Goal: Task Accomplishment & Management: Complete application form

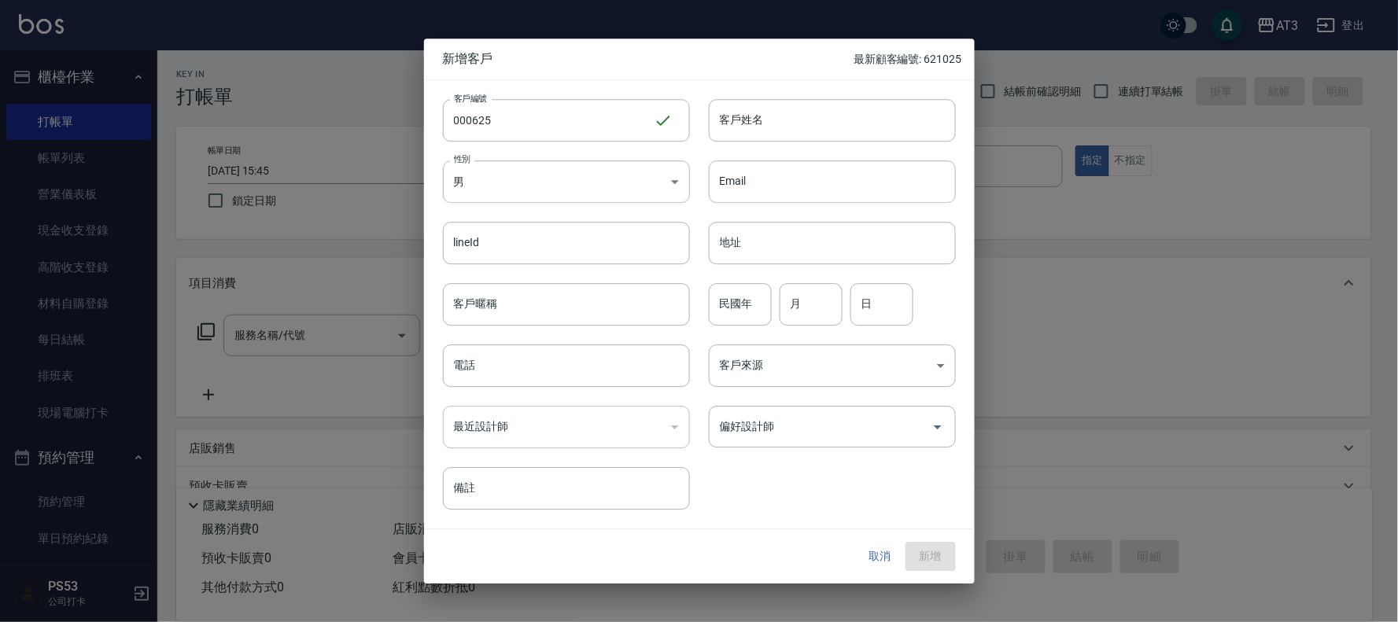
drag, startPoint x: 265, startPoint y: 30, endPoint x: 283, endPoint y: 30, distance: 18.1
click at [266, 30] on div at bounding box center [699, 311] width 1398 height 622
click at [632, 127] on input "000625" at bounding box center [548, 120] width 211 height 42
type input "0"
type input "870820-1"
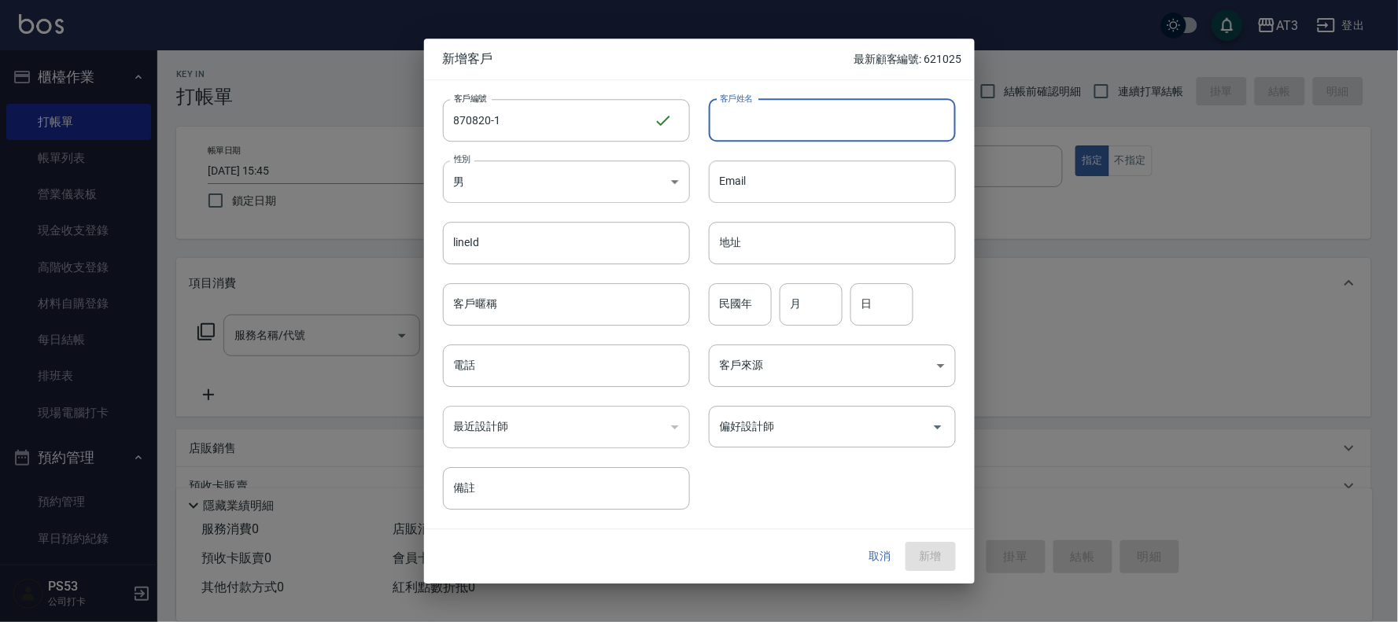
click at [763, 123] on input "客戶姓名" at bounding box center [832, 120] width 247 height 42
type input "[PERSON_NAME]"
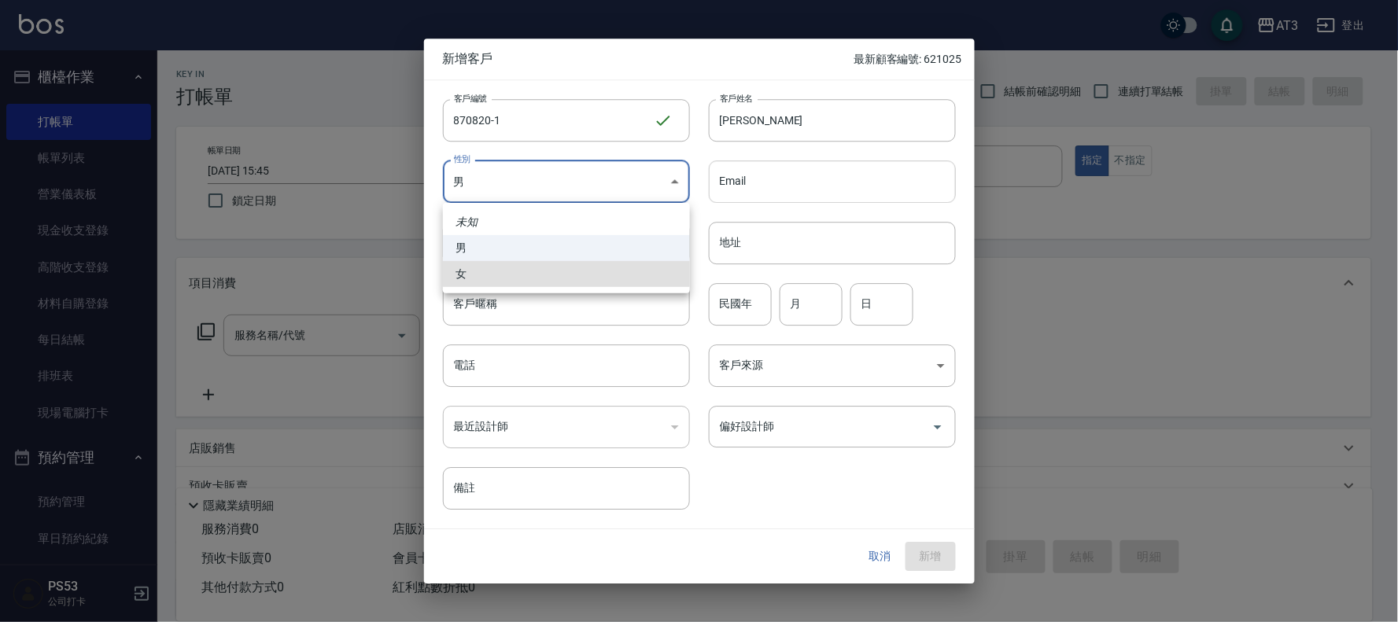
type input "[DEMOGRAPHIC_DATA]"
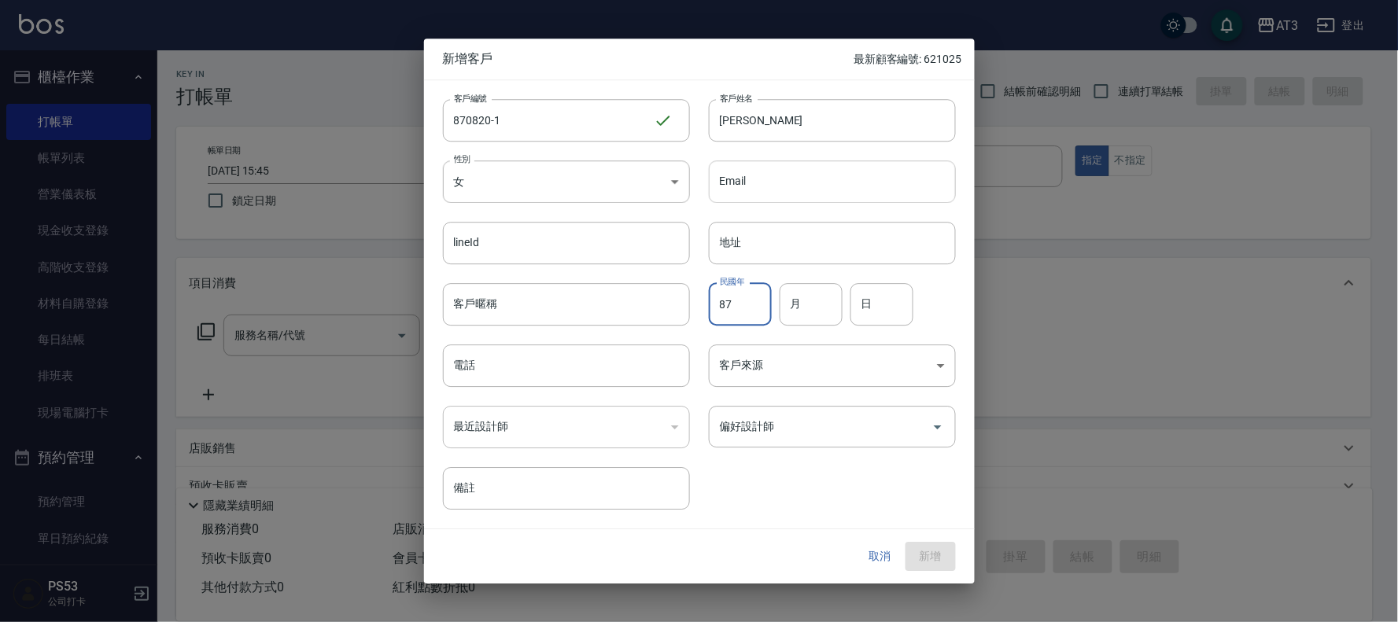
type input "87"
type input "8"
type input "20"
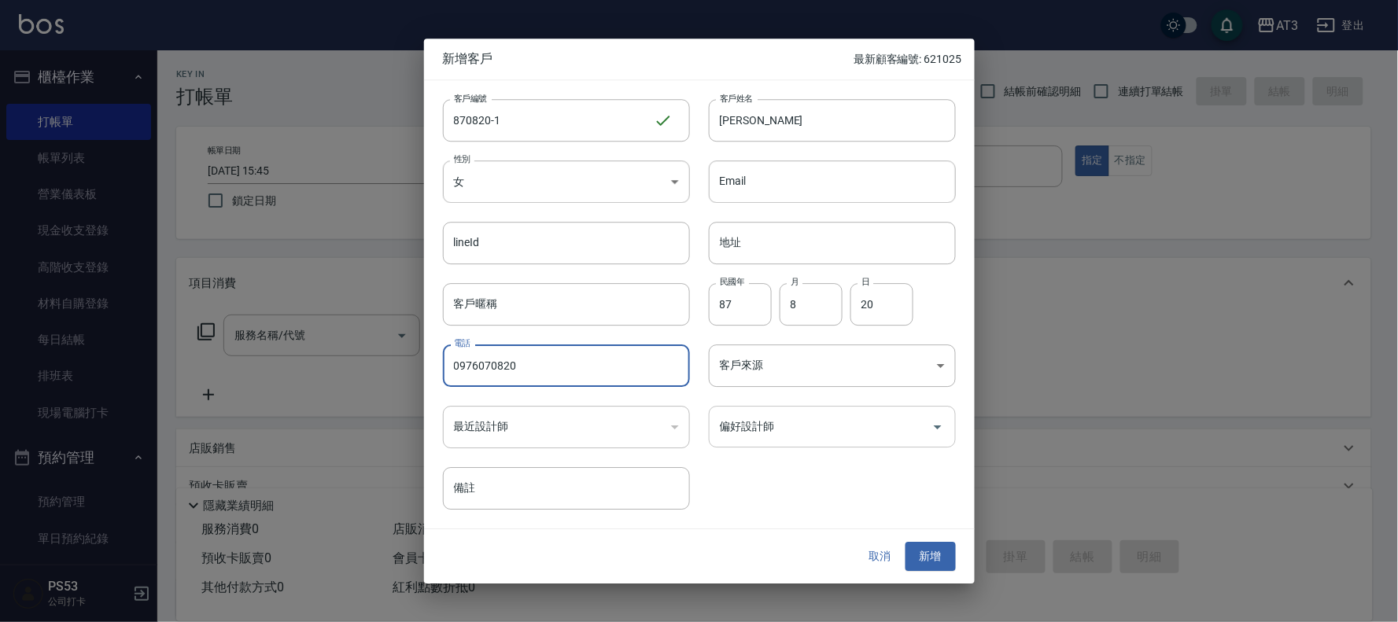
type input "0976070820"
click at [906, 543] on button "新增" at bounding box center [931, 557] width 50 height 29
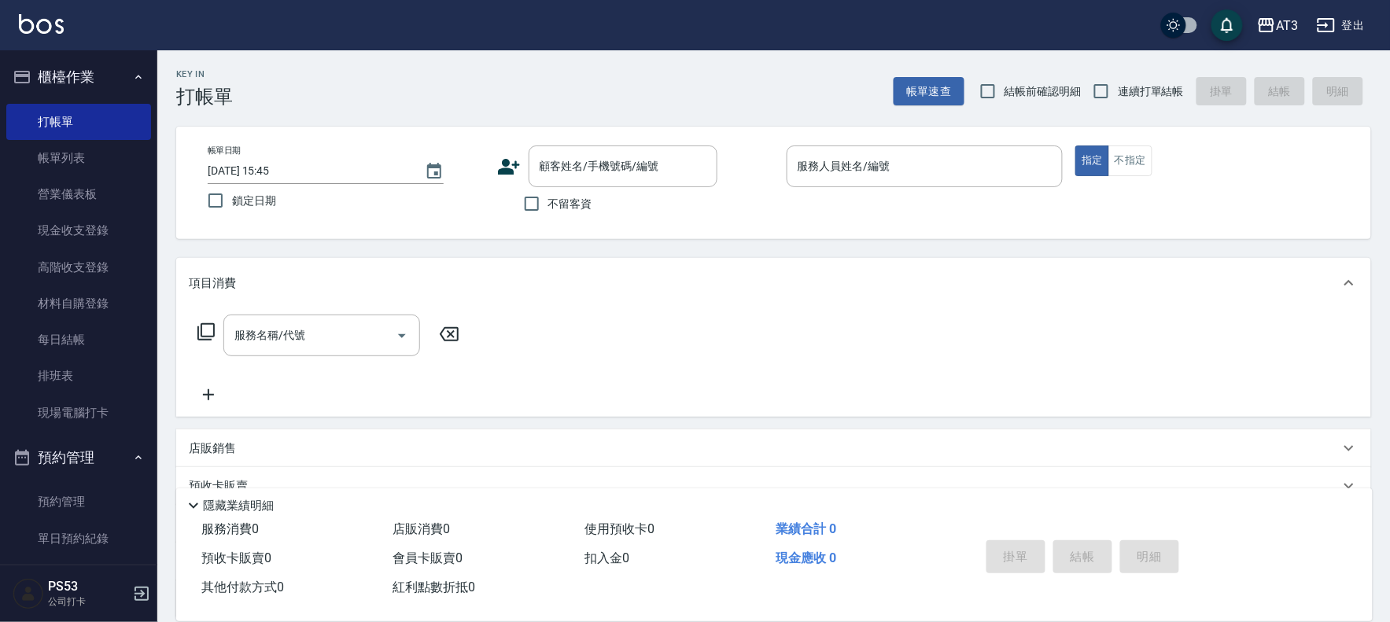
click at [1121, 88] on span "連續打單結帳" at bounding box center [1151, 91] width 66 height 17
click at [1118, 88] on input "連續打單結帳" at bounding box center [1101, 91] width 33 height 33
checkbox input "true"
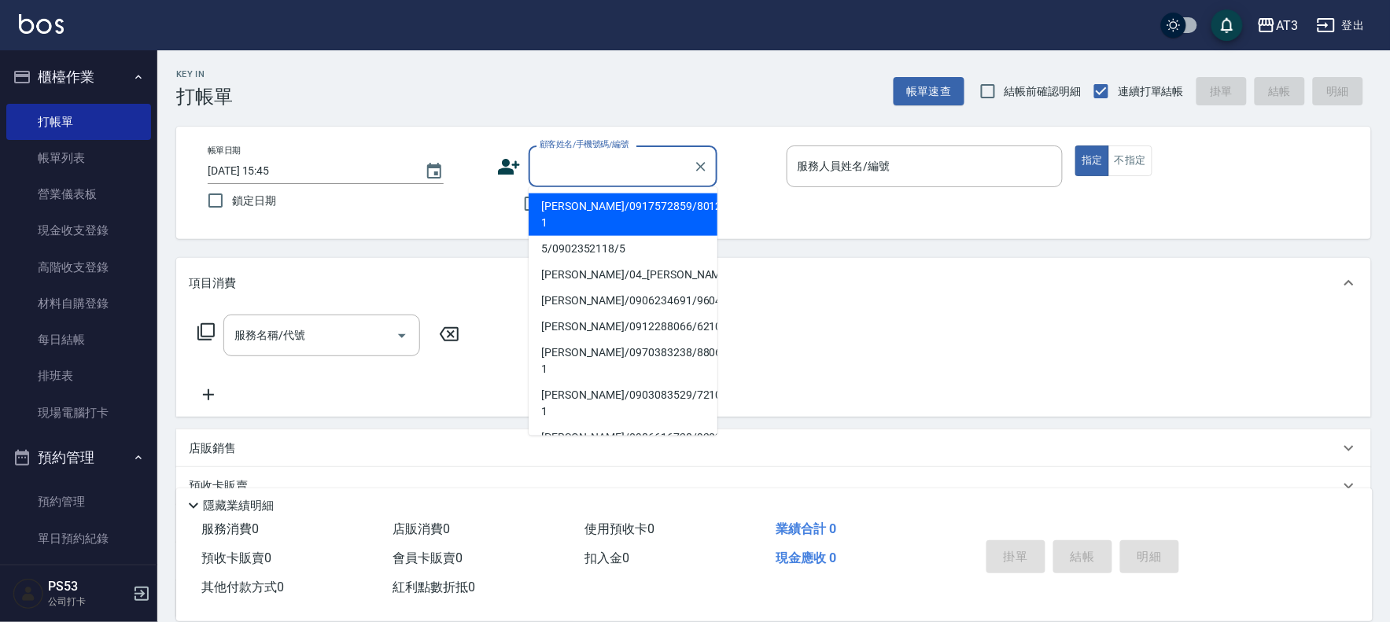
click at [579, 153] on div "顧客姓名/手機號碼/編號 顧客姓名/手機號碼/編號" at bounding box center [623, 167] width 189 height 42
click at [504, 168] on icon at bounding box center [509, 167] width 22 height 16
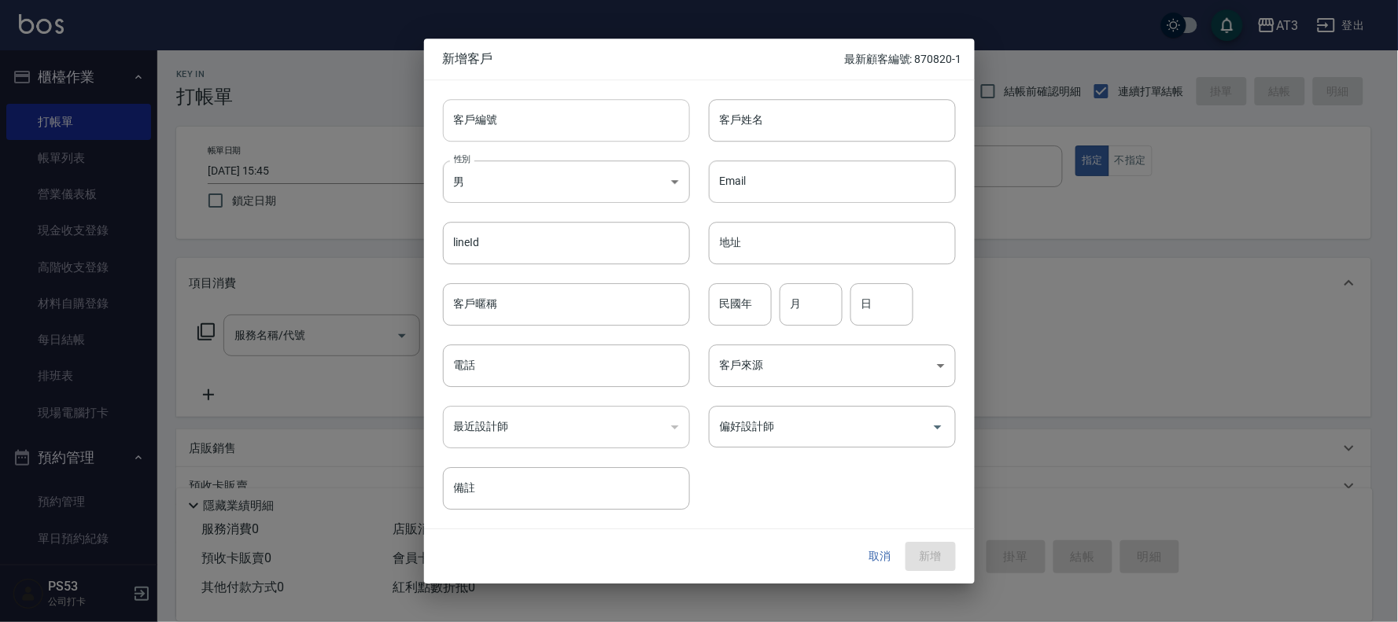
click at [622, 124] on input "客戶編號" at bounding box center [566, 120] width 247 height 42
type input "001229-1"
type input "[PERSON_NAME]"
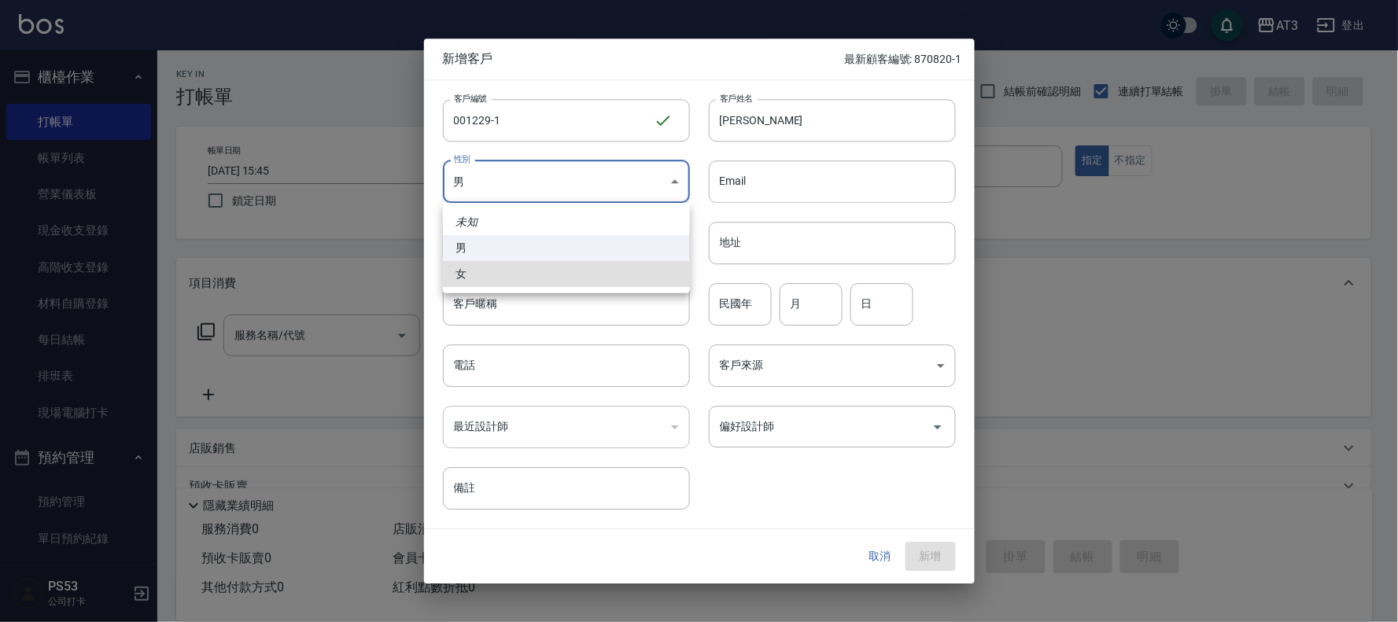
type input "[DEMOGRAPHIC_DATA]"
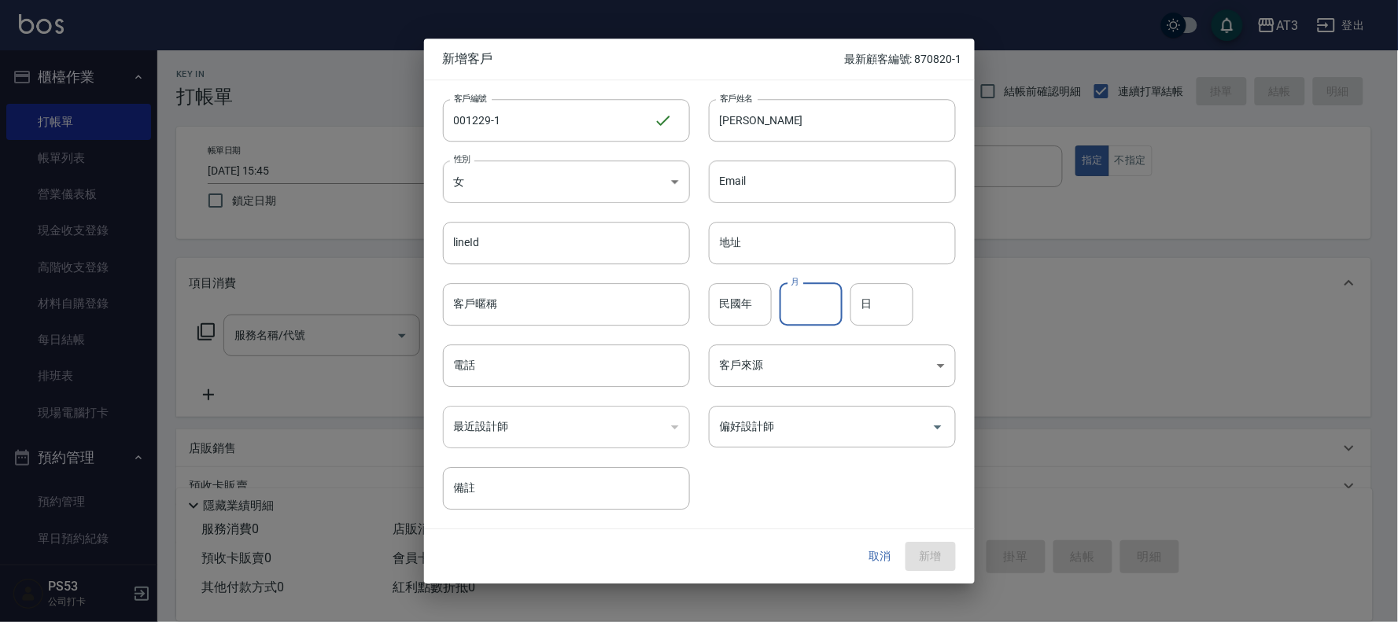
click at [727, 304] on input "民國年" at bounding box center [740, 304] width 63 height 42
type input "00"
click at [792, 305] on input "月" at bounding box center [811, 304] width 63 height 42
type input "12"
type input "29"
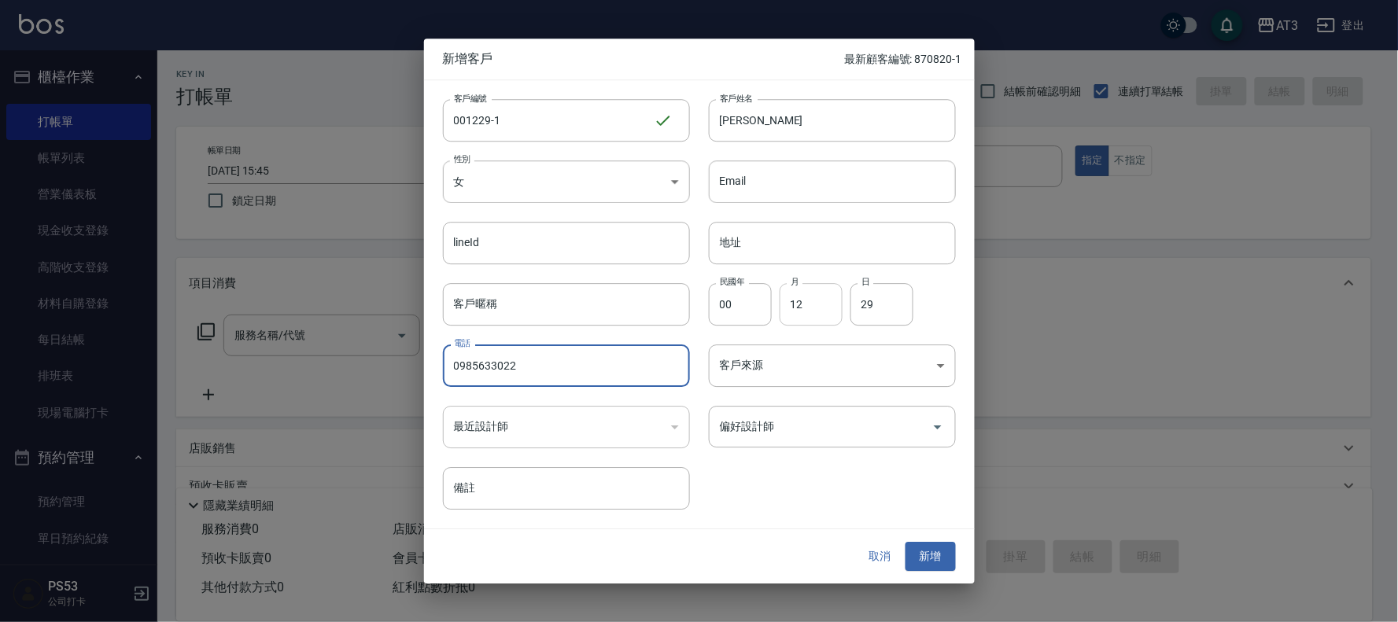
type input "0985633022"
click at [906, 543] on button "新增" at bounding box center [931, 557] width 50 height 29
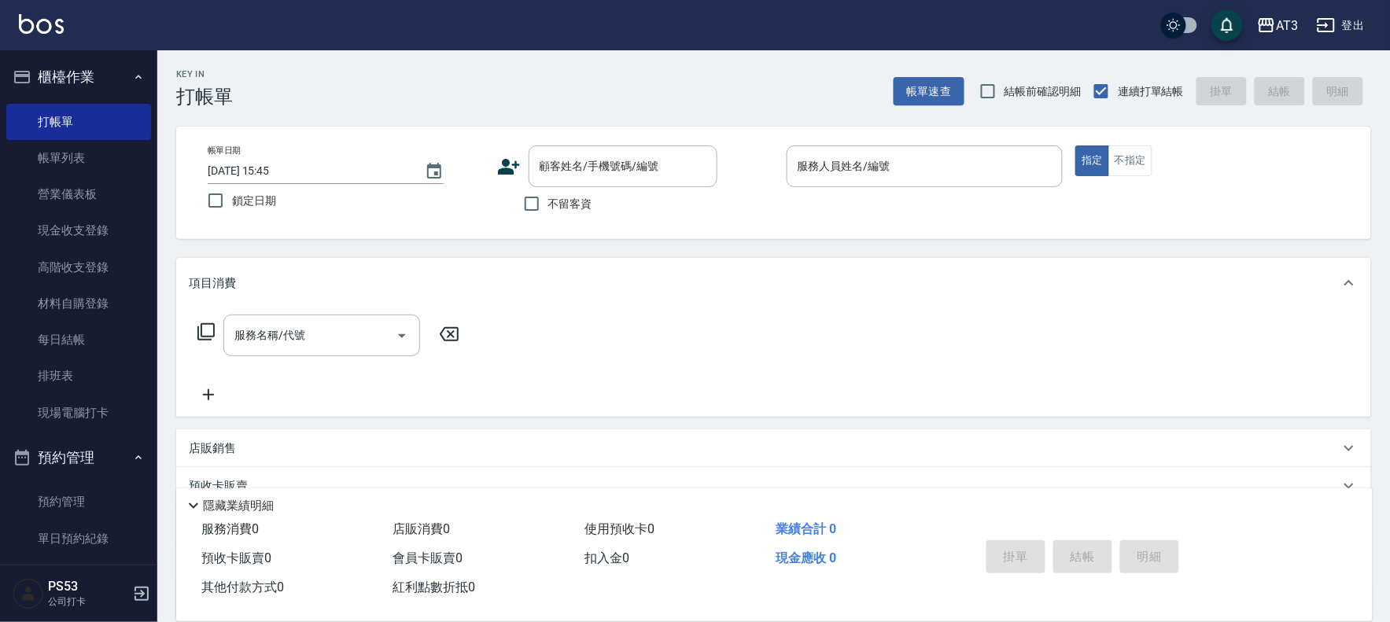
click at [497, 176] on icon at bounding box center [509, 167] width 24 height 24
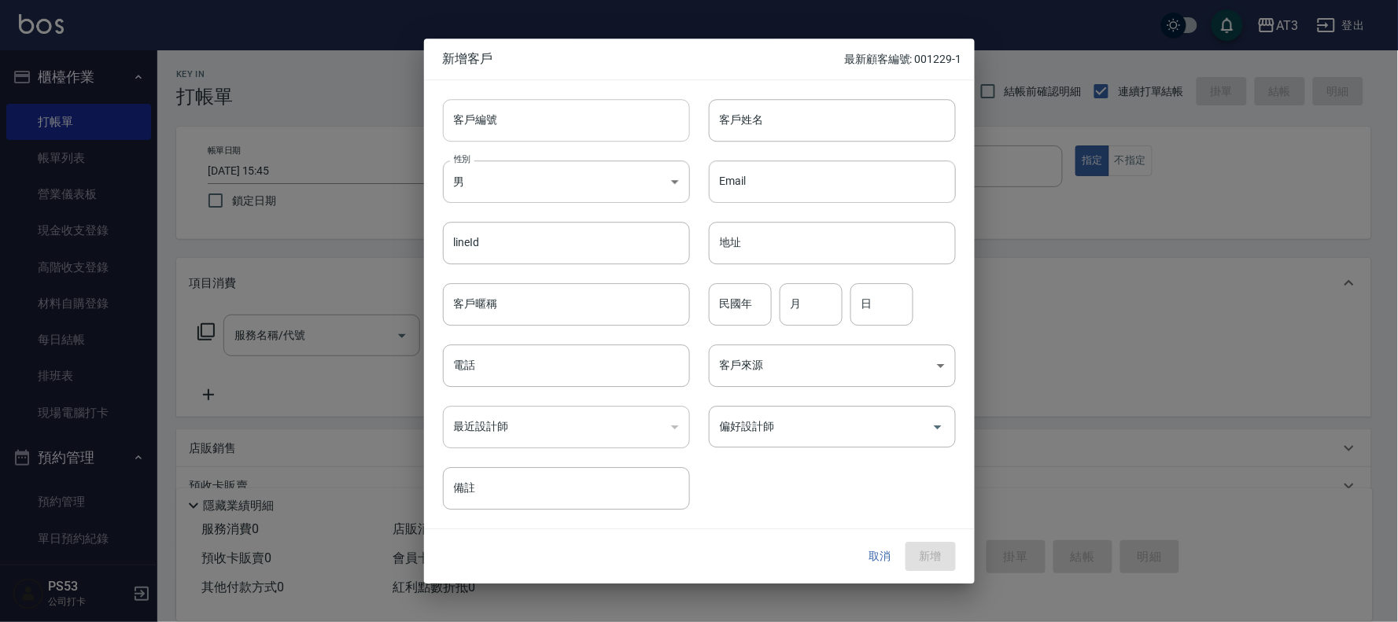
click at [539, 119] on input "客戶編號" at bounding box center [566, 120] width 247 height 42
type input "860826-2"
type input "[PERSON_NAME]?元"
type input "86"
type input "8"
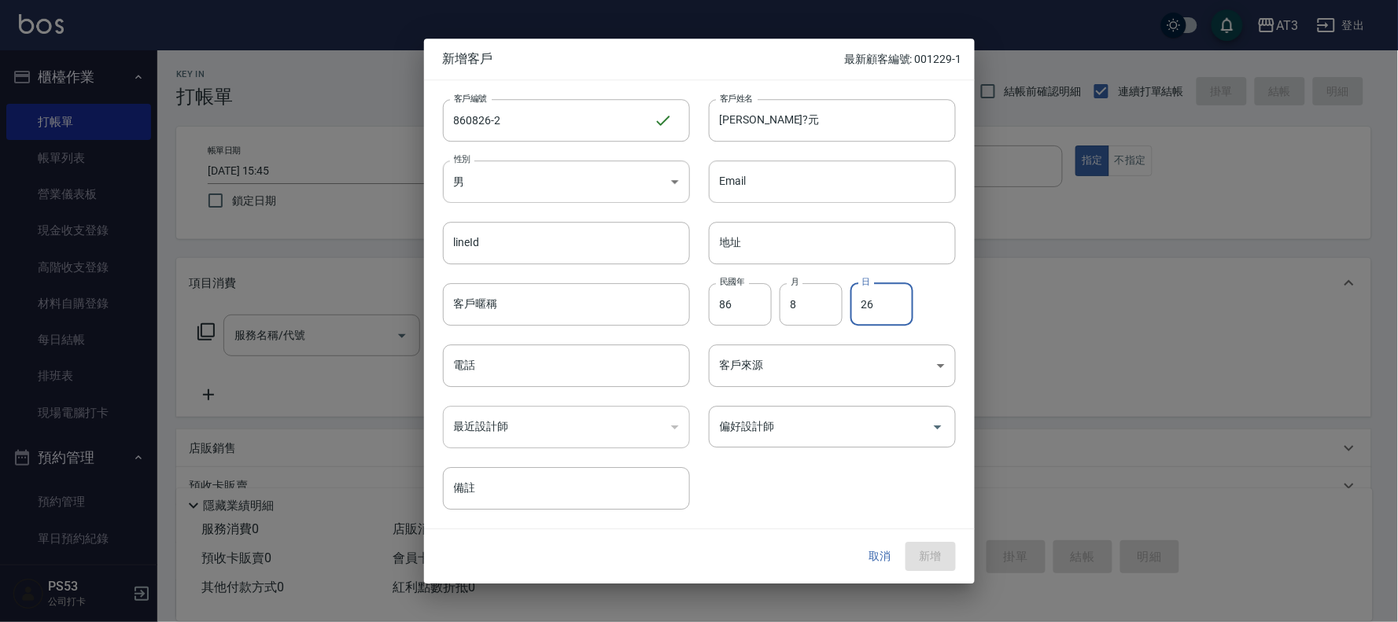
type input "26"
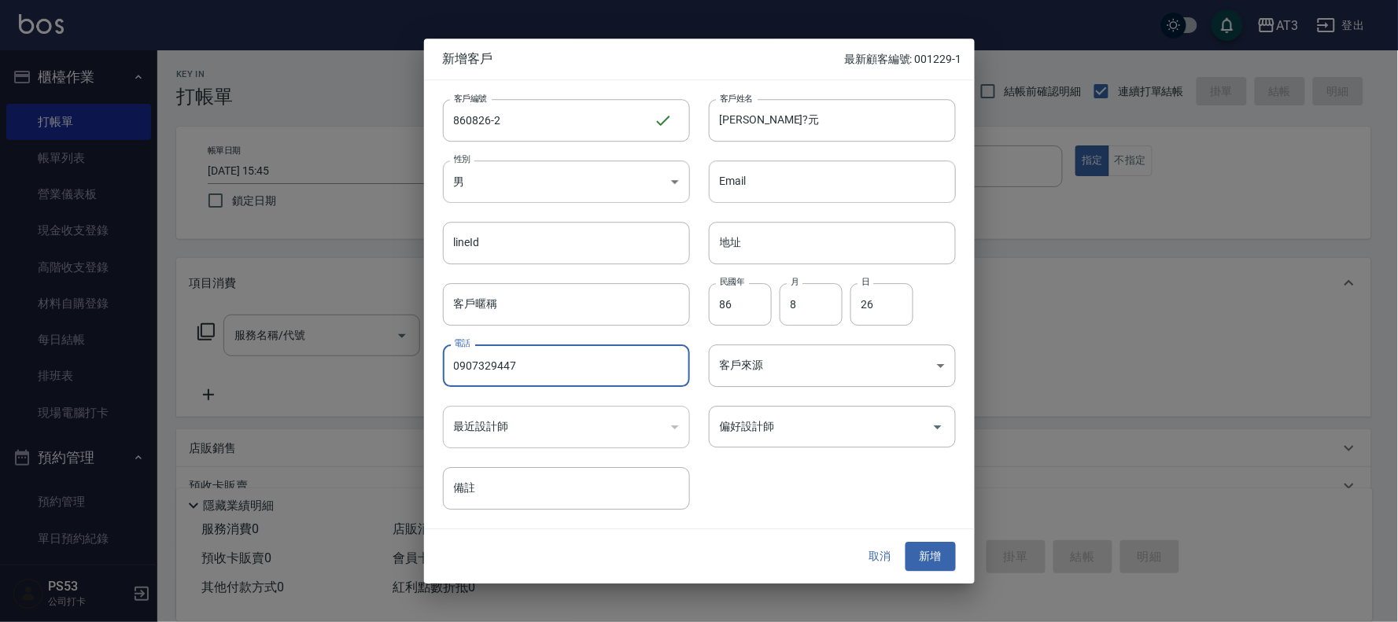
type input "0907329447"
click at [906, 543] on button "新增" at bounding box center [931, 557] width 50 height 29
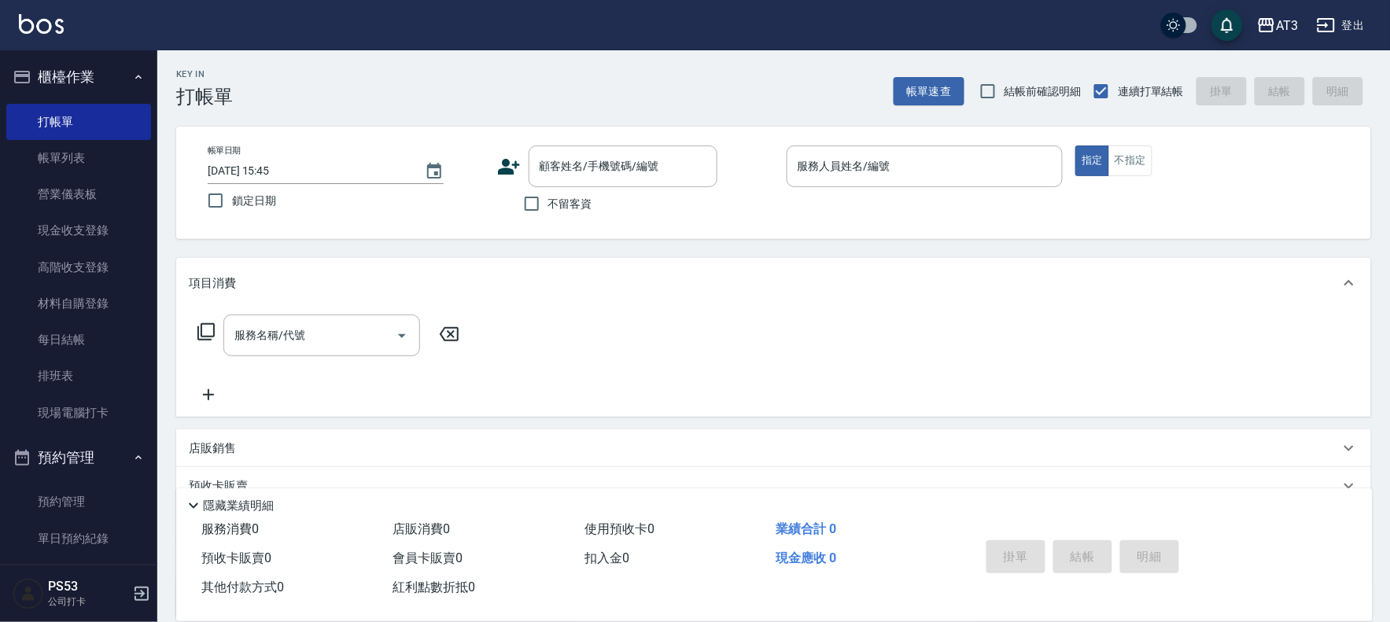
click at [515, 170] on icon at bounding box center [509, 167] width 24 height 24
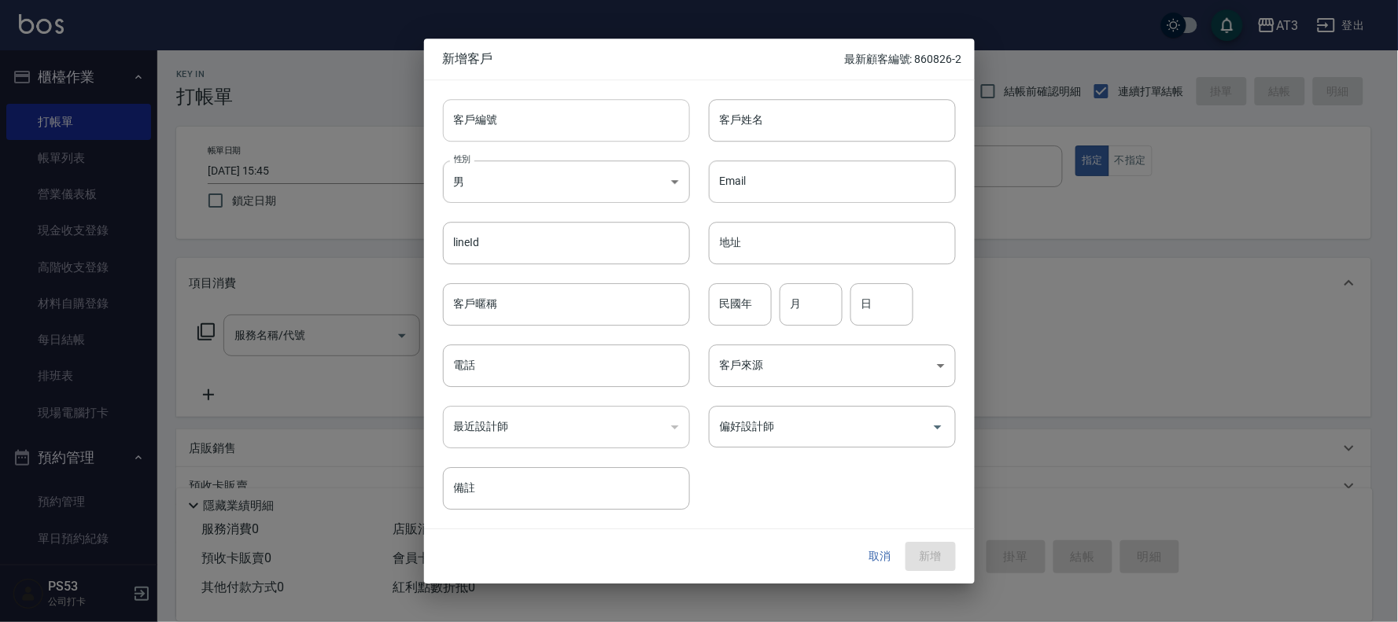
click at [638, 116] on input "客戶編號" at bounding box center [566, 120] width 247 height 42
type input "820623"
type input "[PERSON_NAME]"
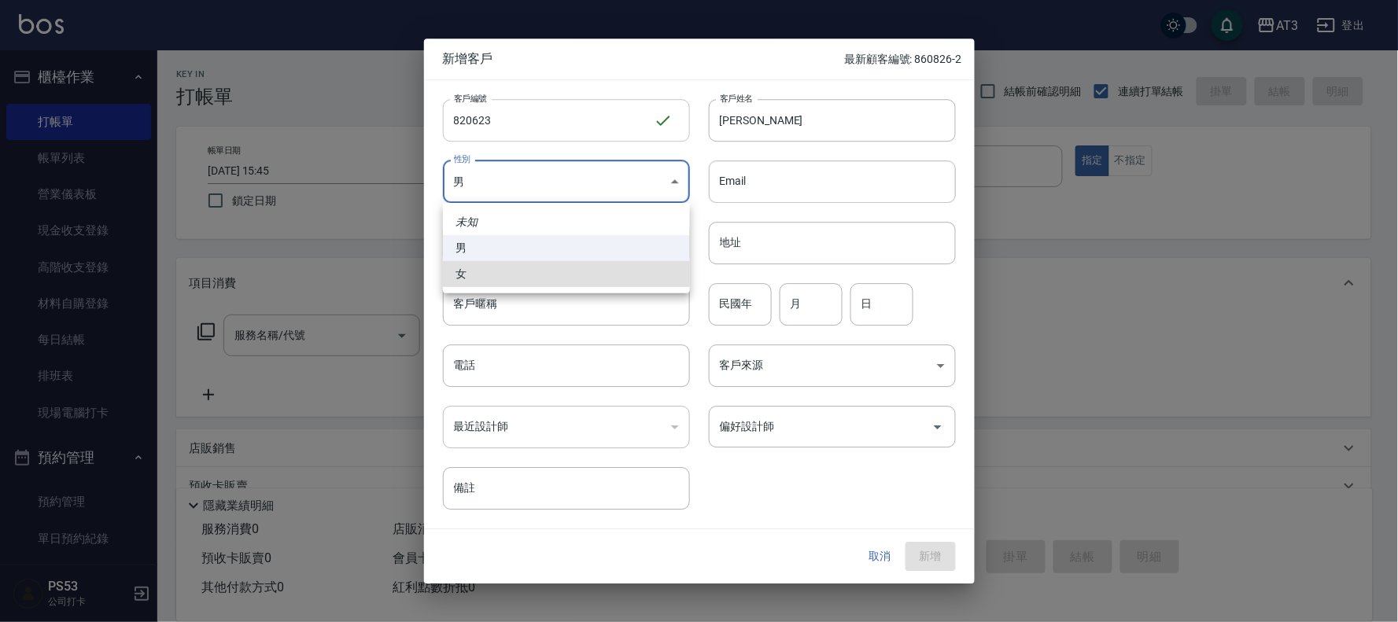
type input "[DEMOGRAPHIC_DATA]"
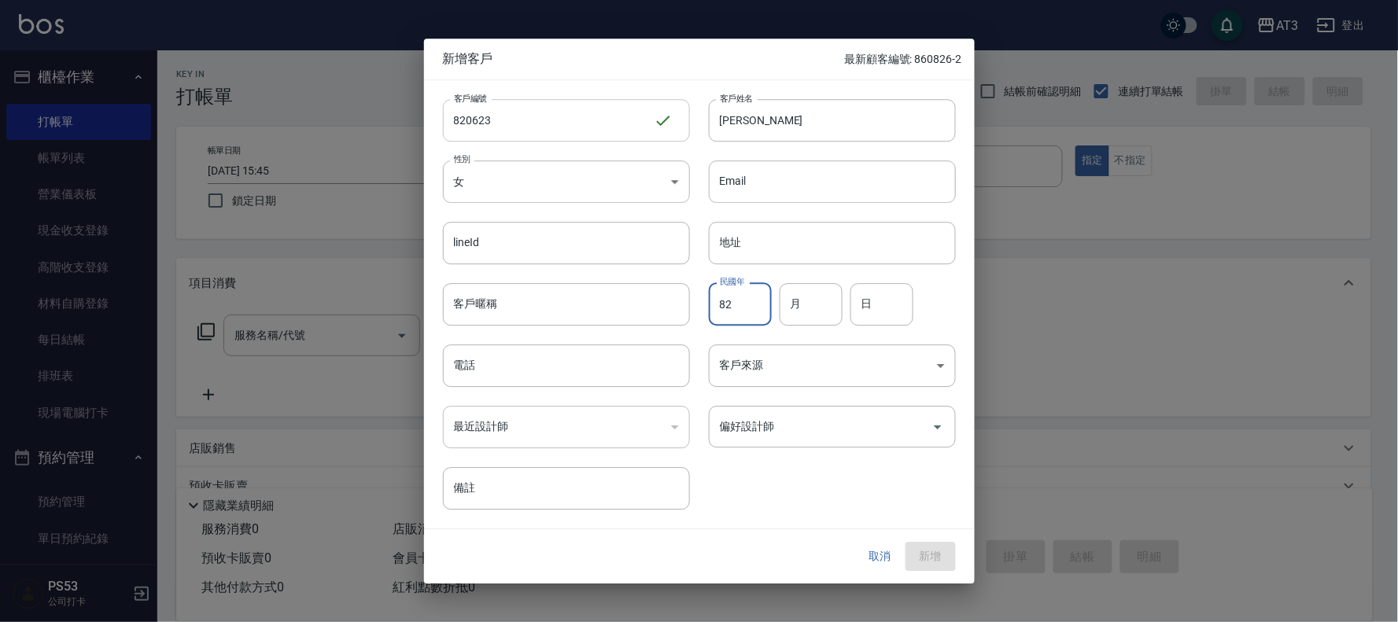
type input "82"
type input "6"
type input "23"
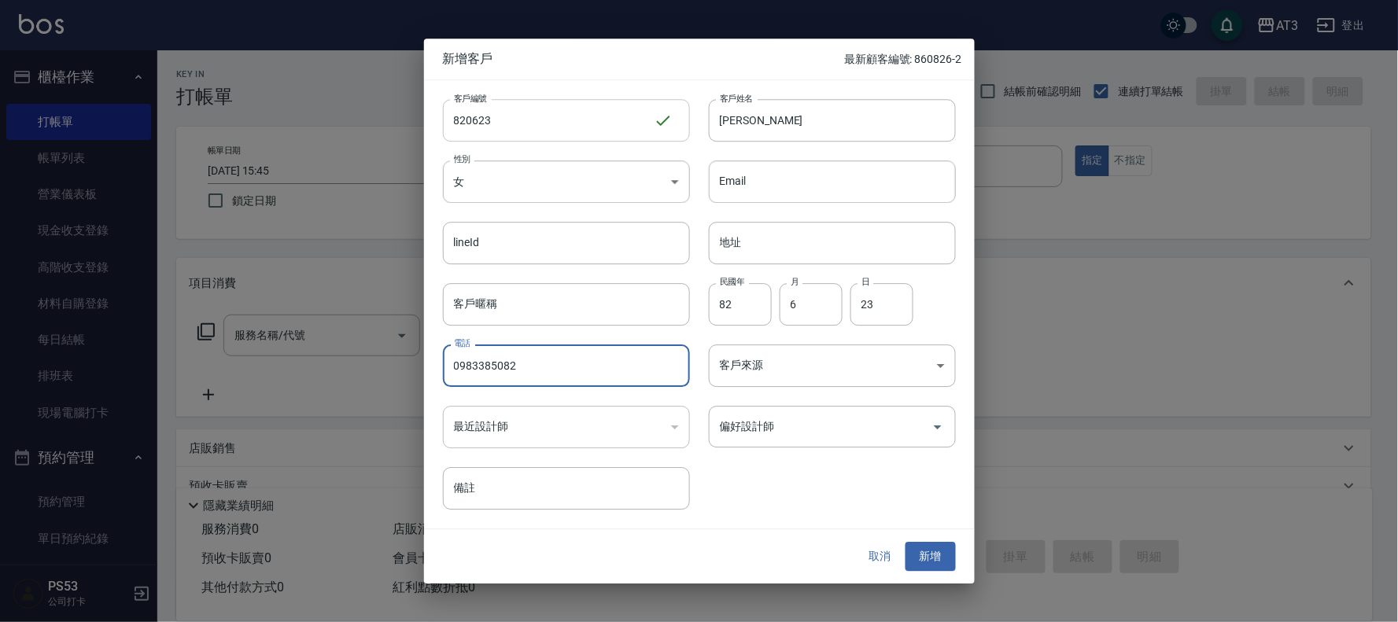
type input "0983385082"
click at [906, 543] on button "新增" at bounding box center [931, 557] width 50 height 29
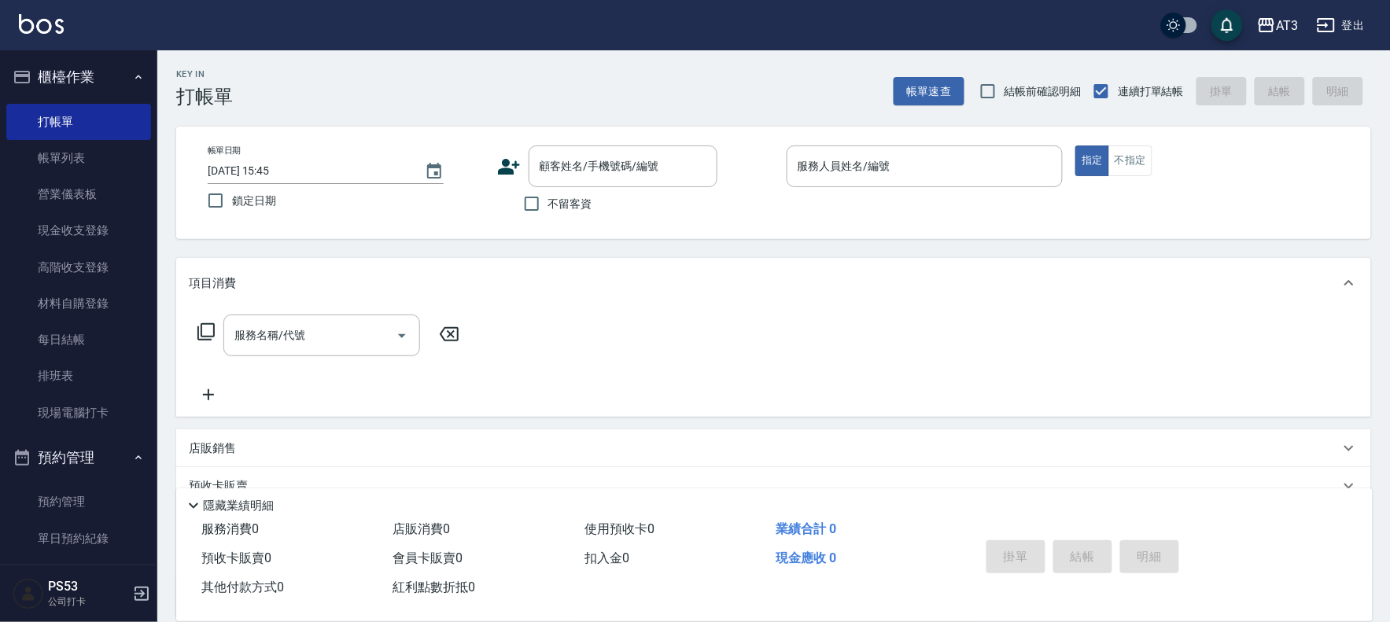
click at [506, 161] on icon at bounding box center [509, 167] width 22 height 16
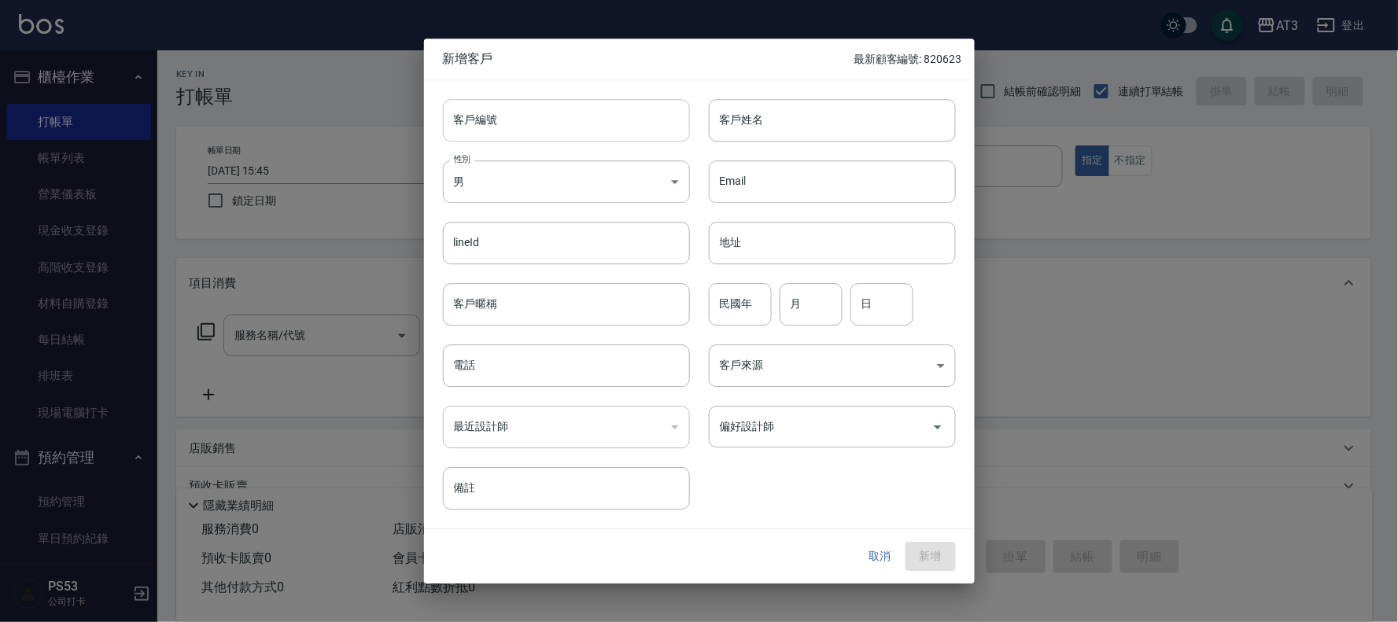
click at [581, 128] on input "客戶編號" at bounding box center [566, 120] width 247 height 42
click at [565, 131] on input "72" at bounding box center [548, 120] width 211 height 42
type input "720515"
click at [792, 109] on input "客戶姓名" at bounding box center [832, 120] width 247 height 42
type input "[PERSON_NAME]"
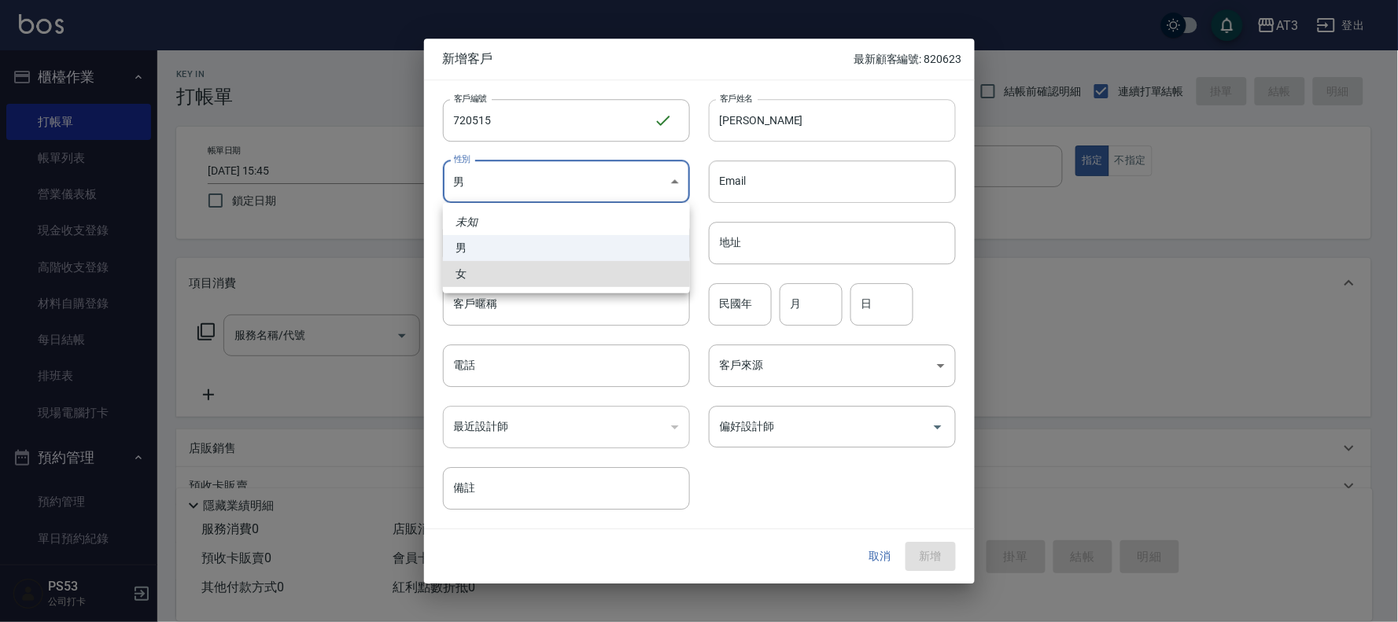
type input "[DEMOGRAPHIC_DATA]"
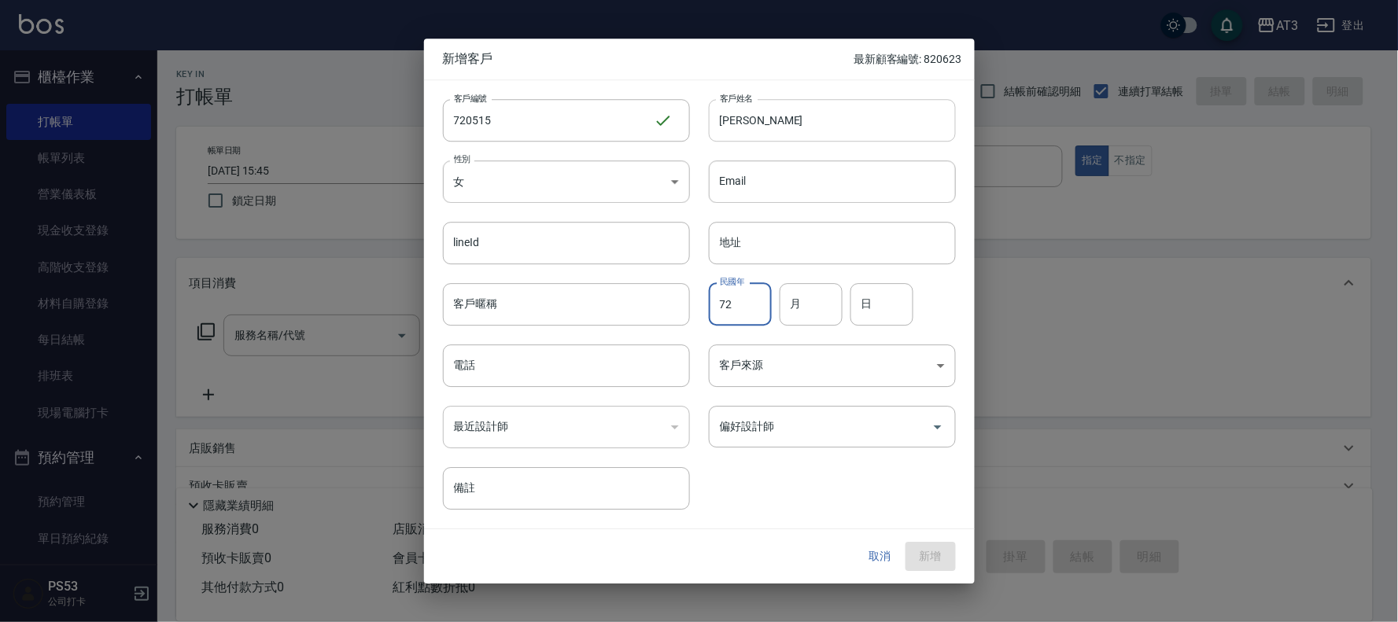
type input "72"
type input "5"
type input "15"
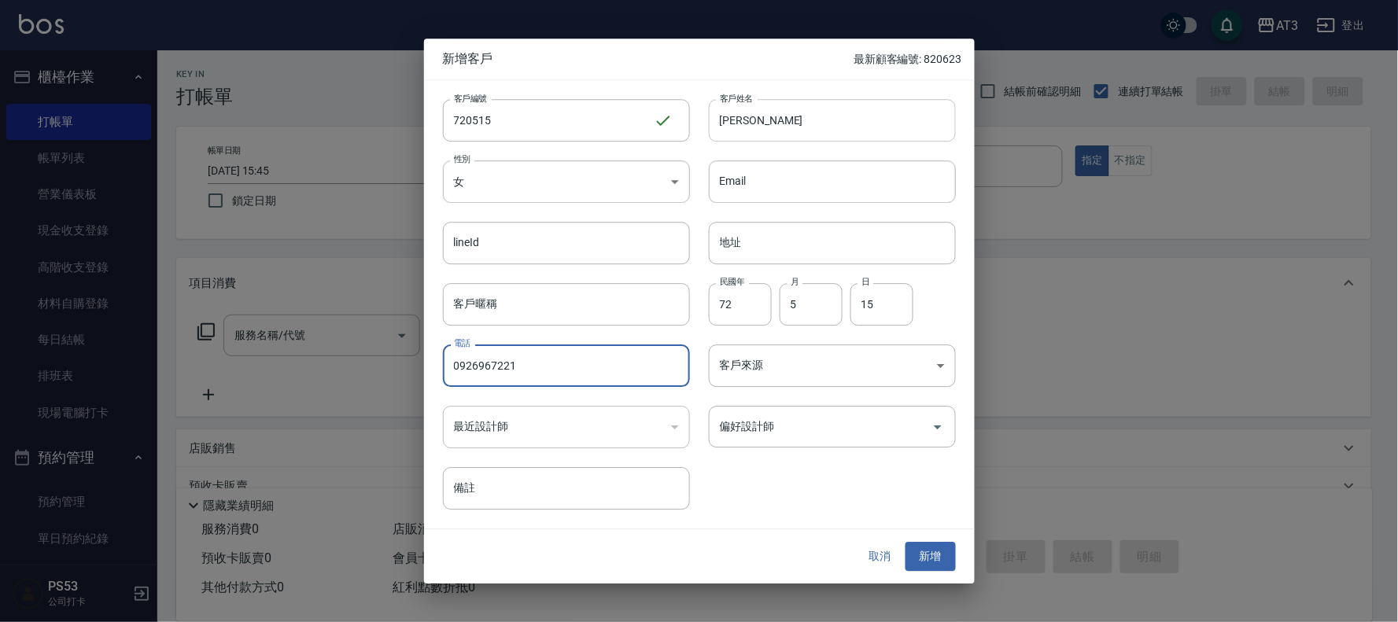
type input "0926967221"
click at [906, 543] on button "新增" at bounding box center [931, 557] width 50 height 29
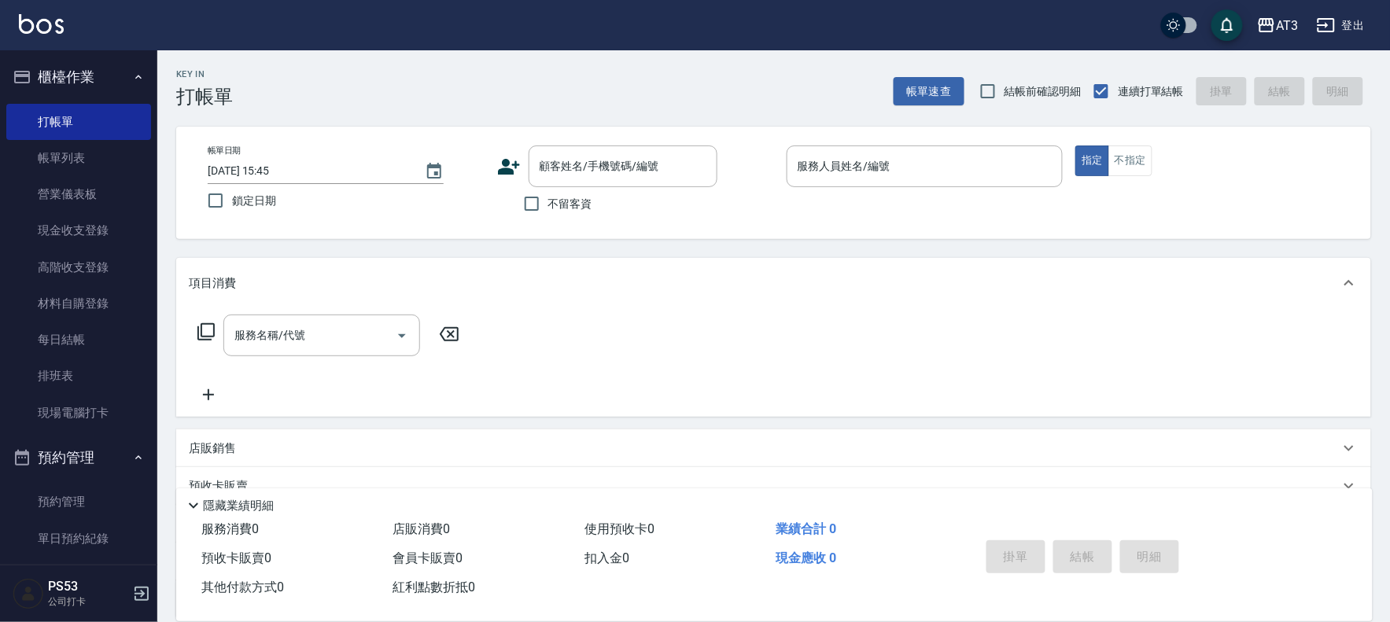
click at [502, 163] on icon at bounding box center [509, 167] width 22 height 16
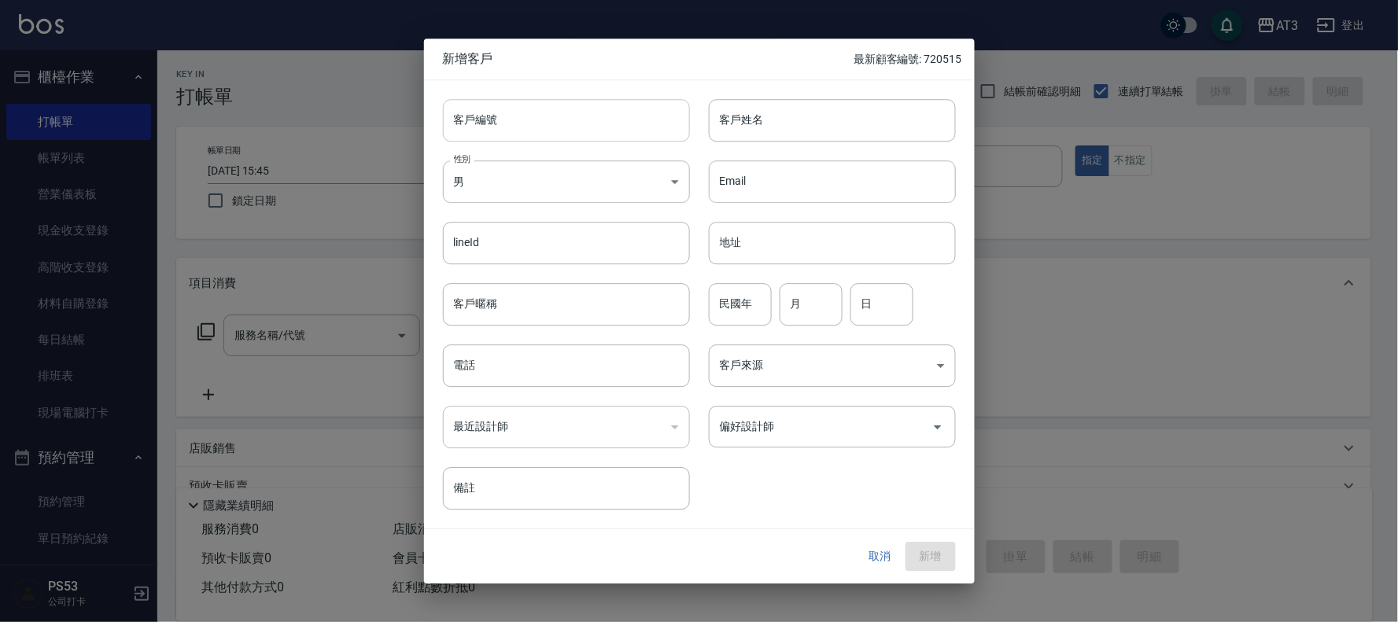
click at [590, 124] on input "客戶編號" at bounding box center [566, 120] width 247 height 42
type input "870506"
type input "[PERSON_NAME]"
type input "[DEMOGRAPHIC_DATA]"
type input "87"
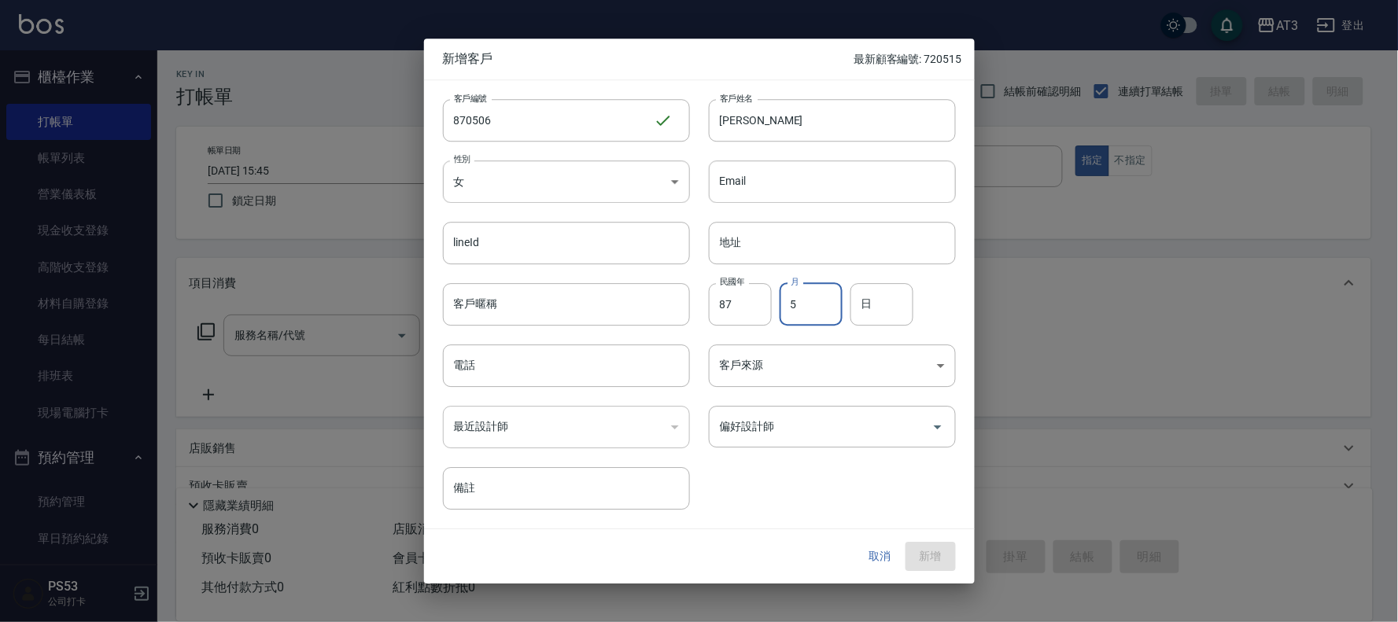
type input "5"
type input "6"
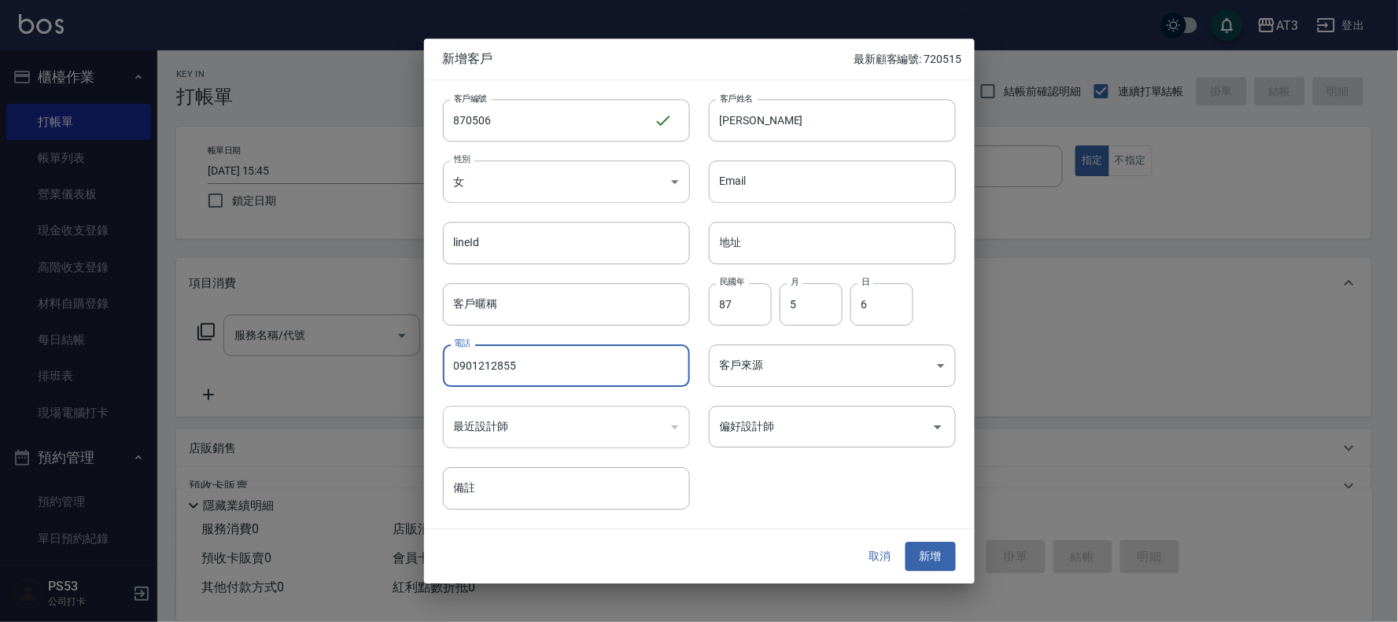
type input "0901212855"
click at [906, 543] on button "新增" at bounding box center [931, 557] width 50 height 29
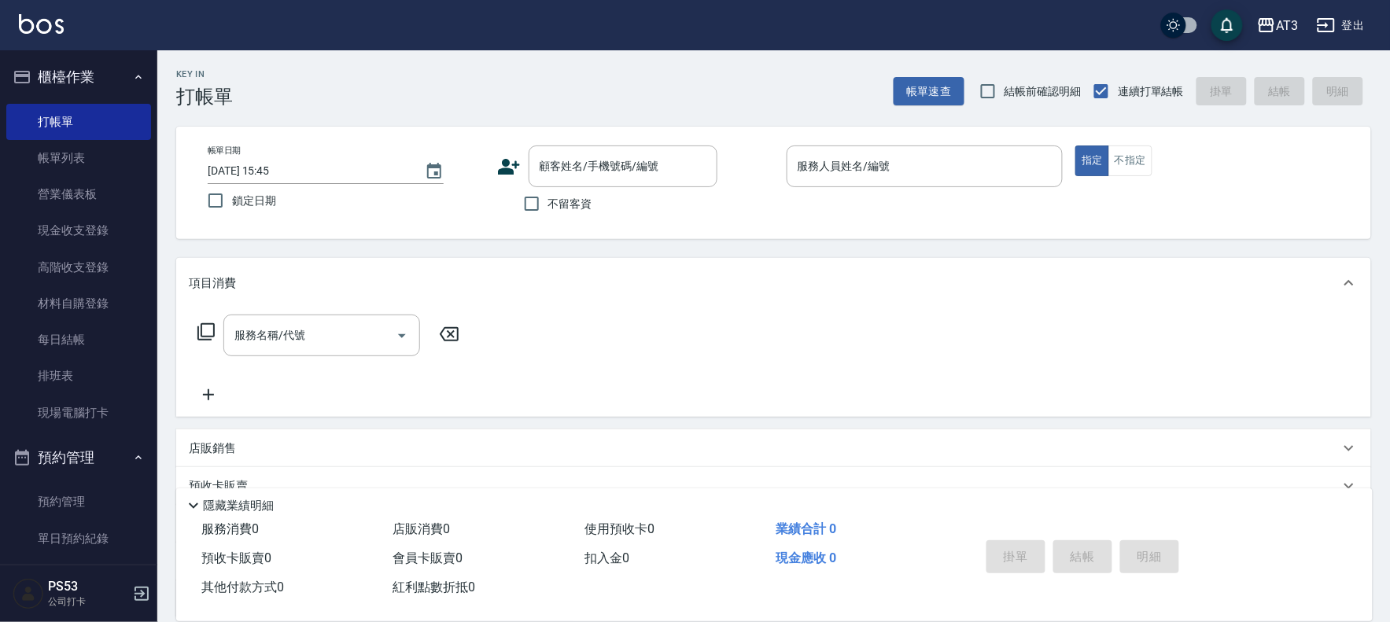
click at [504, 166] on icon at bounding box center [509, 167] width 24 height 24
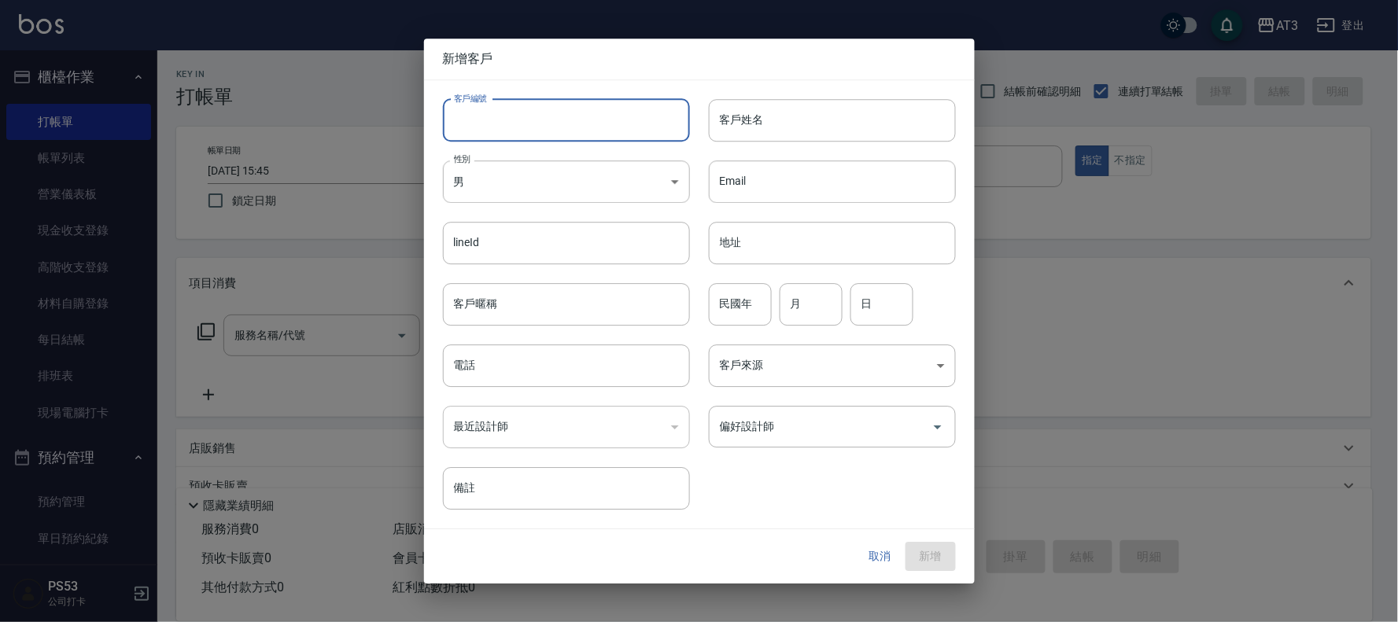
click at [600, 122] on input "客戶編號" at bounding box center [566, 120] width 247 height 42
type input "000625"
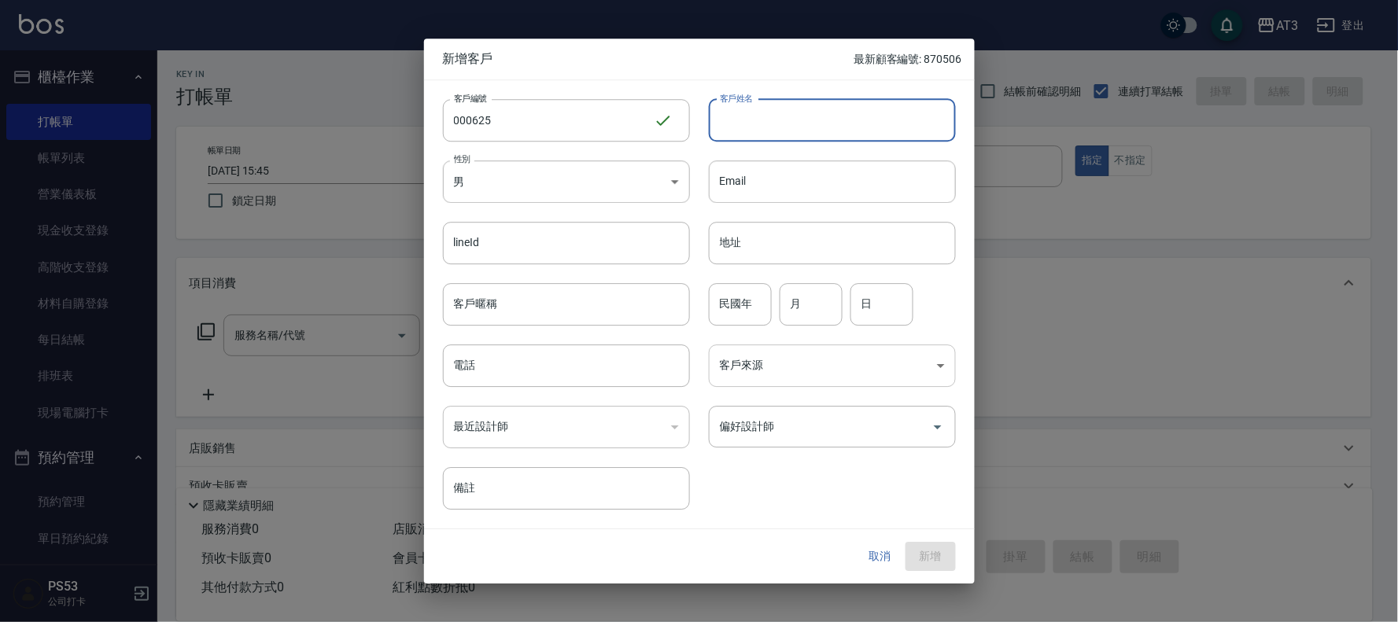
type input "＿"
type input "[PERSON_NAME]"
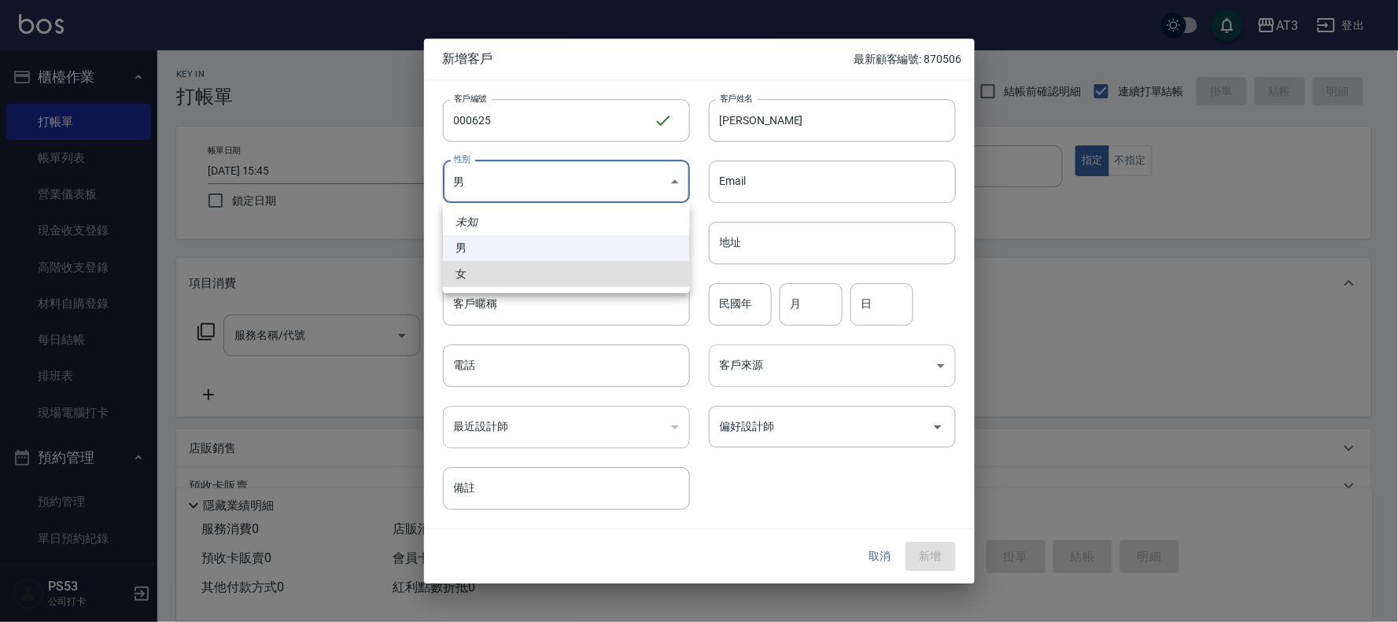
type input "[DEMOGRAPHIC_DATA]"
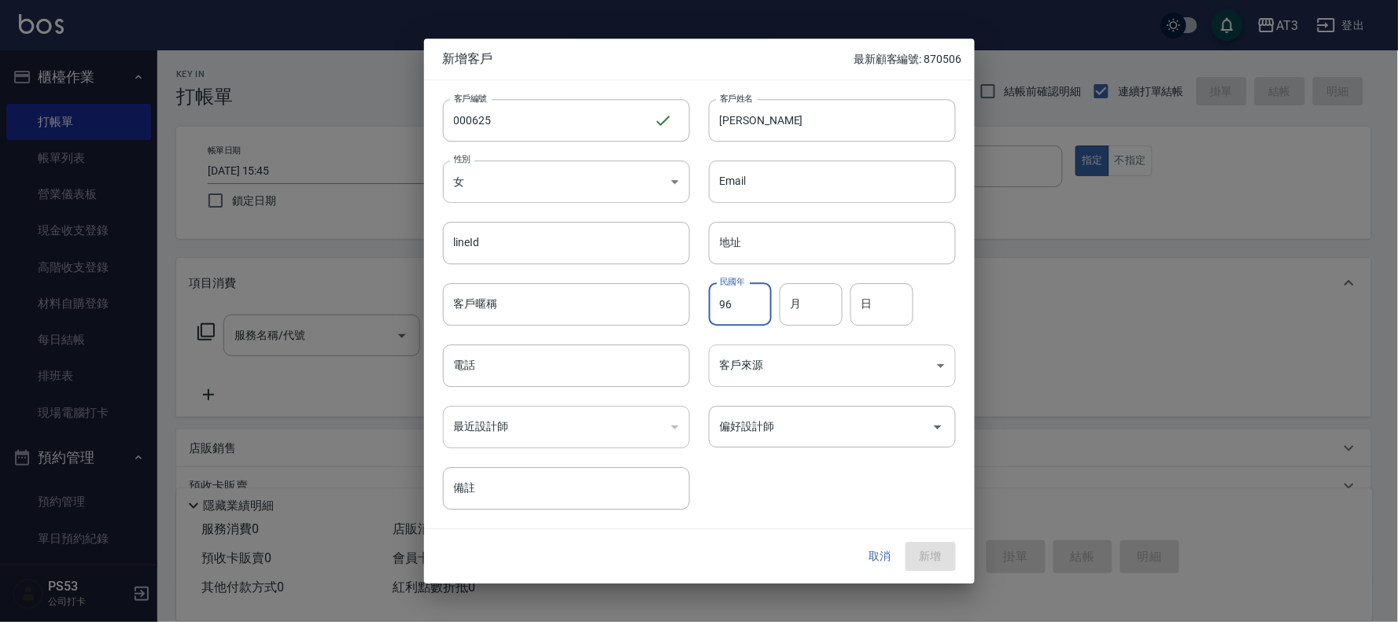
type input "96"
type input "6"
type input "25"
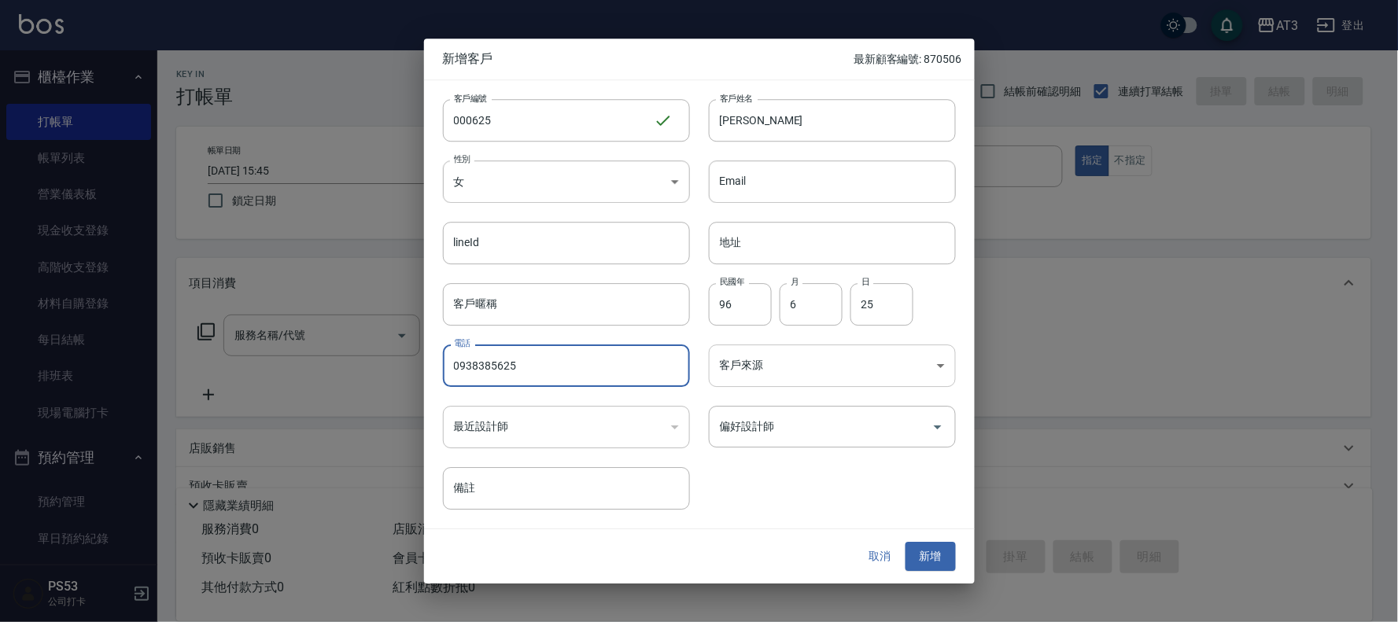
type input "0938385625"
click at [906, 543] on button "新增" at bounding box center [931, 557] width 50 height 29
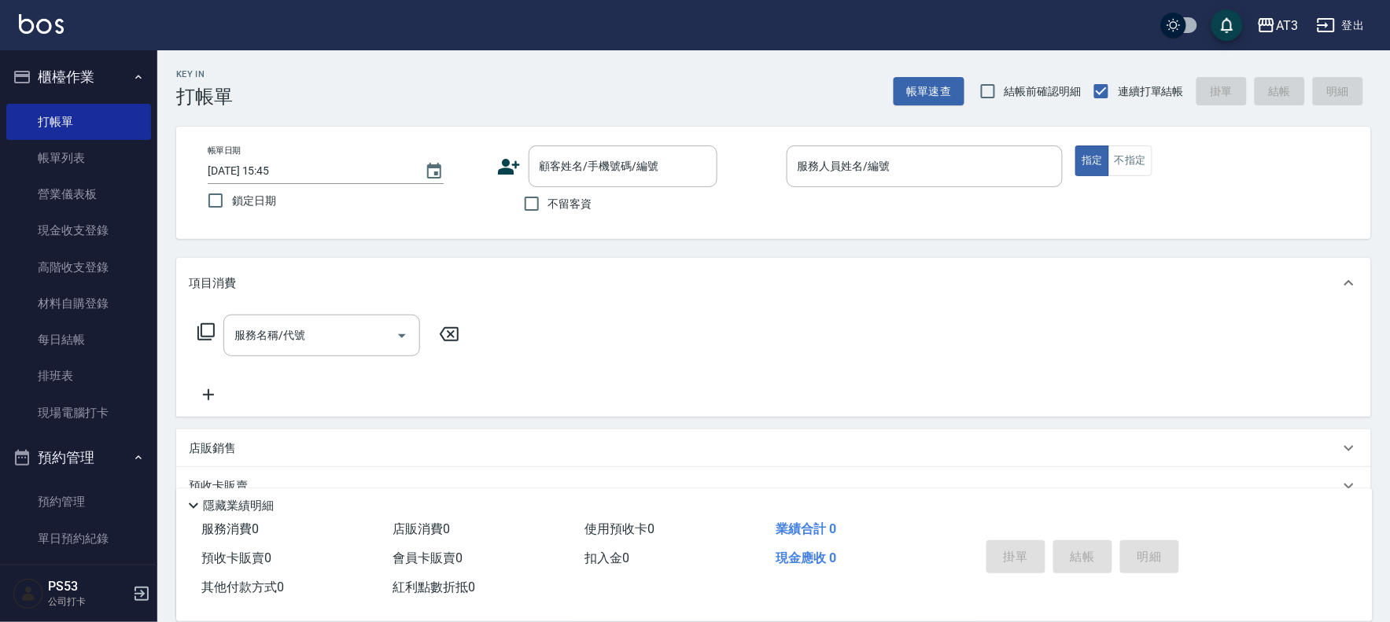
click at [506, 179] on div "顧客姓名/手機號碼/編號 顧客姓名/手機號碼/編號" at bounding box center [635, 167] width 277 height 42
click at [507, 167] on icon at bounding box center [509, 167] width 24 height 24
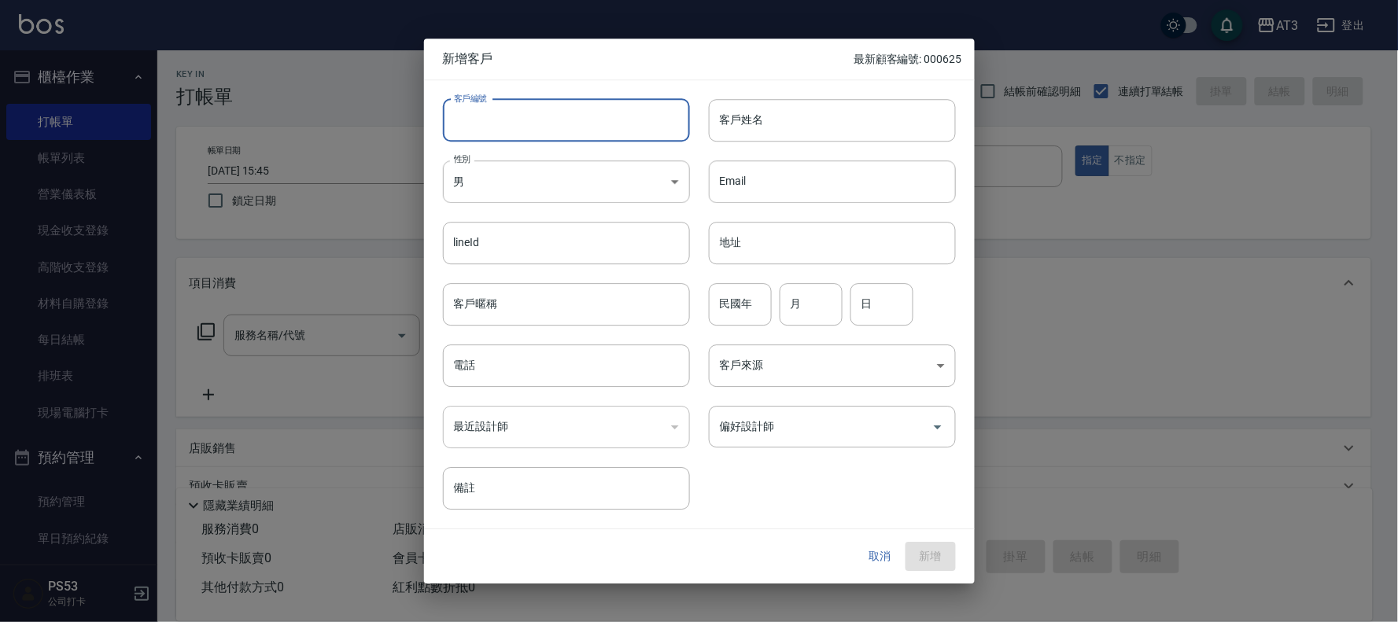
click at [592, 124] on input "客戶編號" at bounding box center [566, 120] width 247 height 42
type input "680802-1"
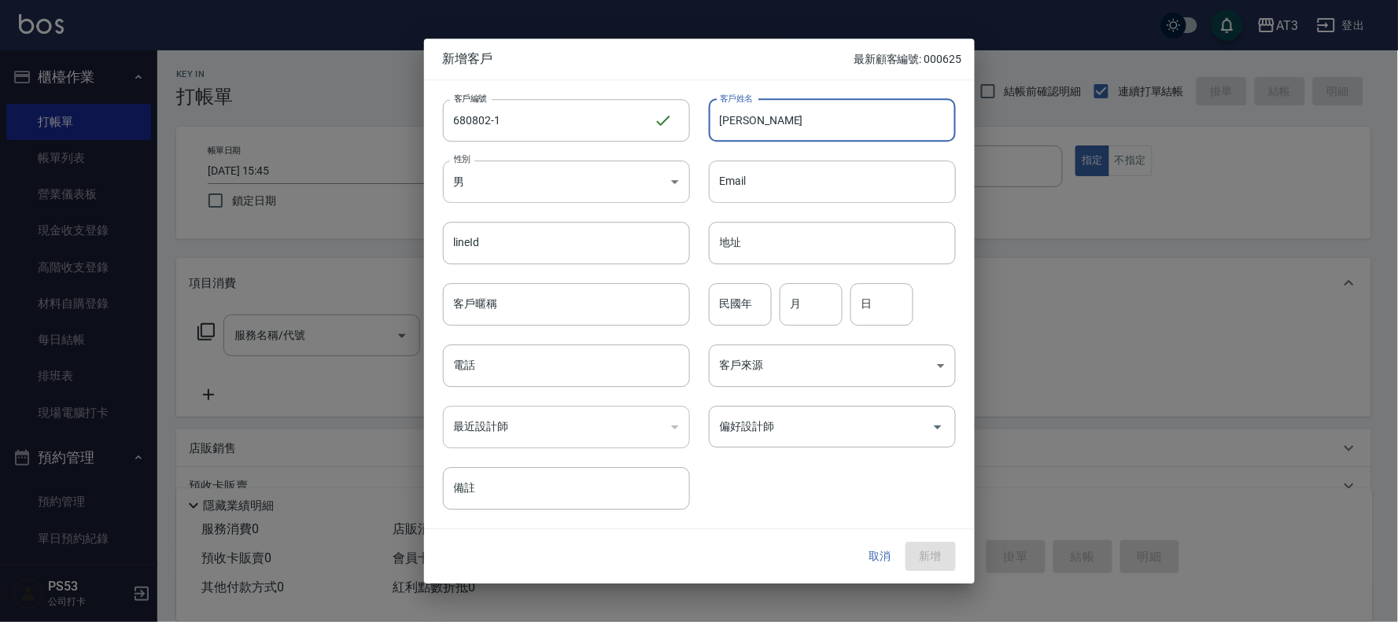
type input "[PERSON_NAME]"
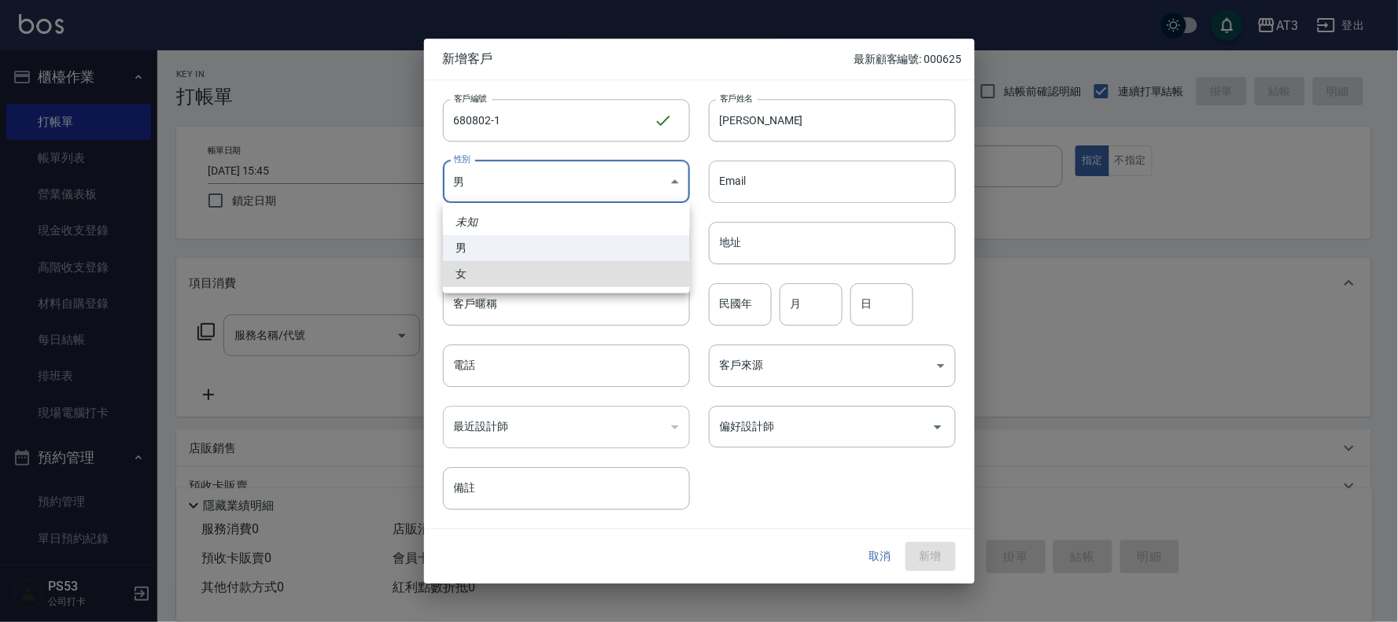
type input "[DEMOGRAPHIC_DATA]"
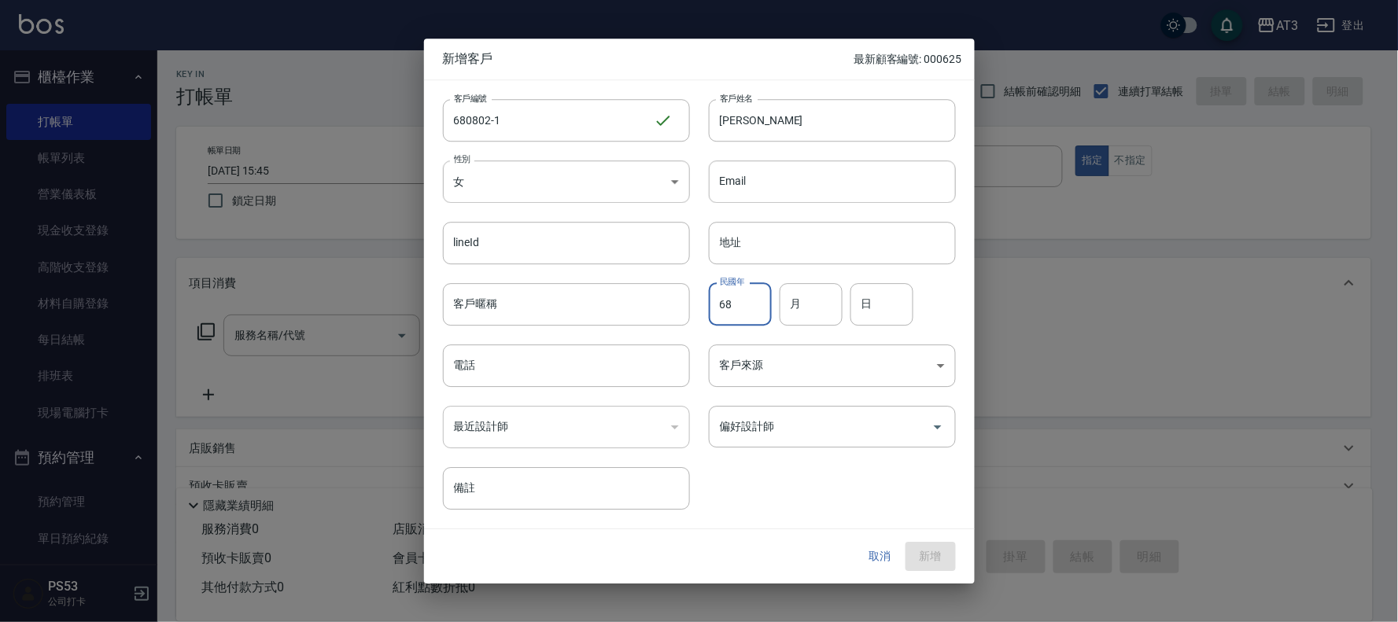
type input "68"
type input "8"
type input "2"
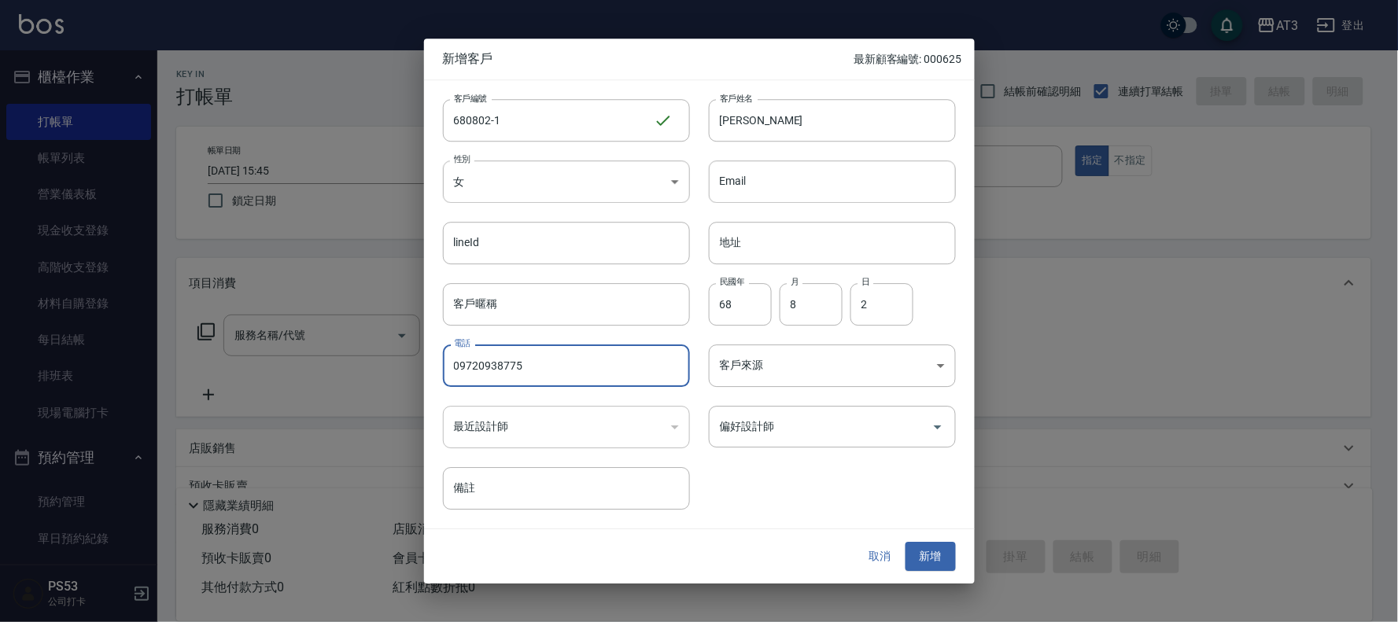
type input "09720938775"
click at [906, 543] on button "新增" at bounding box center [931, 557] width 50 height 29
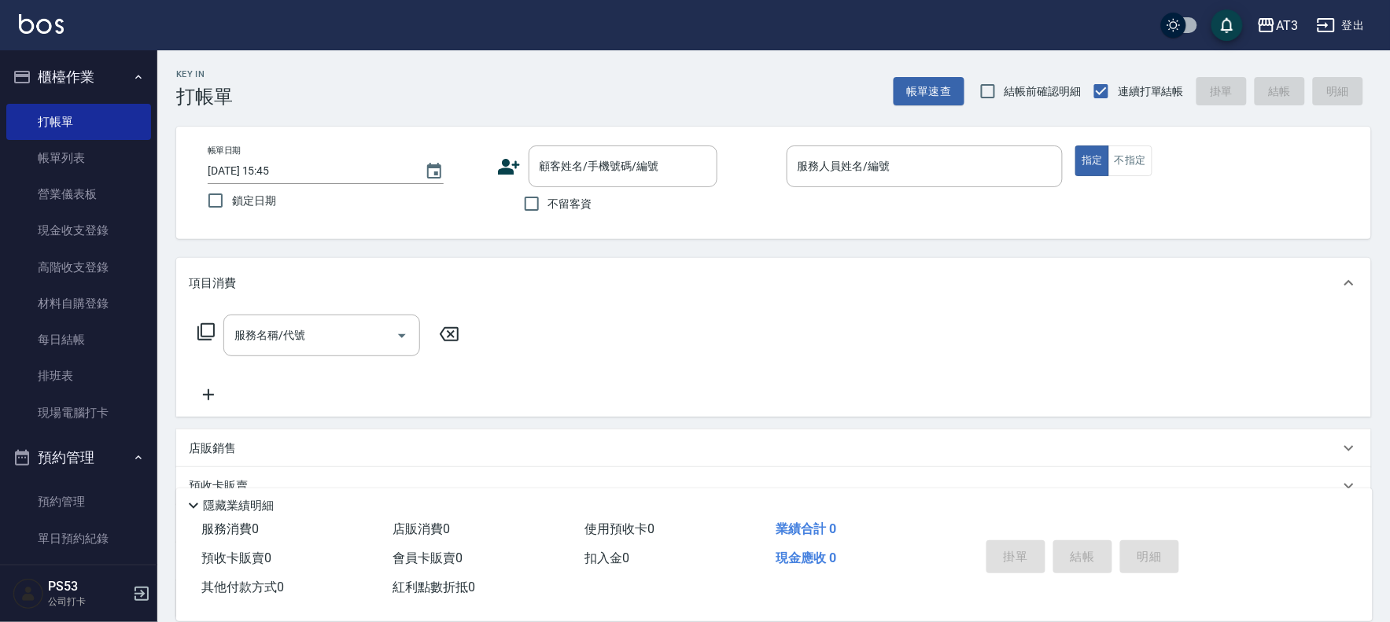
click at [499, 159] on icon at bounding box center [509, 167] width 24 height 24
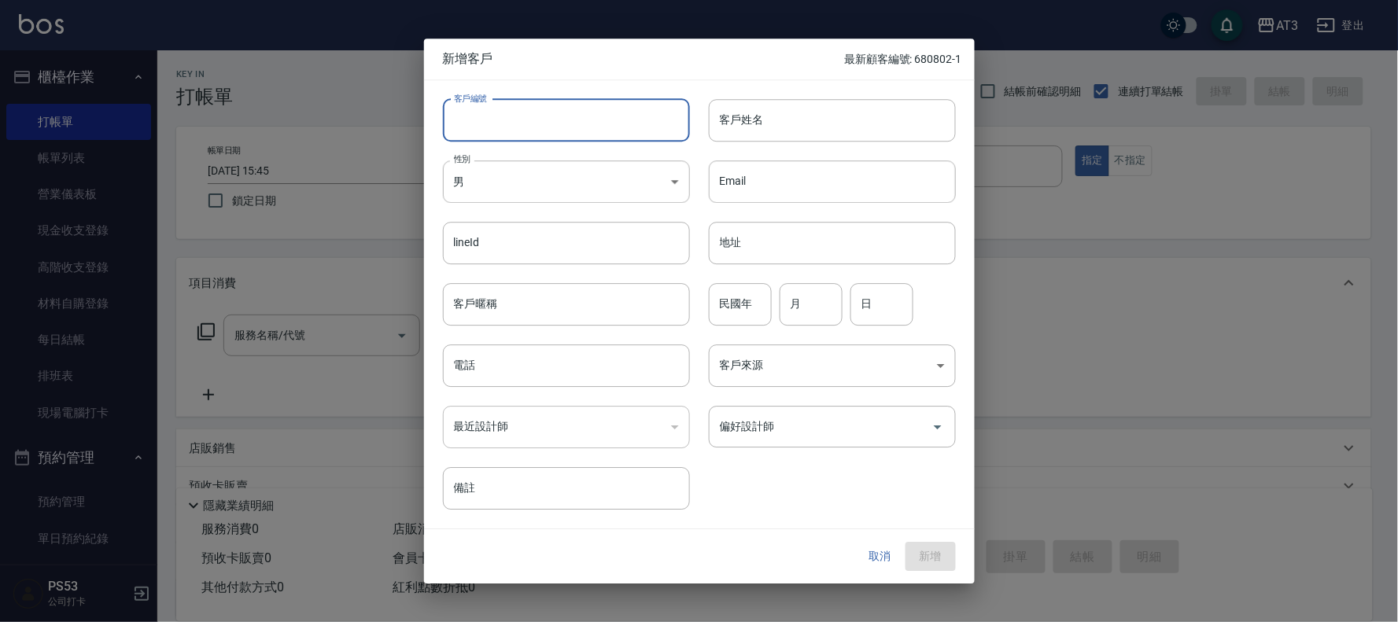
drag, startPoint x: 533, startPoint y: 132, endPoint x: 570, endPoint y: 142, distance: 37.6
click at [539, 132] on input "客戶編號" at bounding box center [566, 120] width 247 height 42
type input "810309"
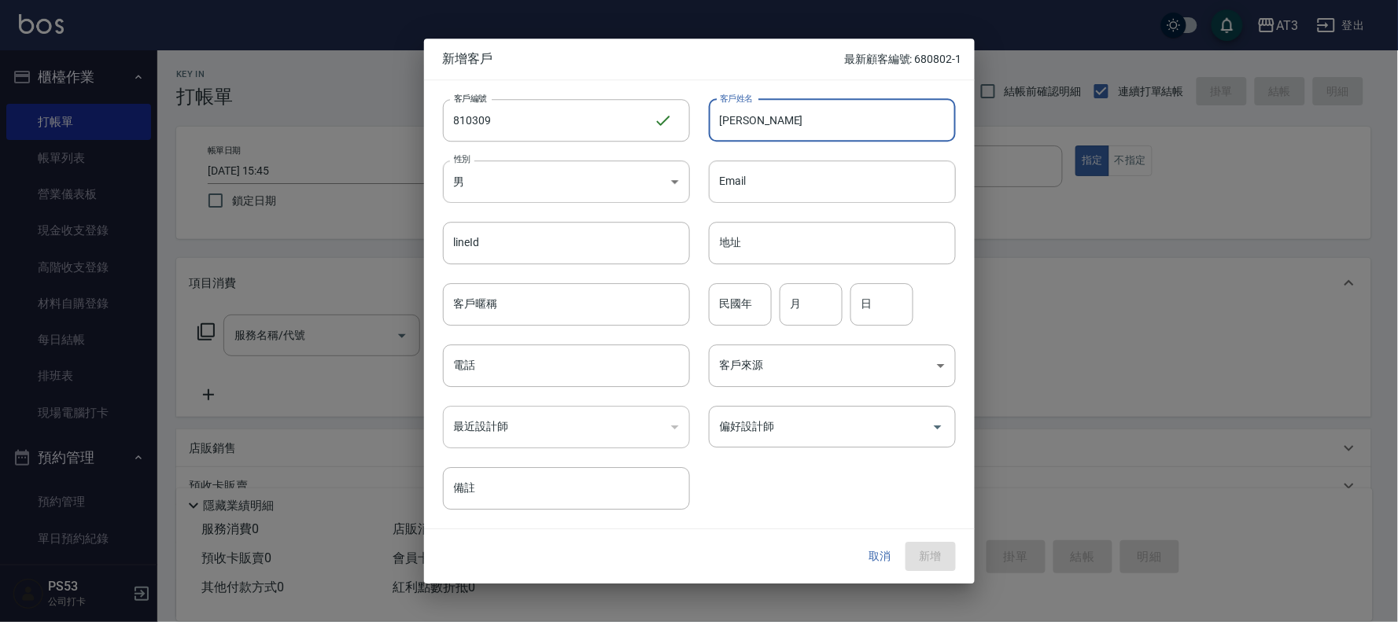
type input "[PERSON_NAME]"
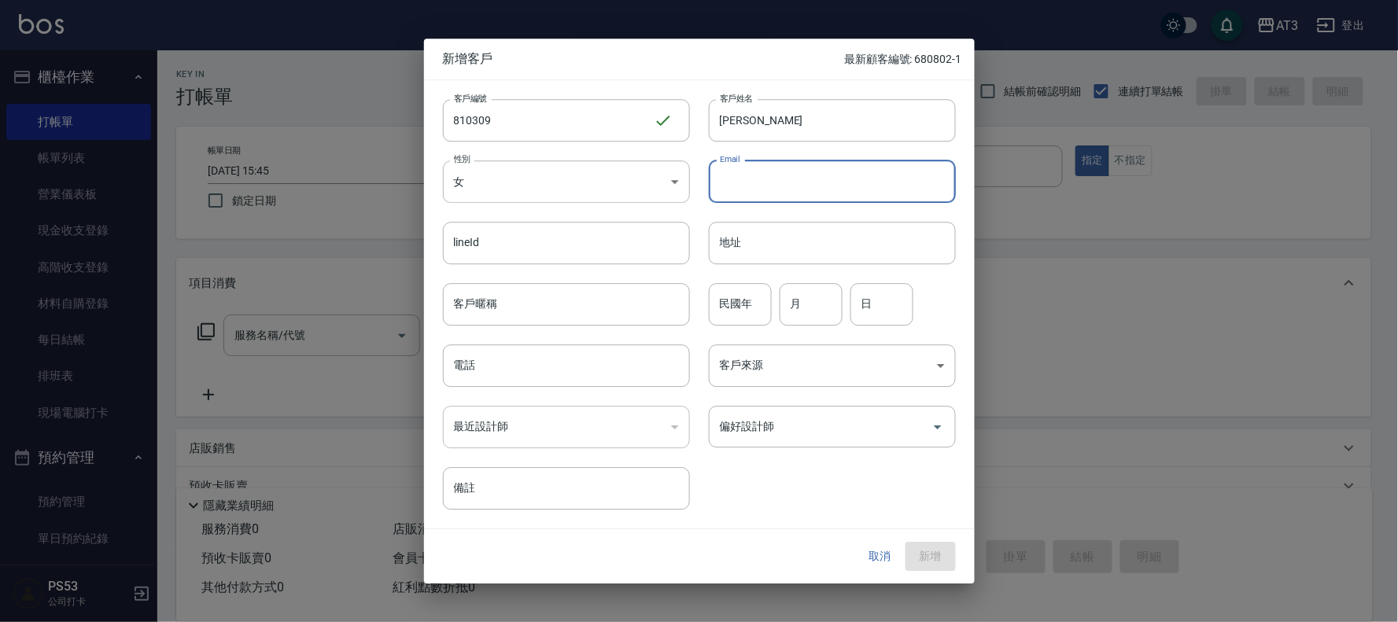
type input "[DEMOGRAPHIC_DATA]"
type input "81"
type input "3"
type input "9"
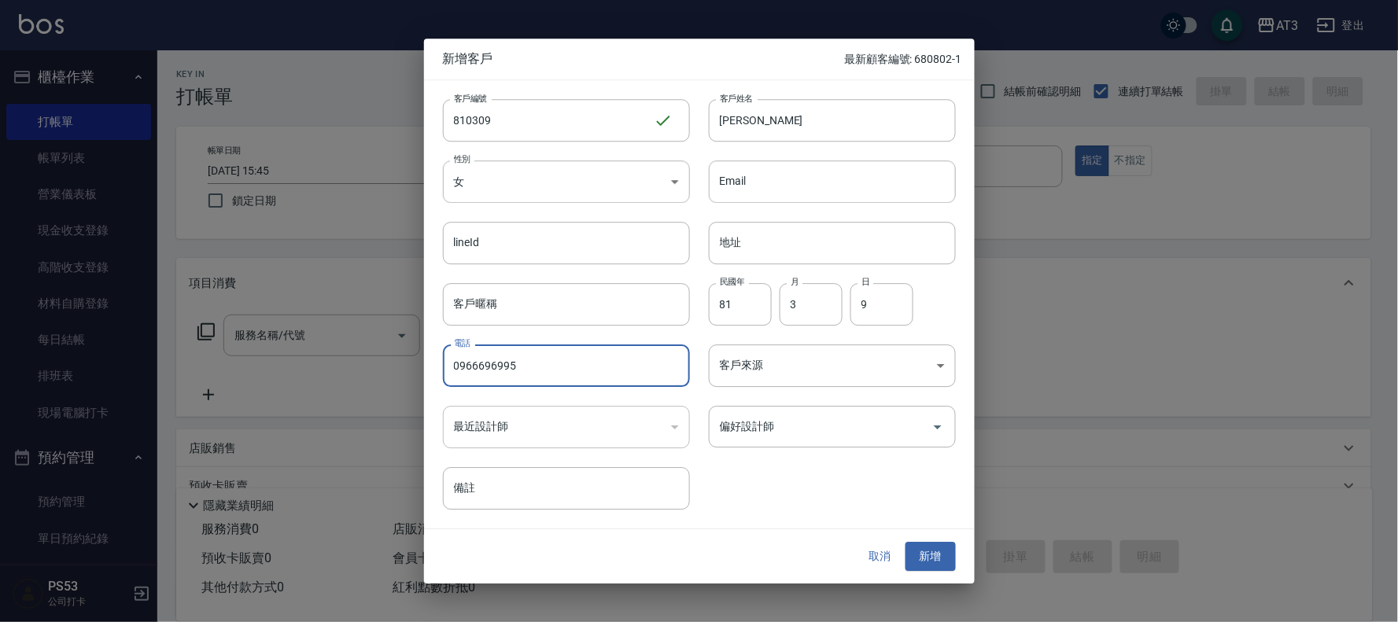
type input "0966696995"
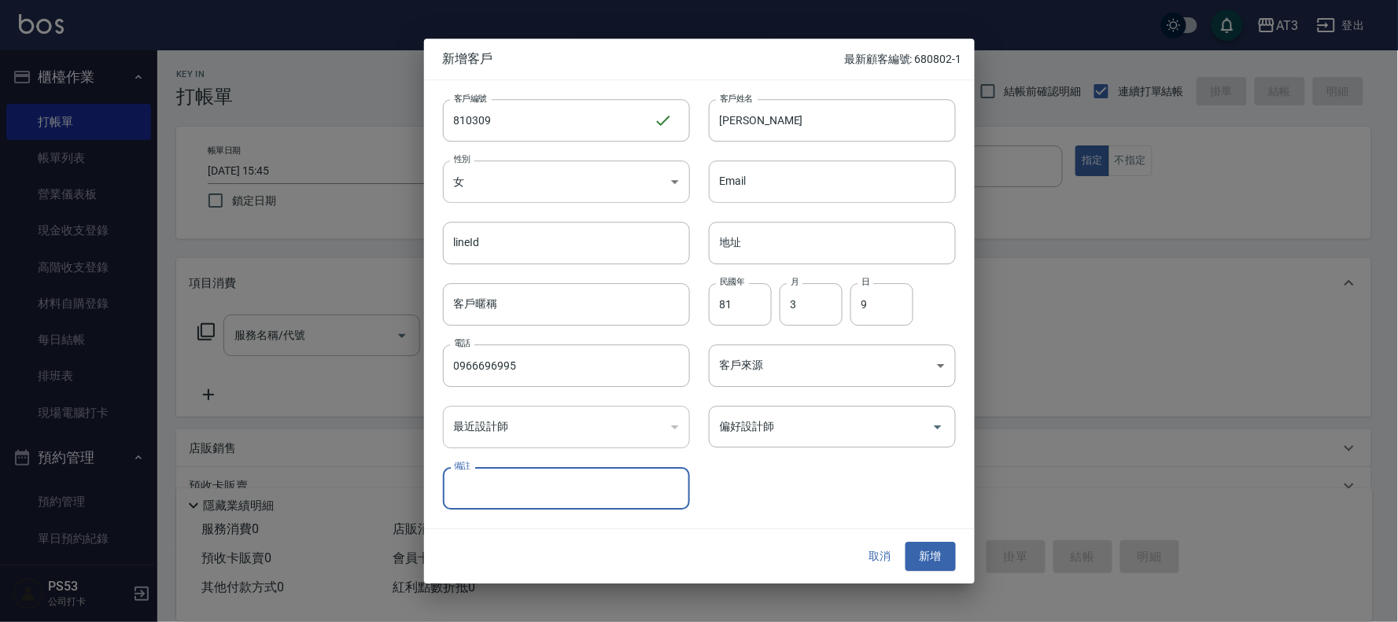
click at [906, 543] on button "新增" at bounding box center [931, 557] width 50 height 29
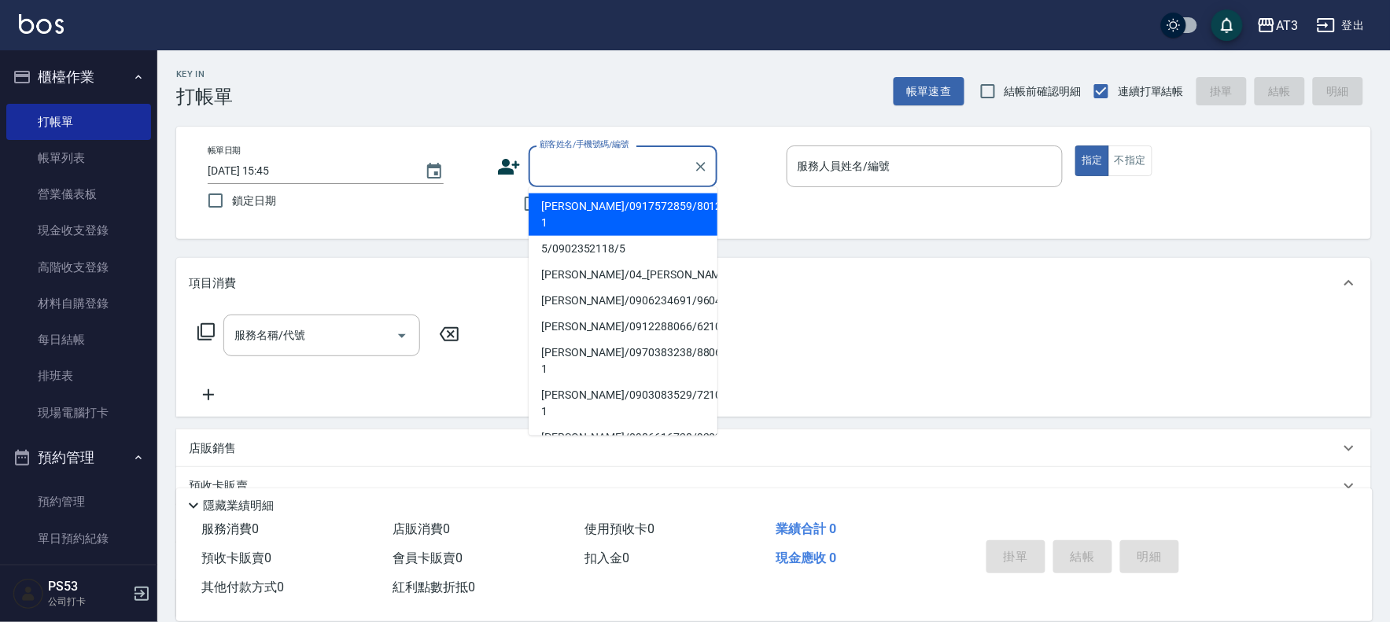
click at [648, 153] on input "顧客姓名/手機號碼/編號" at bounding box center [611, 167] width 151 height 28
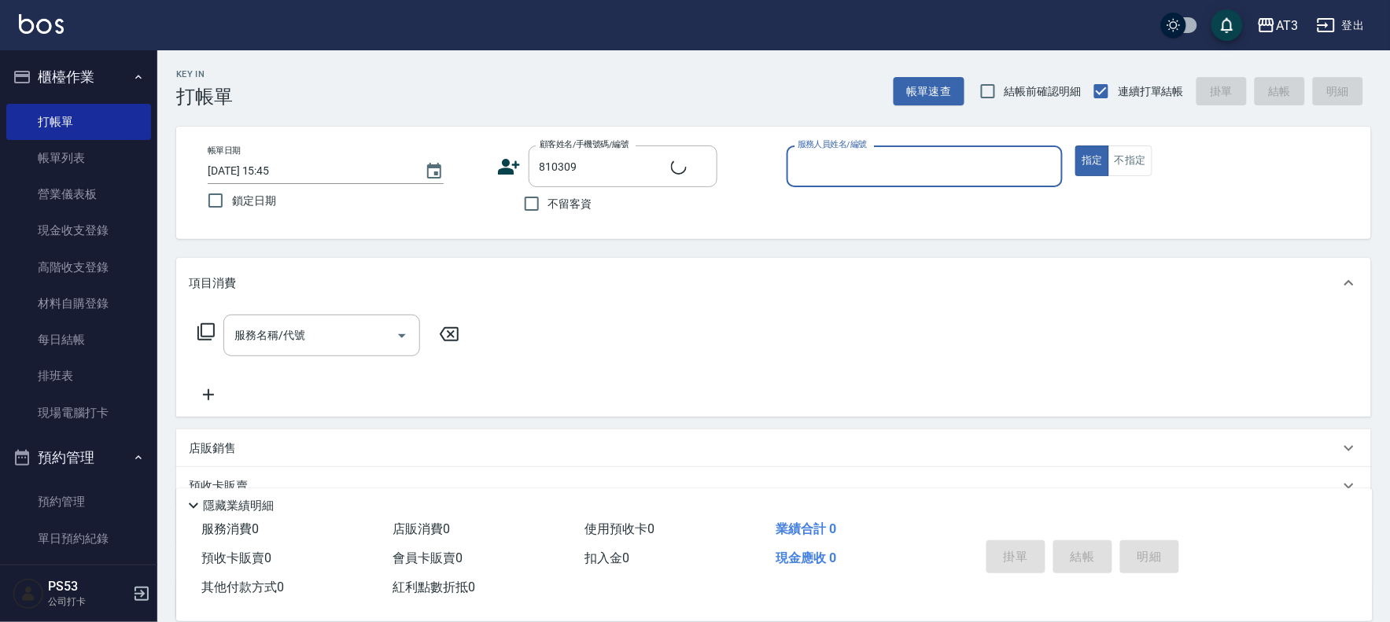
type input "[PERSON_NAME]/0966696995/810309"
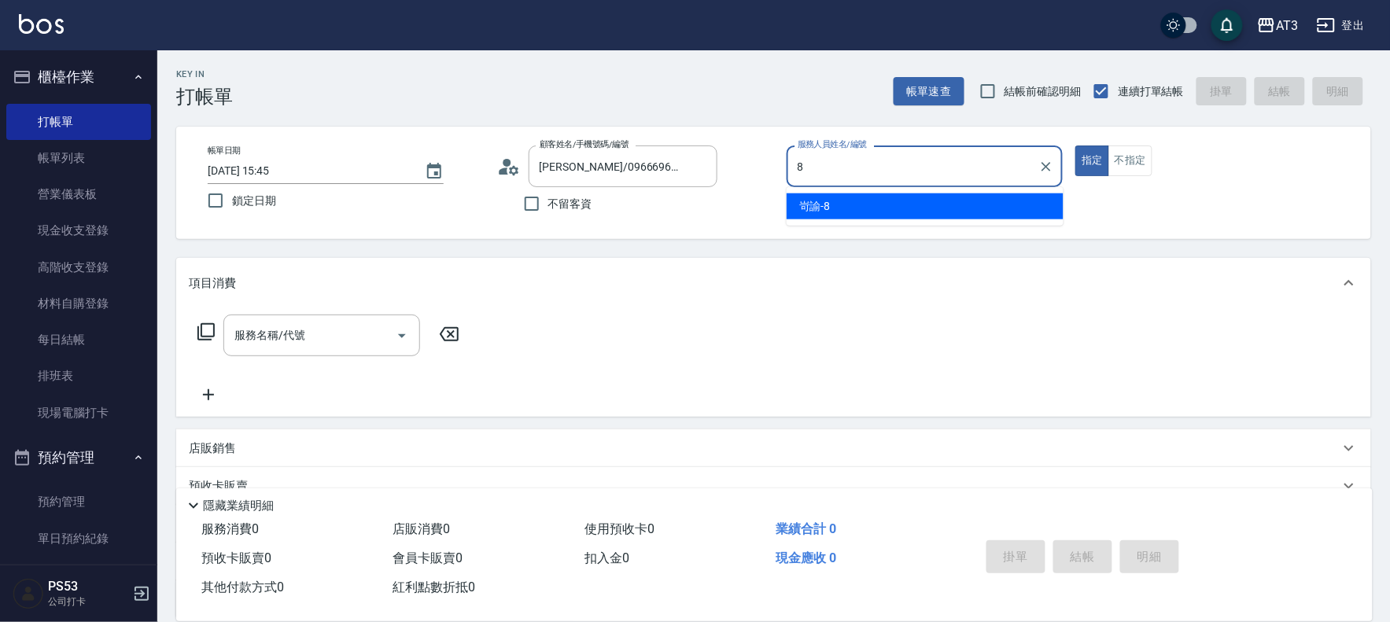
type input "岢諭-8"
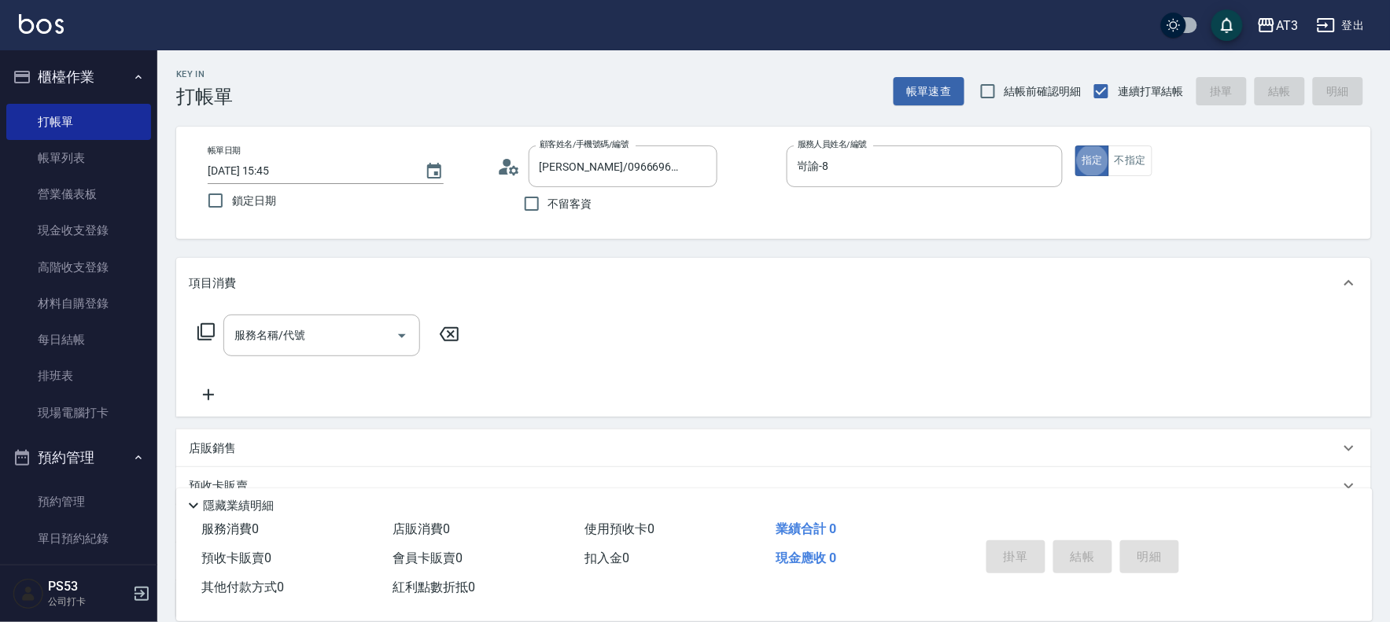
type button "true"
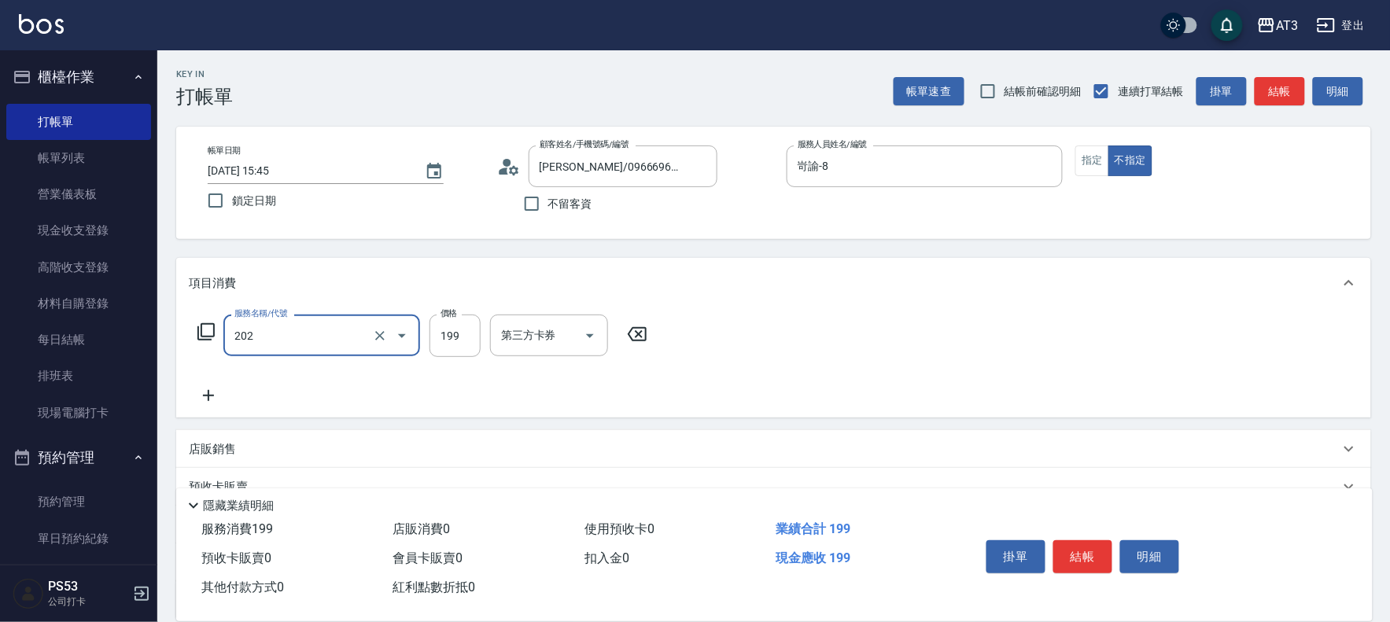
type input "不指定單剪(202)"
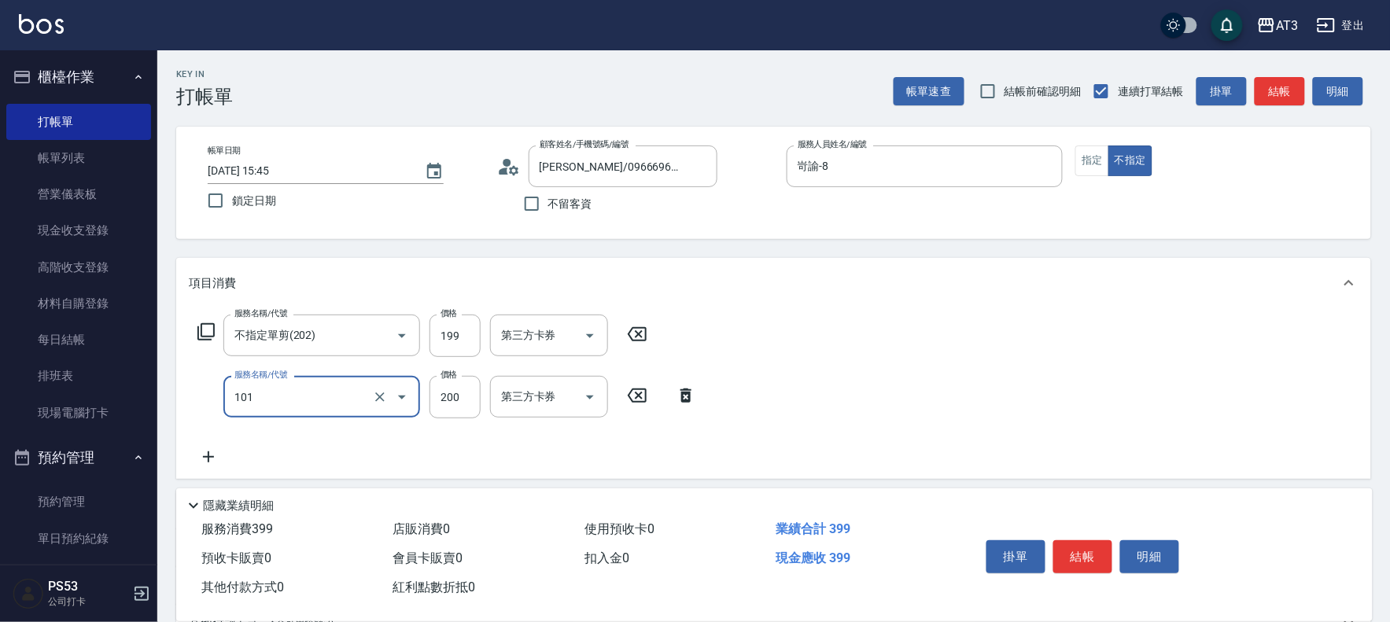
type input "洗髮(101)"
type input "200"
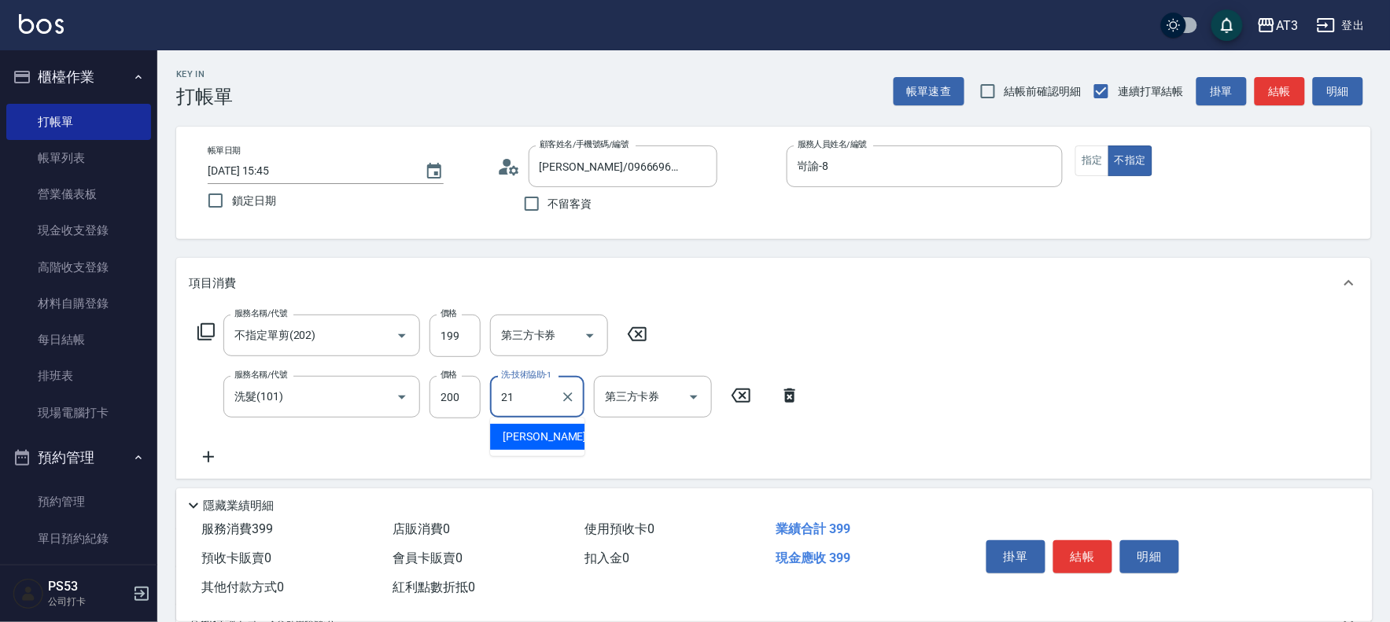
type input "[PERSON_NAME]-21"
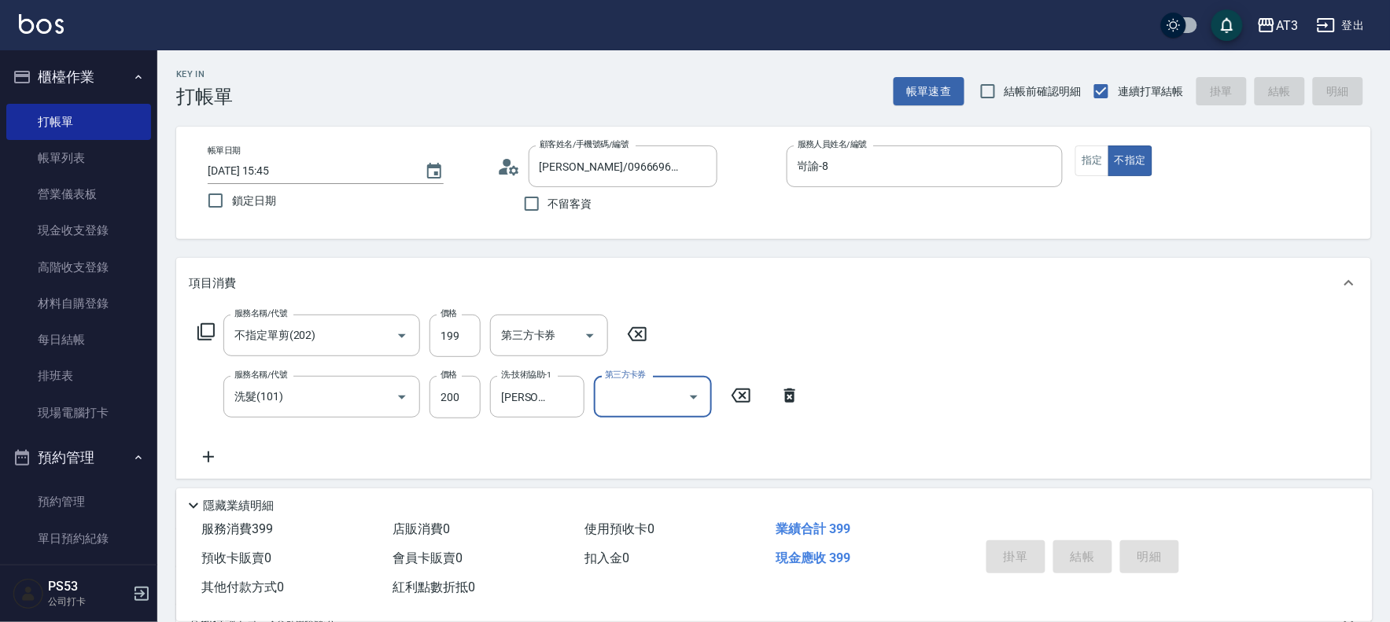
type input "[DATE] 17:47"
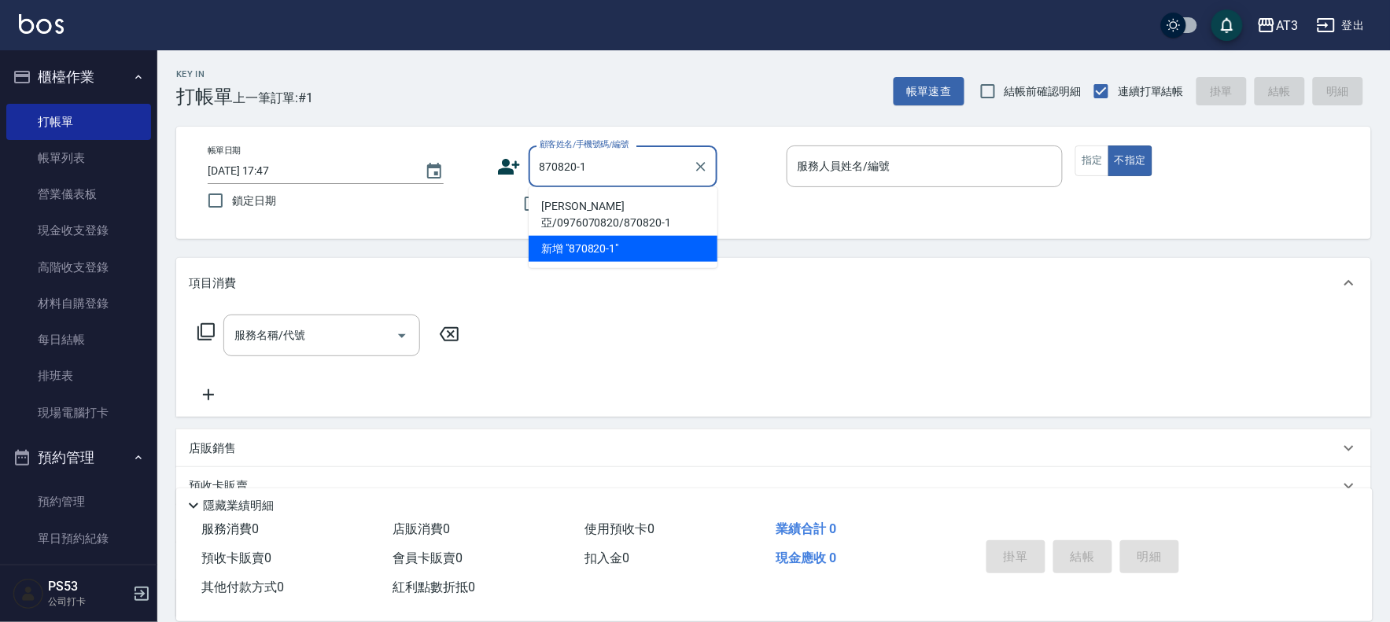
type input "[PERSON_NAME]亞/0976070820/870820-1"
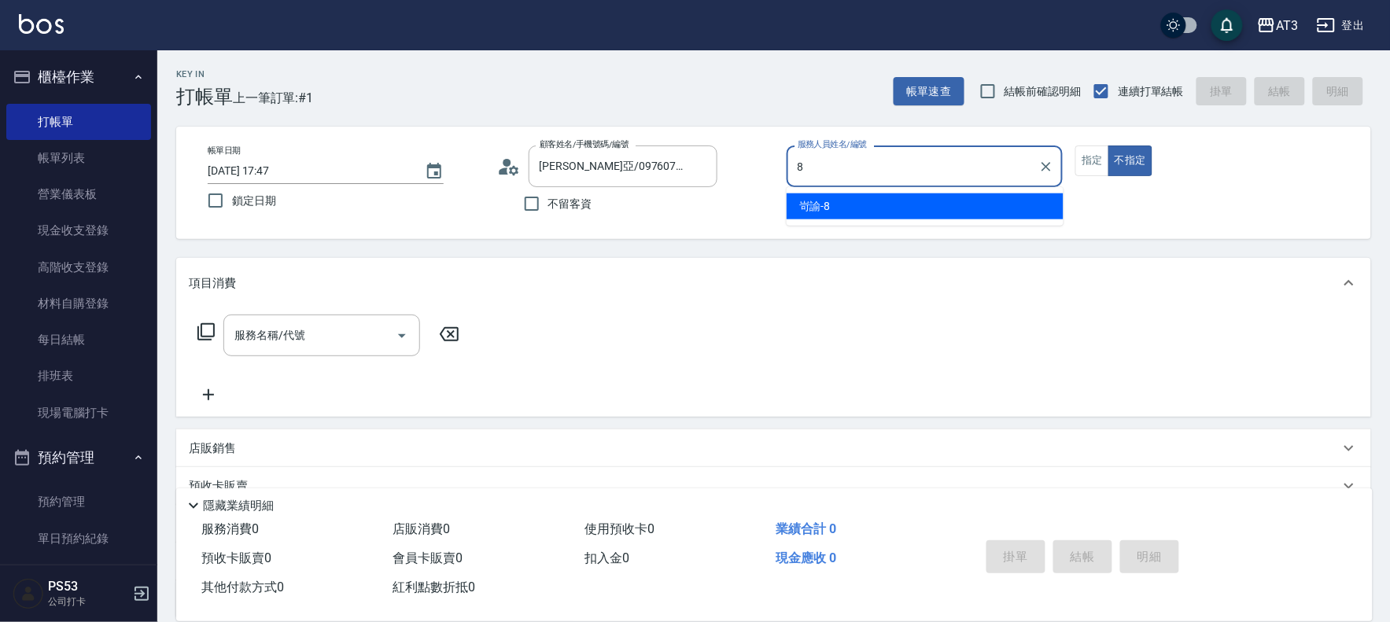
type input "岢諭-8"
type button "false"
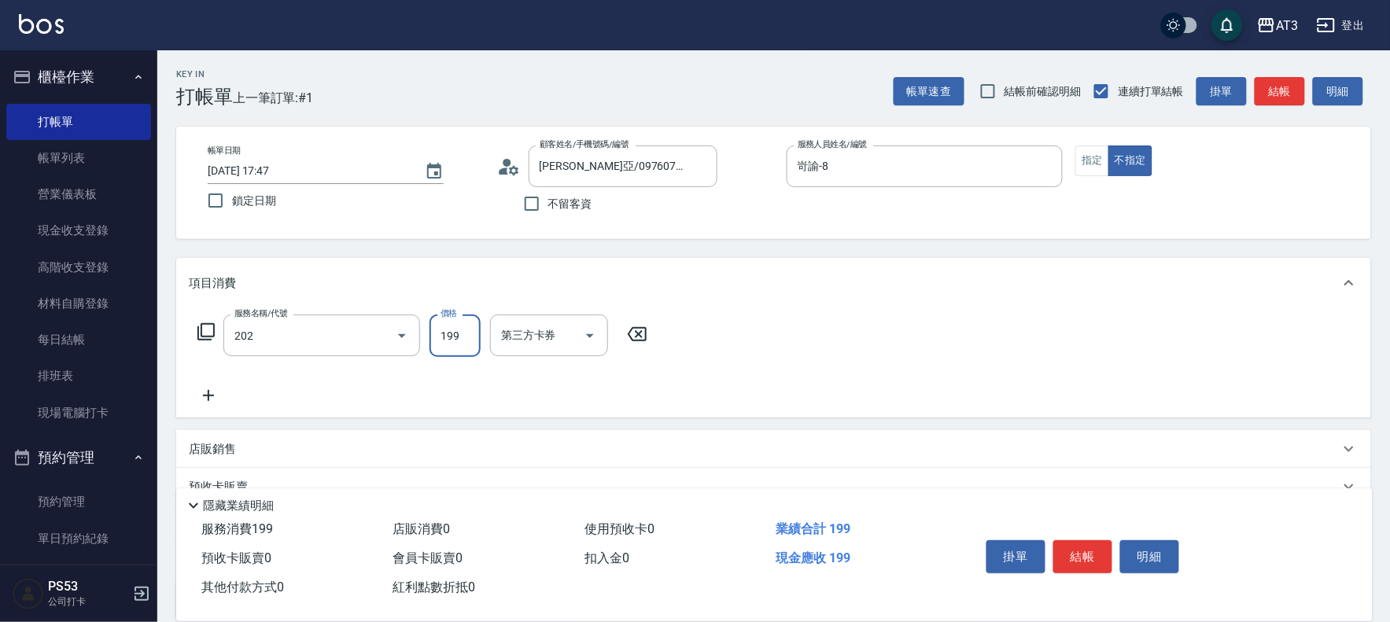
type input "不指定單剪(202)"
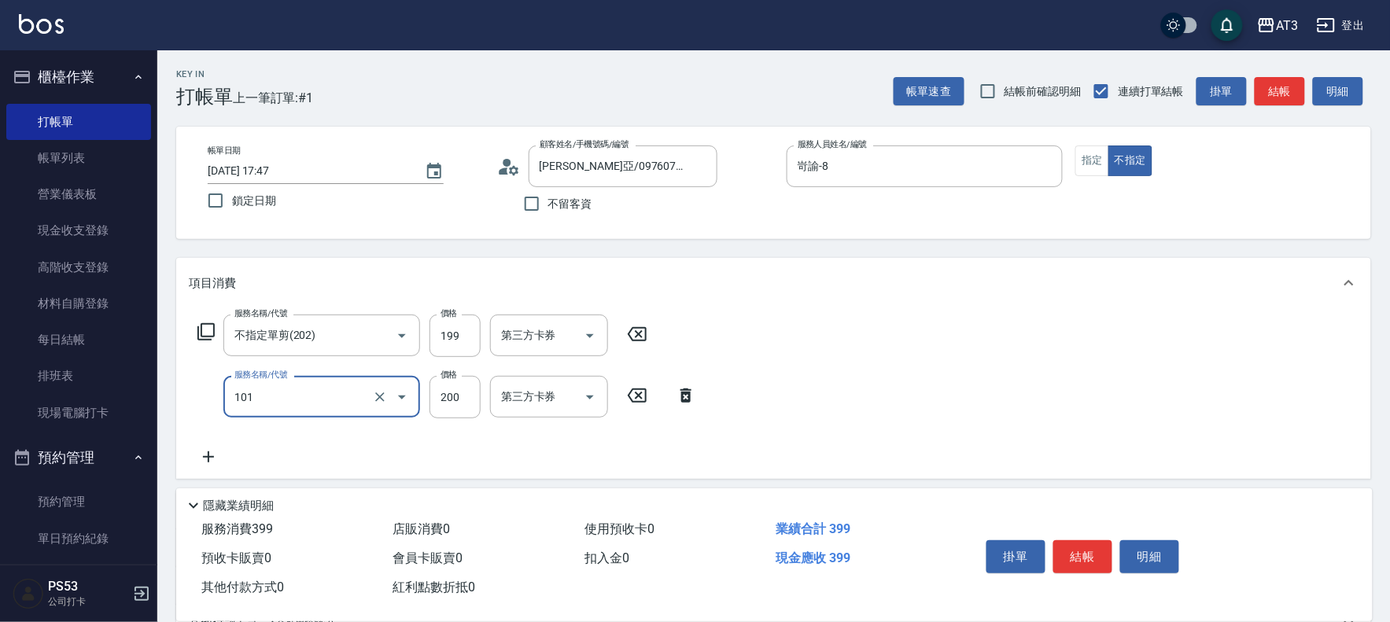
type input "洗髮(101)"
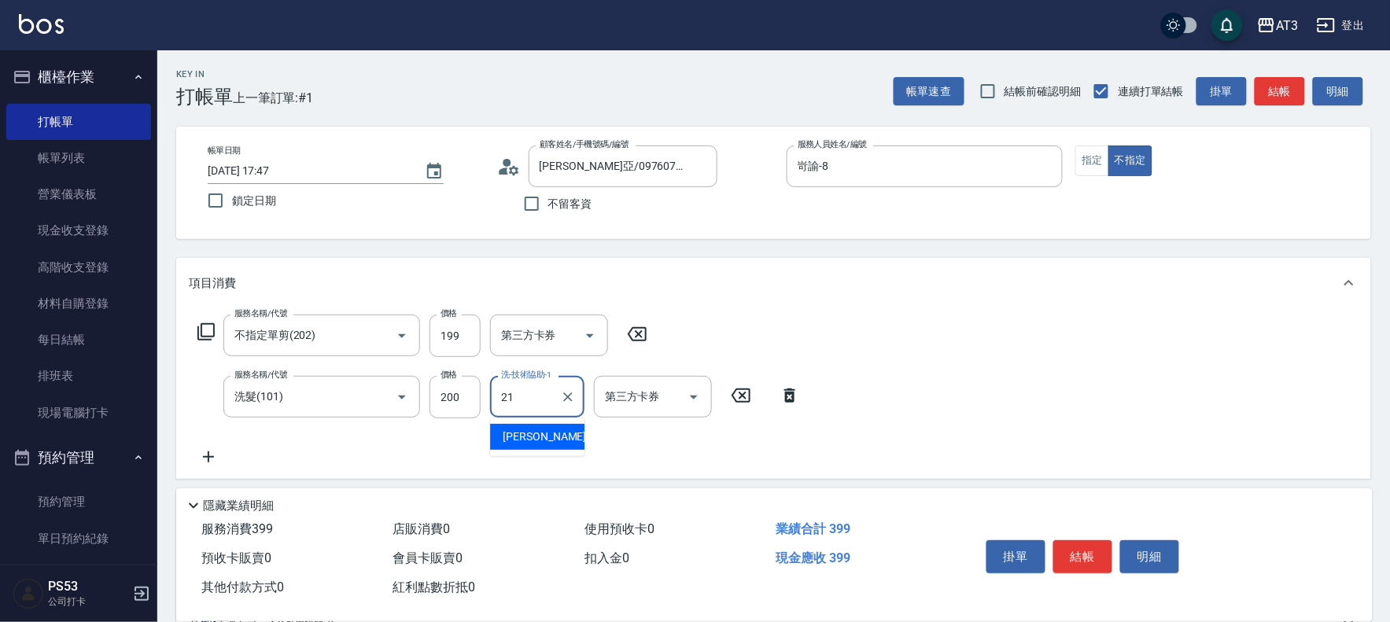
type input "[PERSON_NAME]-21"
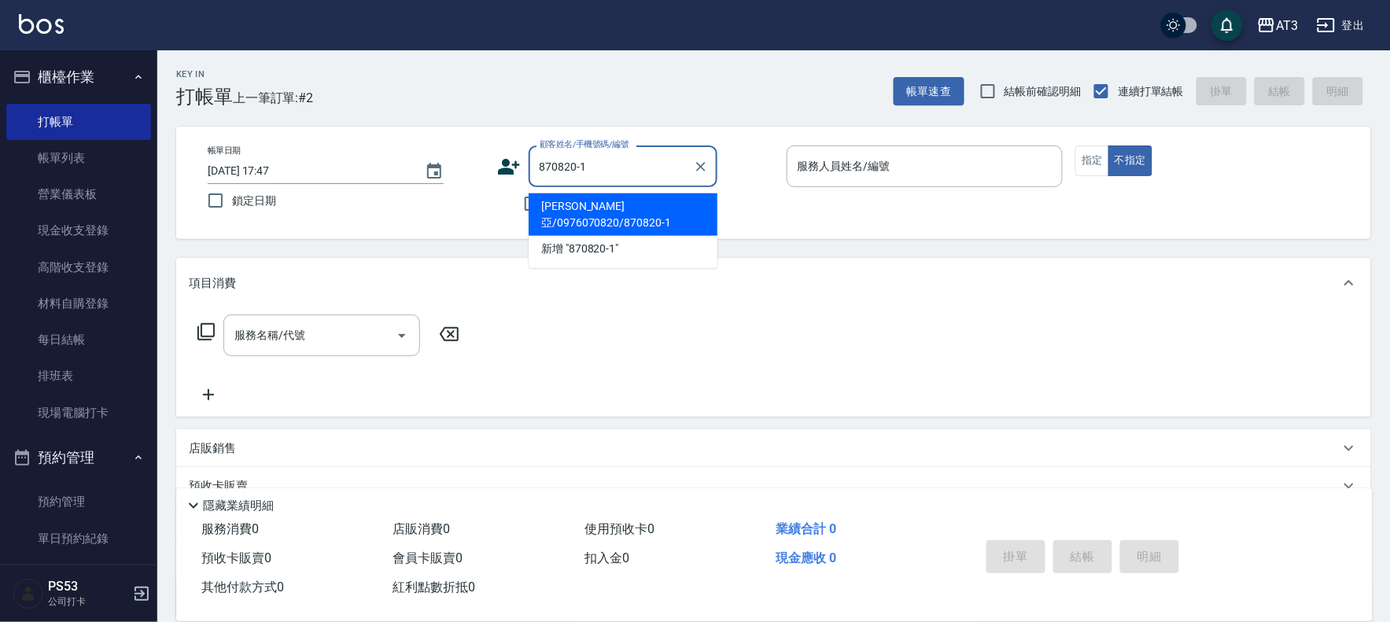
type input "[PERSON_NAME]亞/0976070820/870820-1"
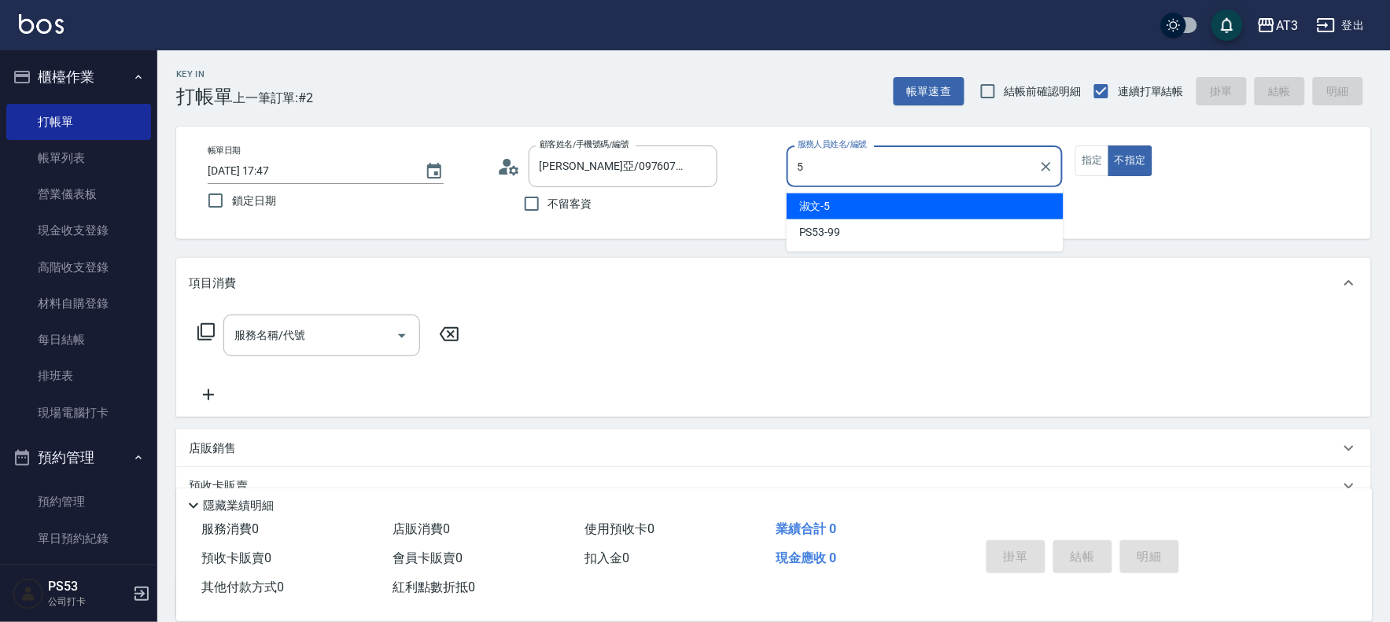
type input "淑文-5"
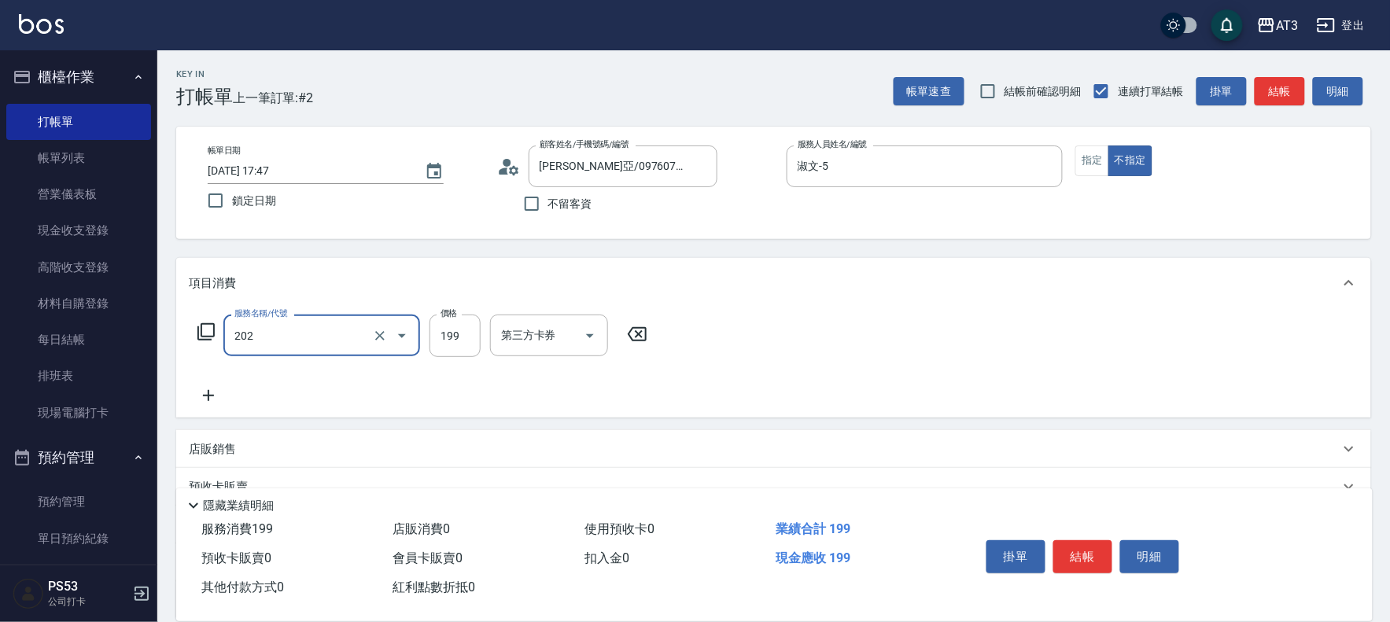
type input "不指定單剪(202)"
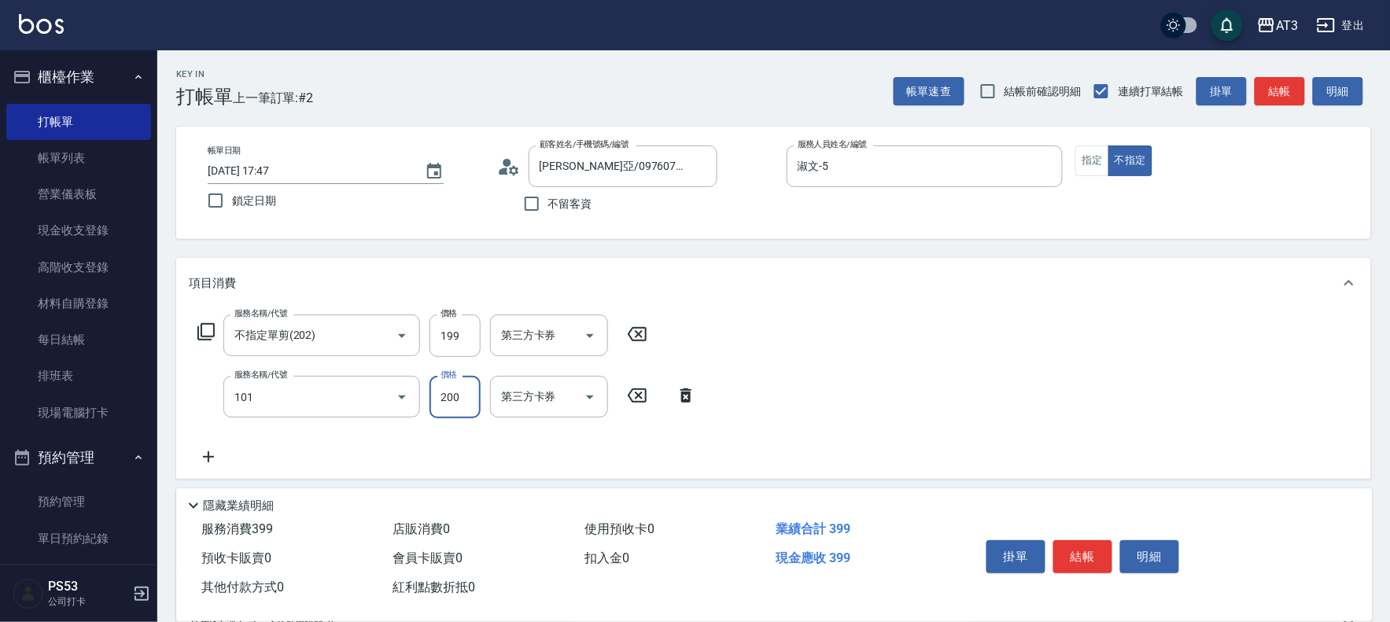
type input "洗髮(101)"
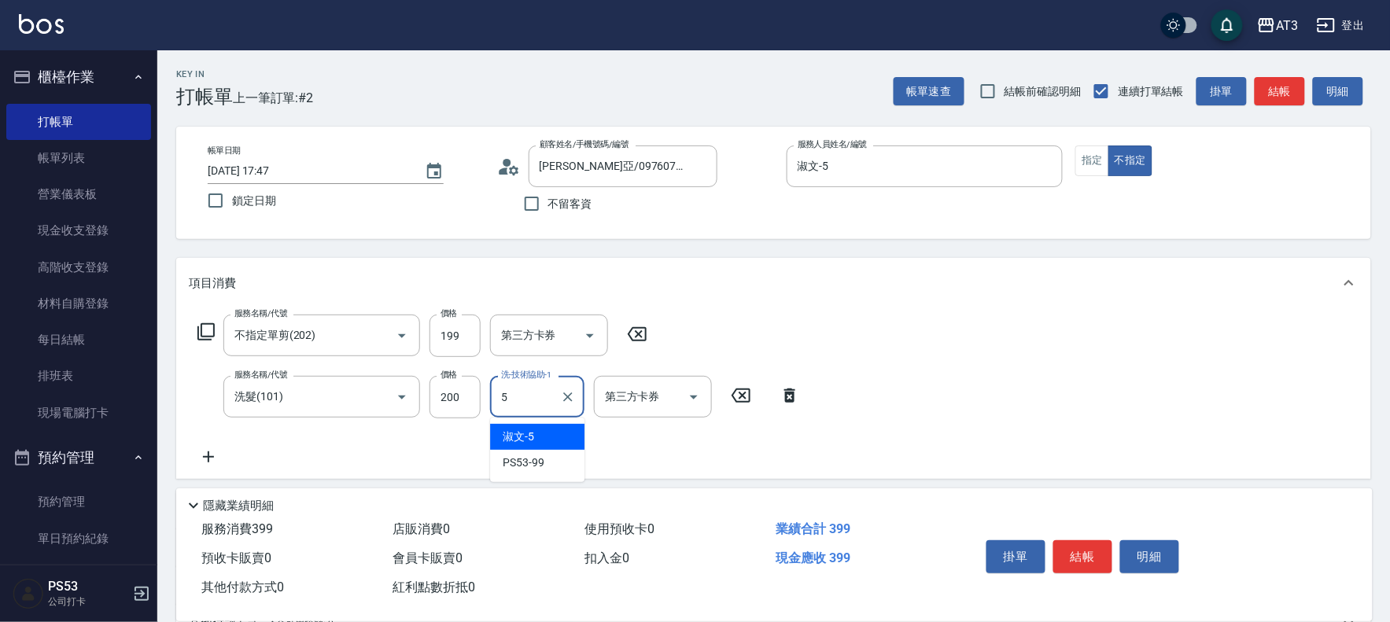
type input "淑文-5"
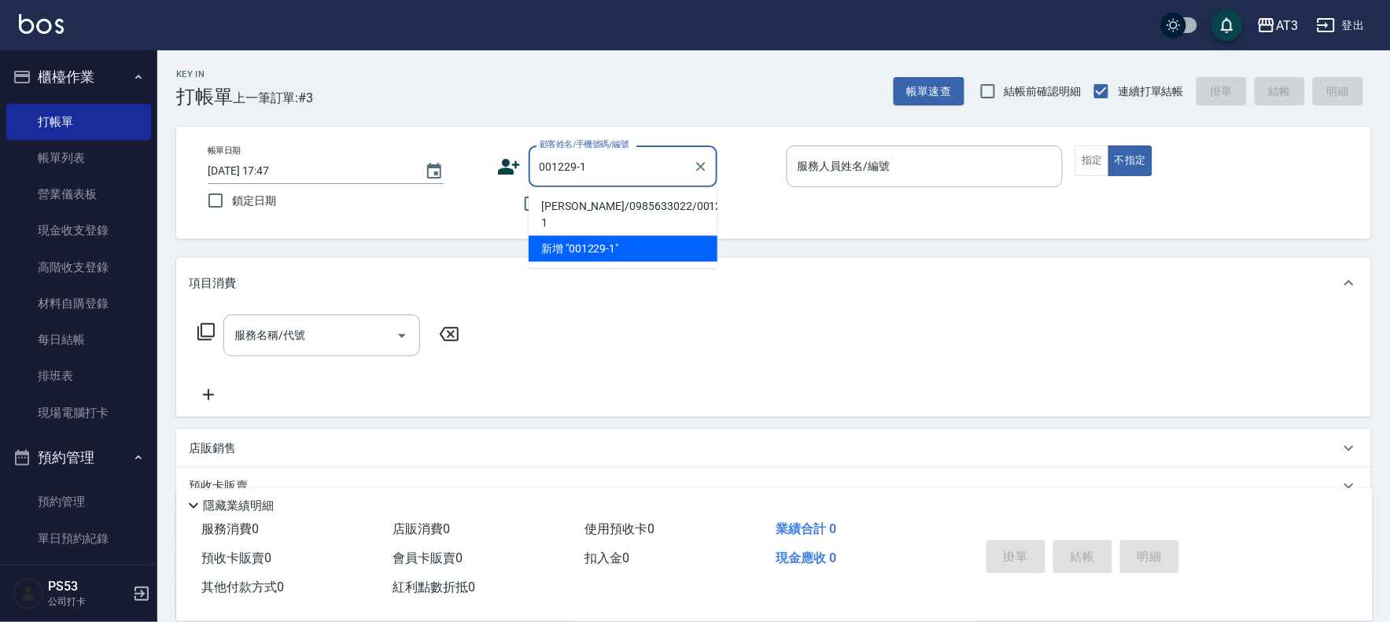
type input "[PERSON_NAME]/0985633022/001229-1"
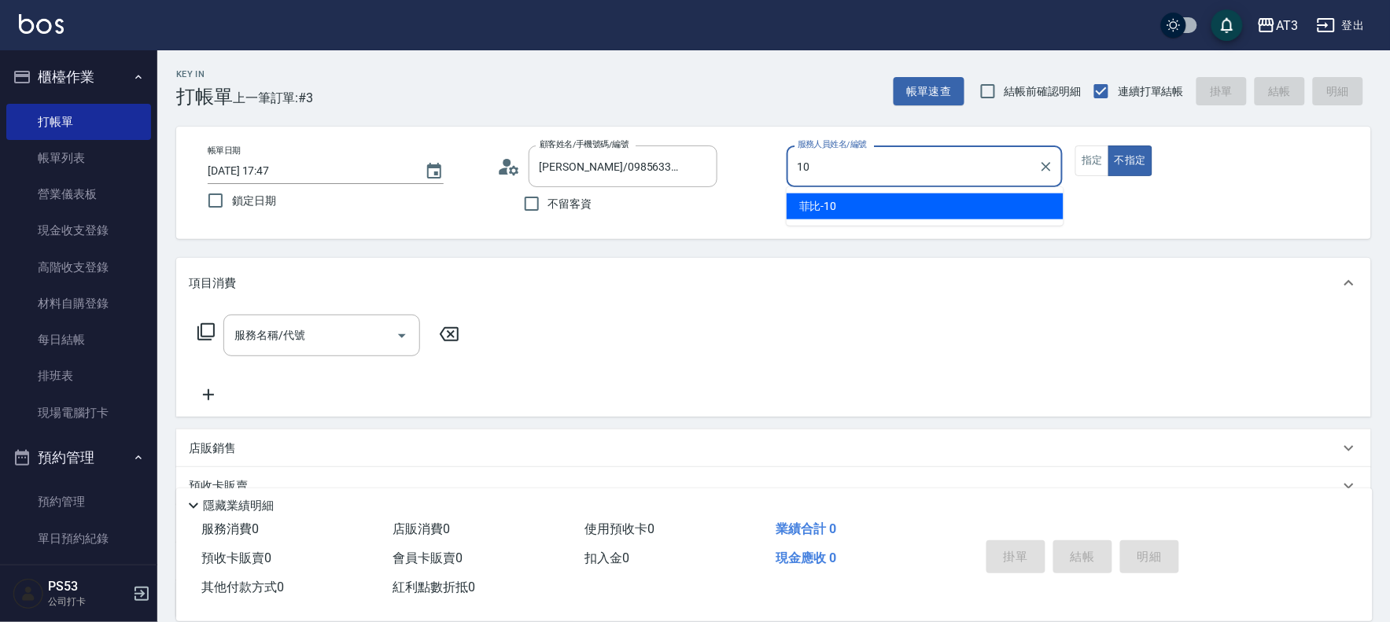
type input "菲比-10"
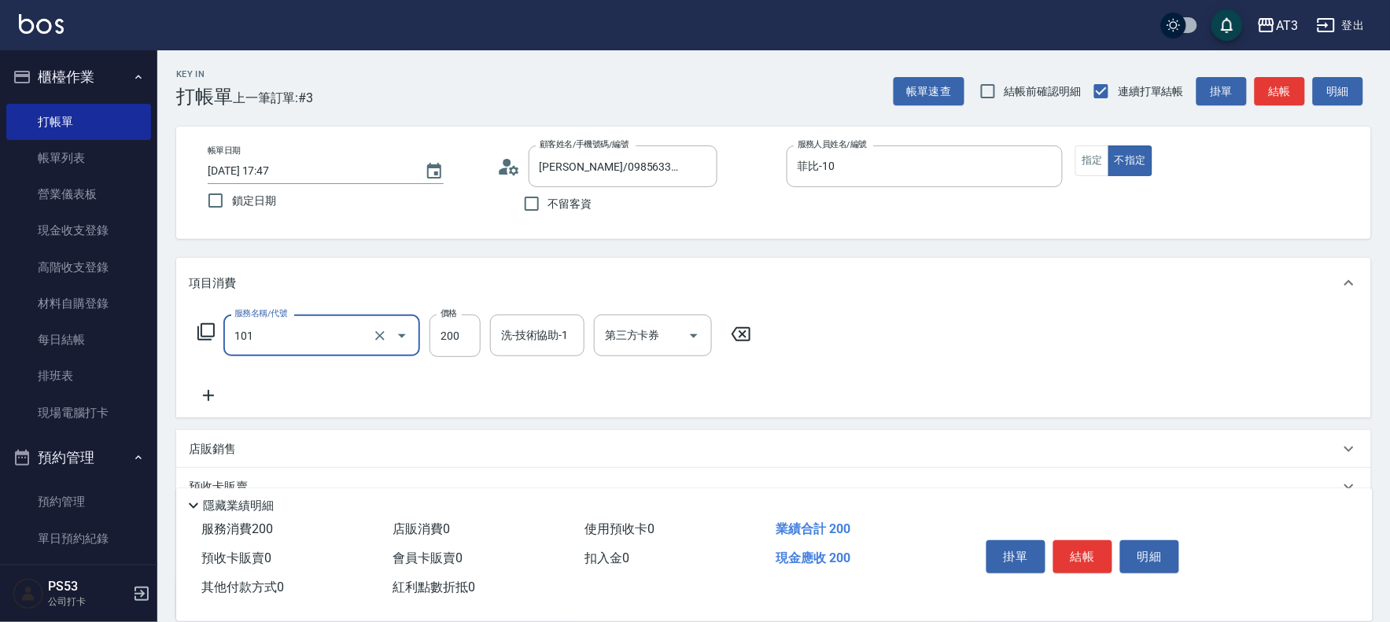
type input "洗髮(101)"
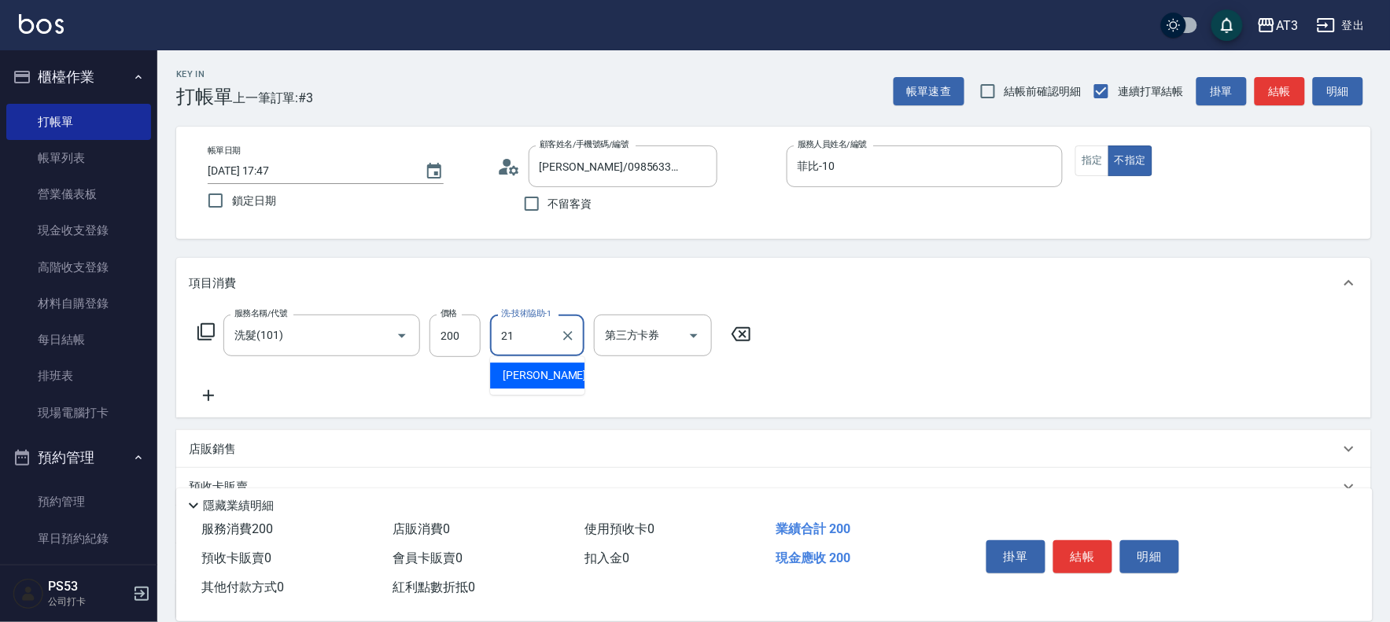
type input "[PERSON_NAME]-21"
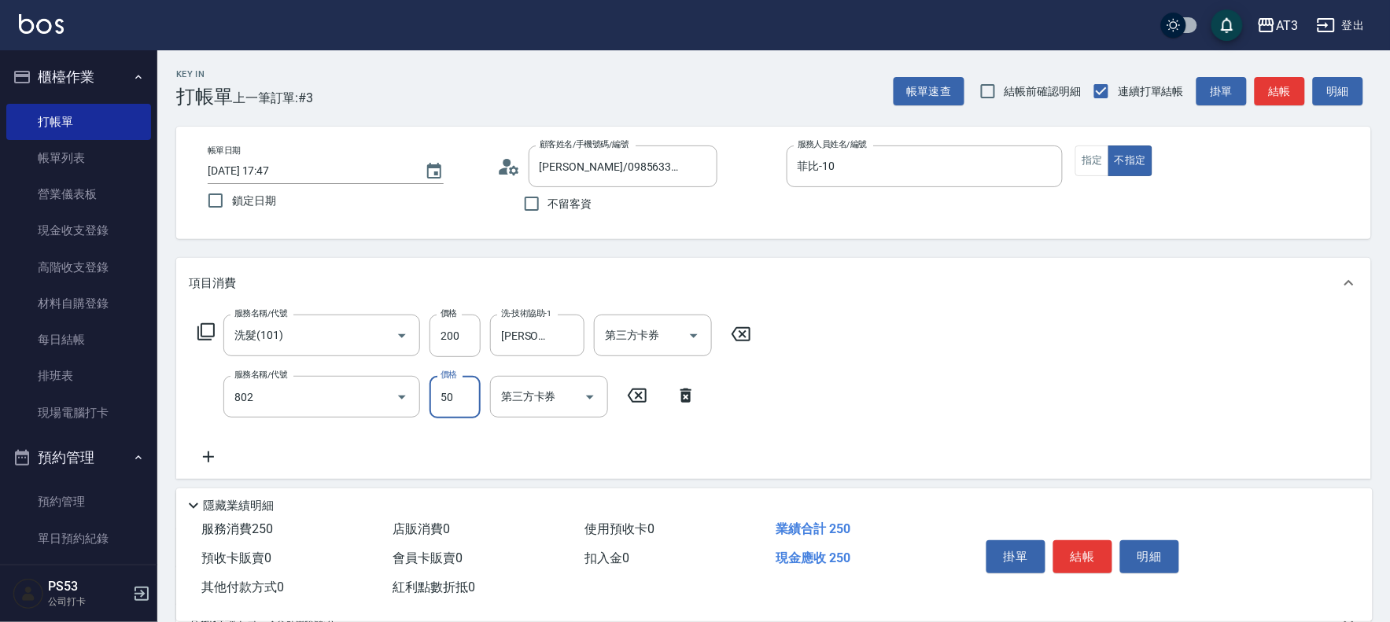
type input "潤絲/加精油(802)"
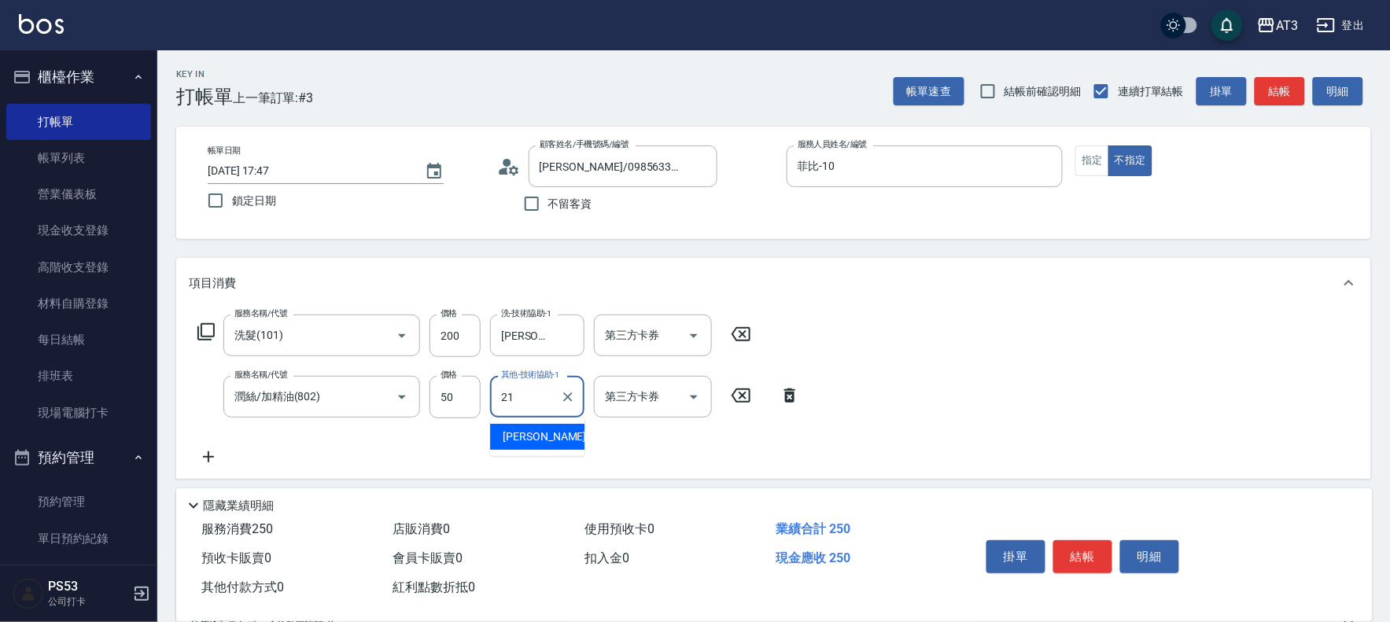
type input "[PERSON_NAME]-21"
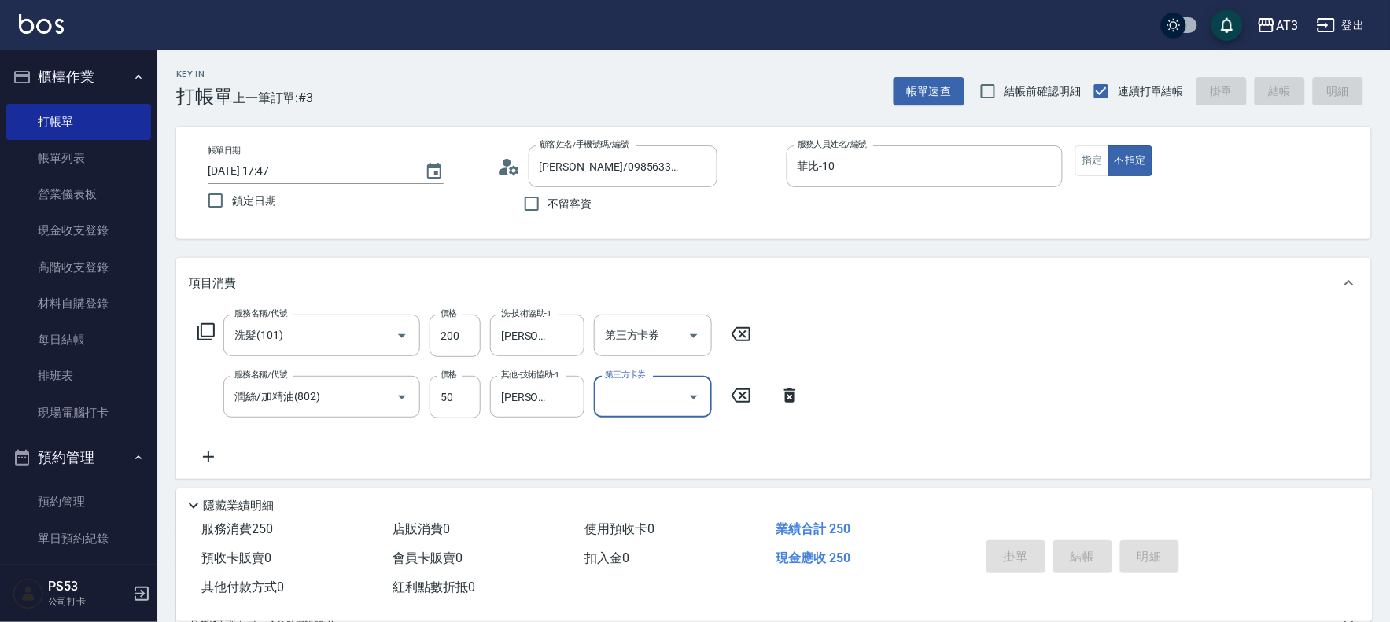
type input "[DATE] 17:48"
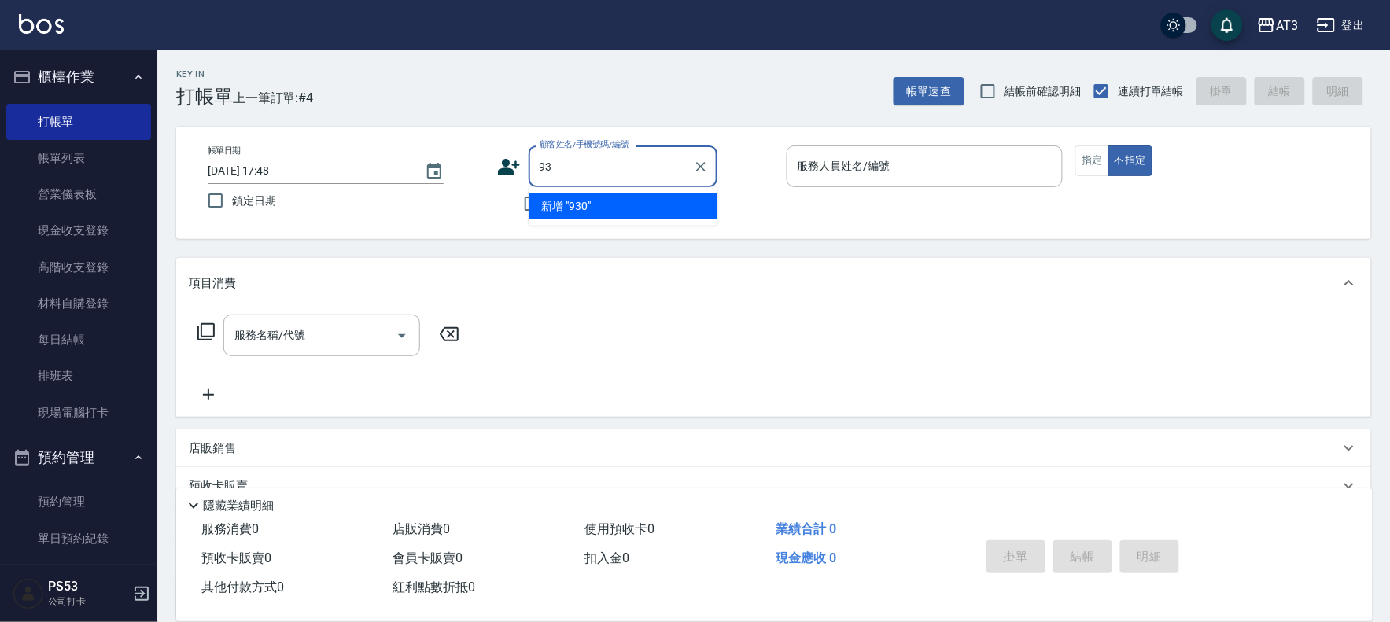
type input "9"
type input "王"
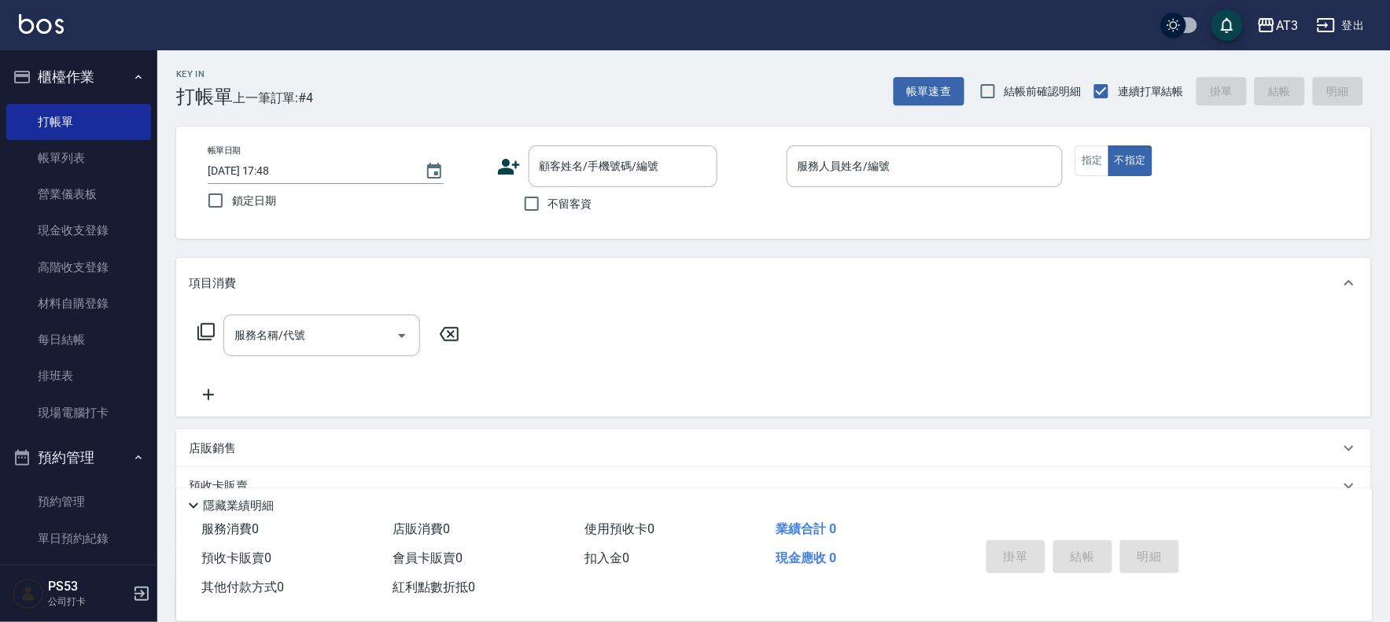
click at [514, 155] on icon at bounding box center [509, 167] width 24 height 24
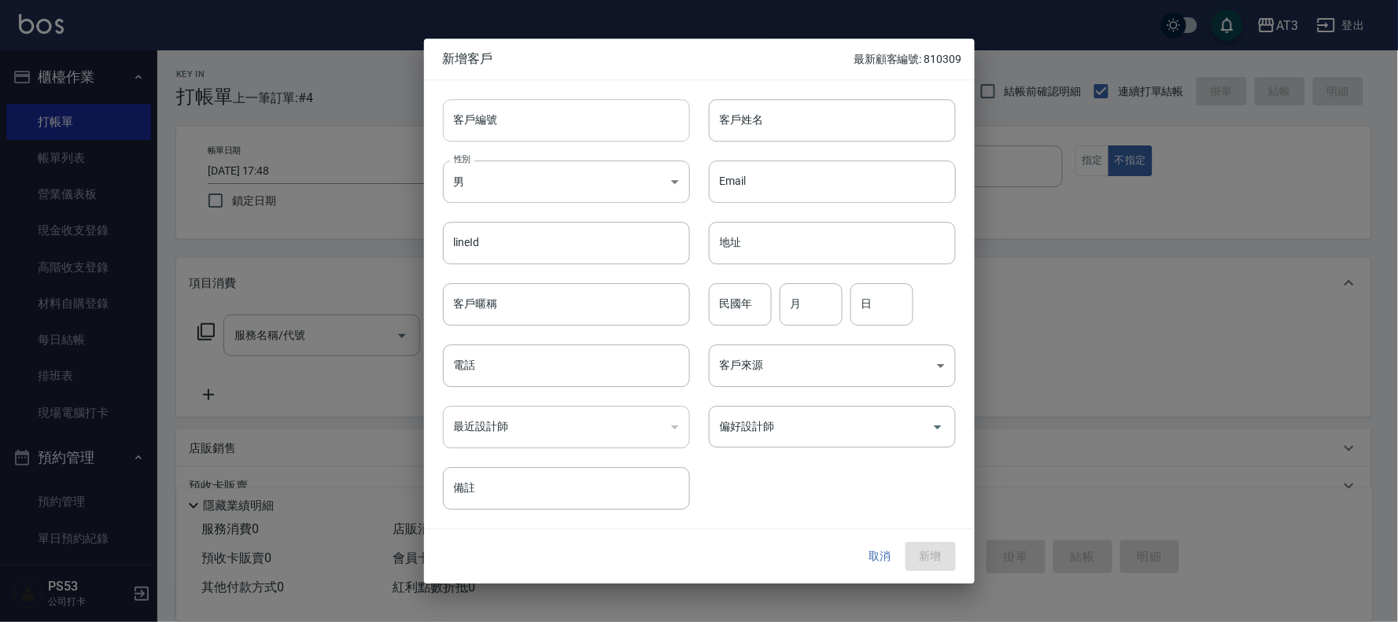
click at [598, 128] on input "客戶編號" at bounding box center [566, 120] width 247 height 42
type input "930610"
type input "[PERSON_NAME]"
type input "93"
type input "6"
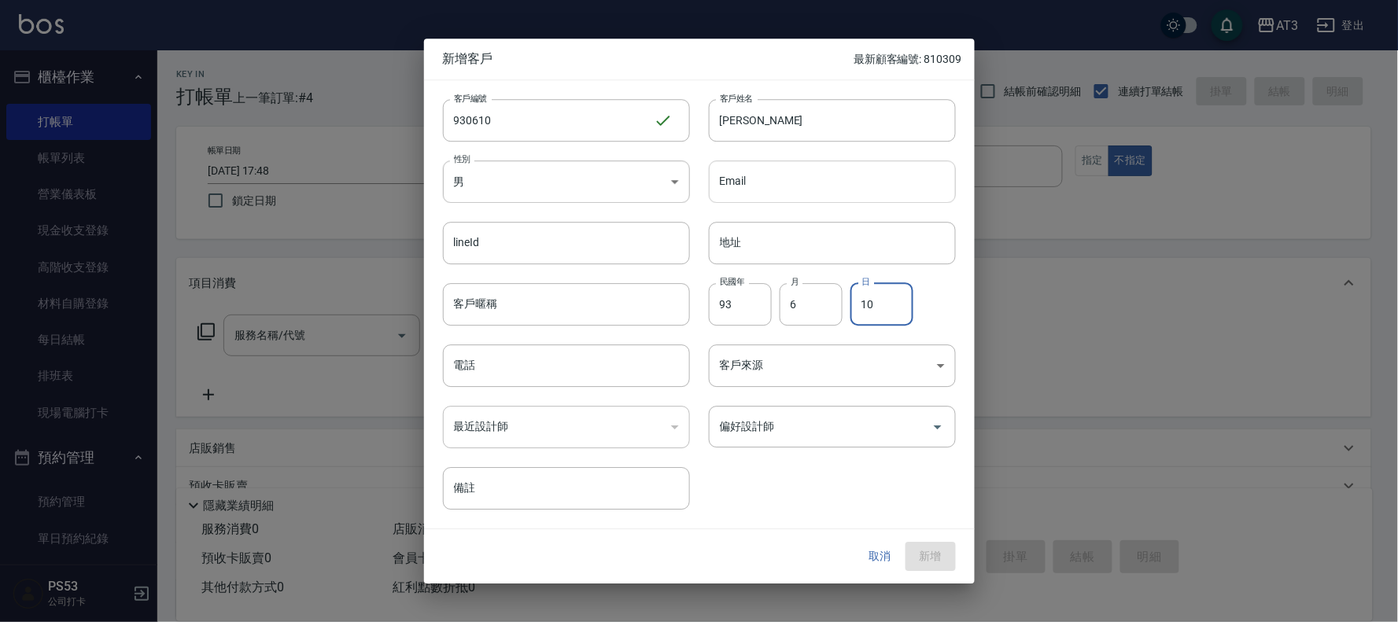
type input "10"
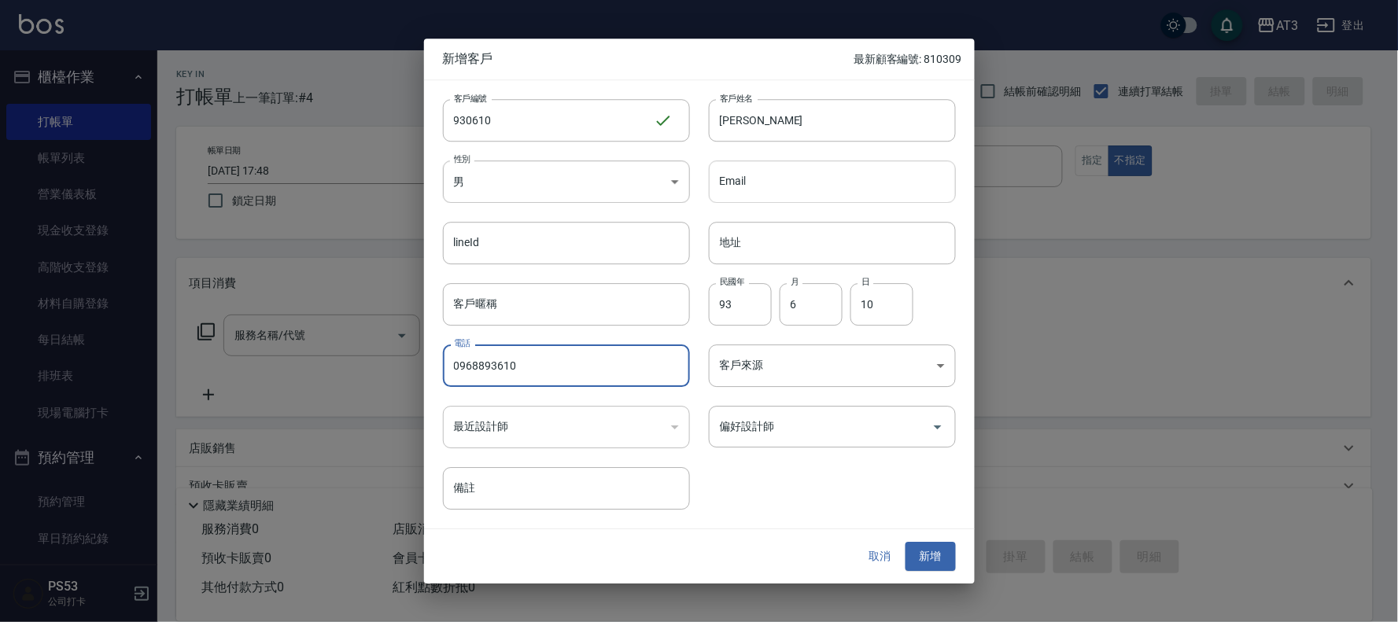
type input "0968893610"
click at [906, 543] on button "新增" at bounding box center [931, 557] width 50 height 29
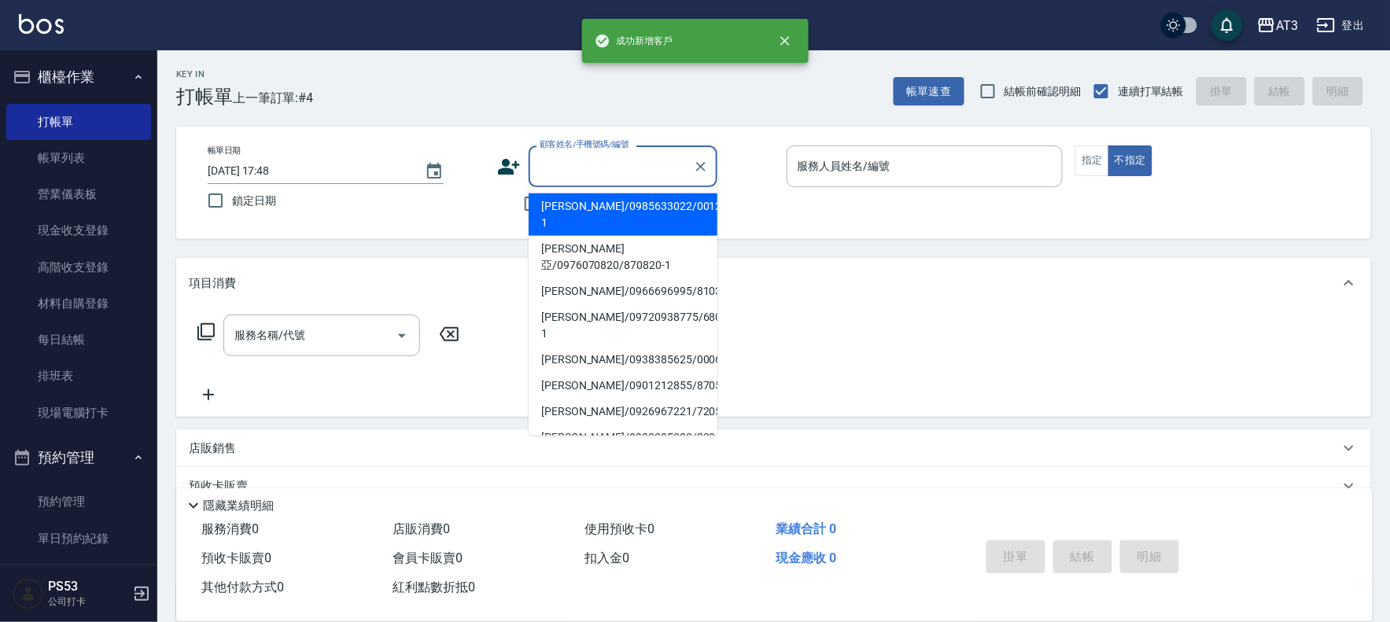
click at [600, 172] on input "顧客姓名/手機號碼/編號" at bounding box center [611, 167] width 151 height 28
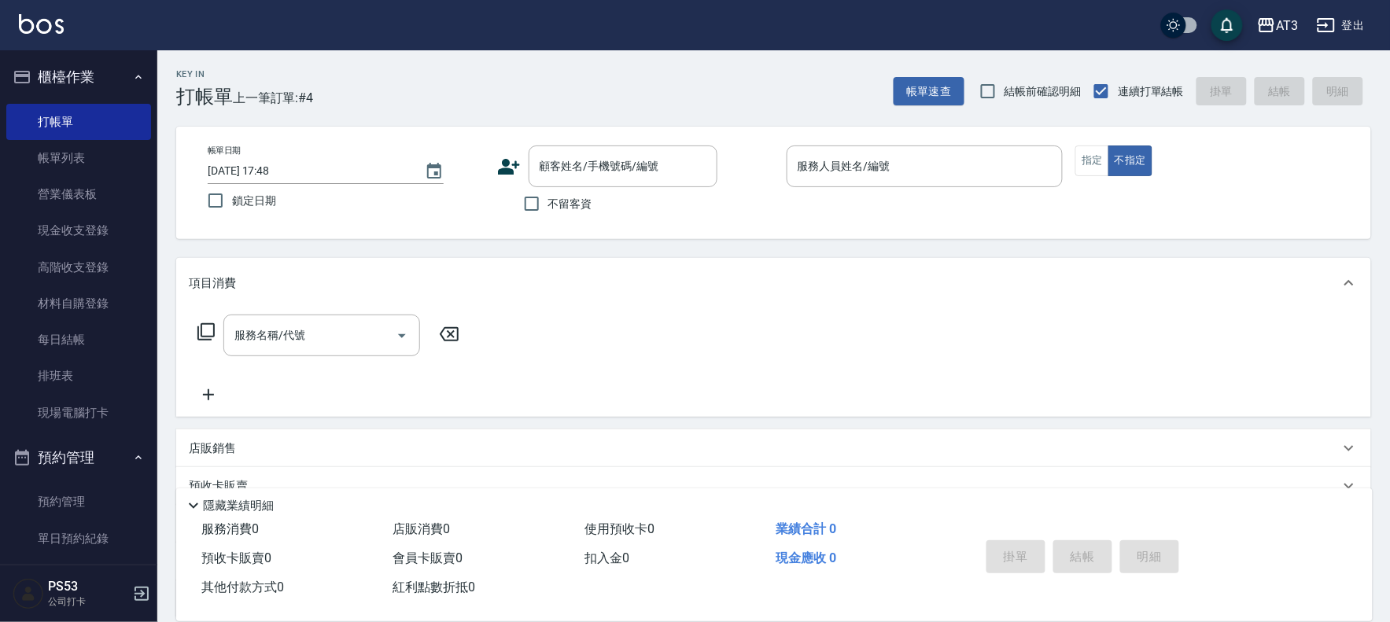
drag, startPoint x: 804, startPoint y: 506, endPoint x: 788, endPoint y: 498, distance: 18.3
click at [640, 147] on div "顧客姓名/手機號碼/編號" at bounding box center [623, 167] width 189 height 42
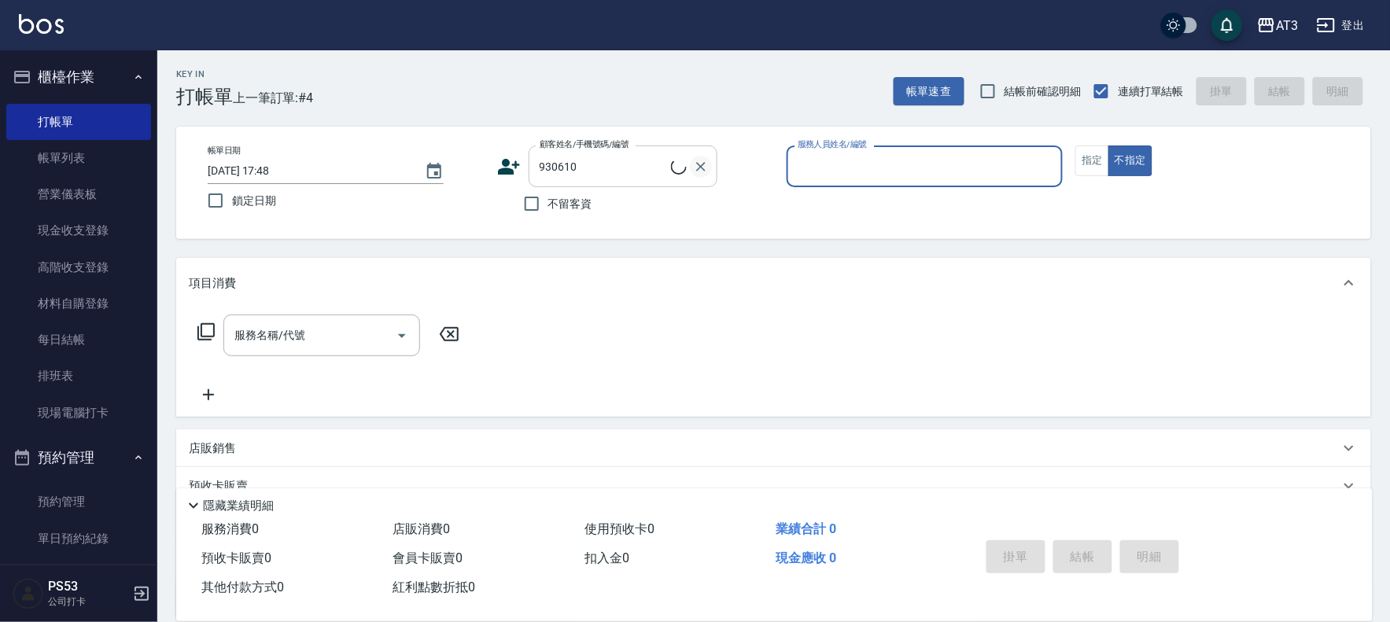
type input "[PERSON_NAME]/0968893610/930610"
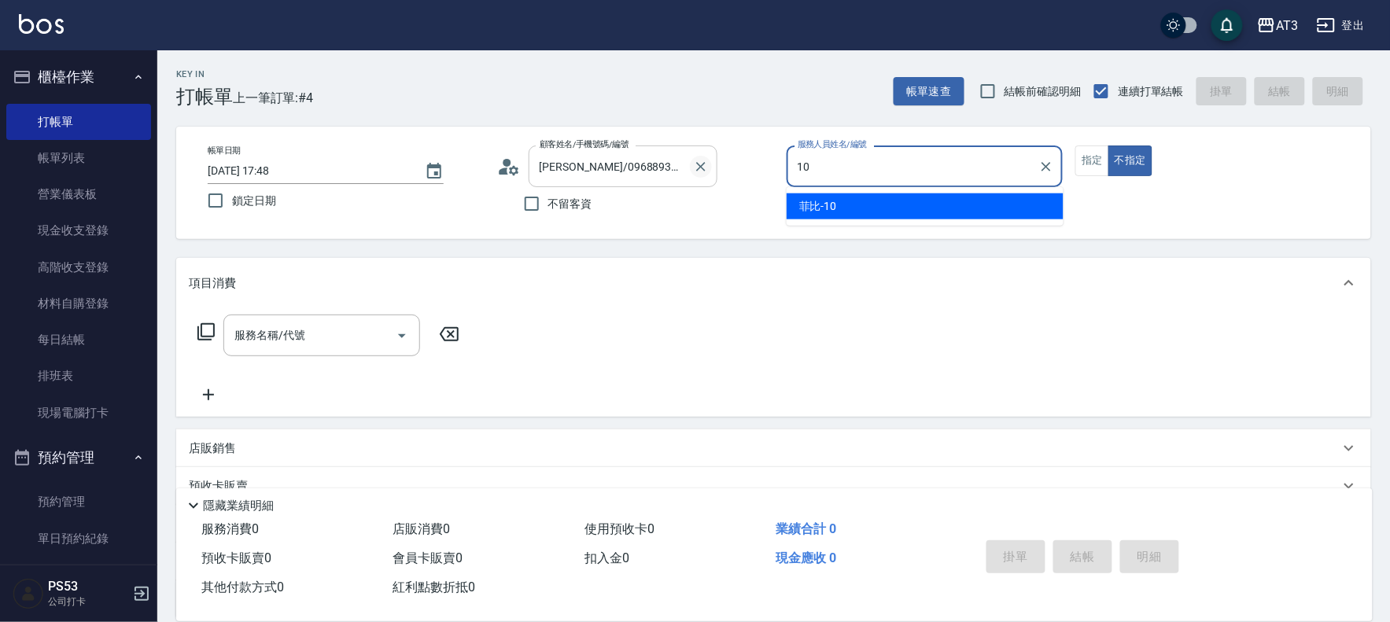
type input "菲比-10"
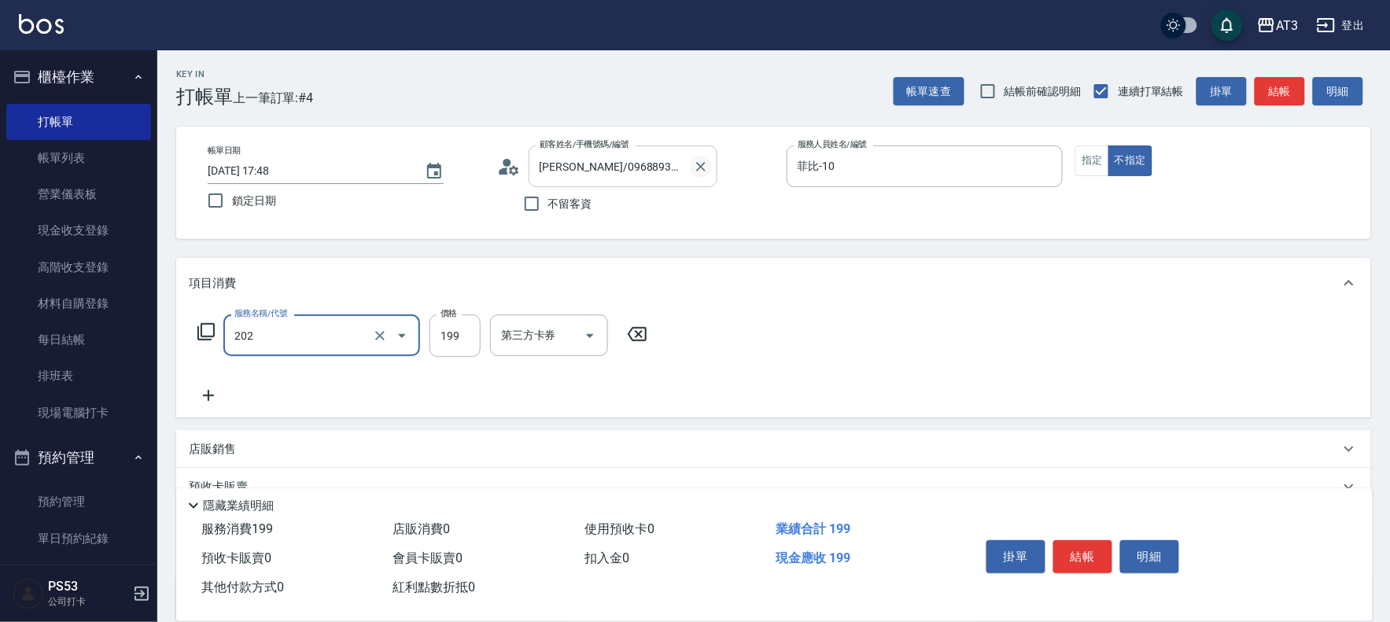
type input "不指定單剪(202)"
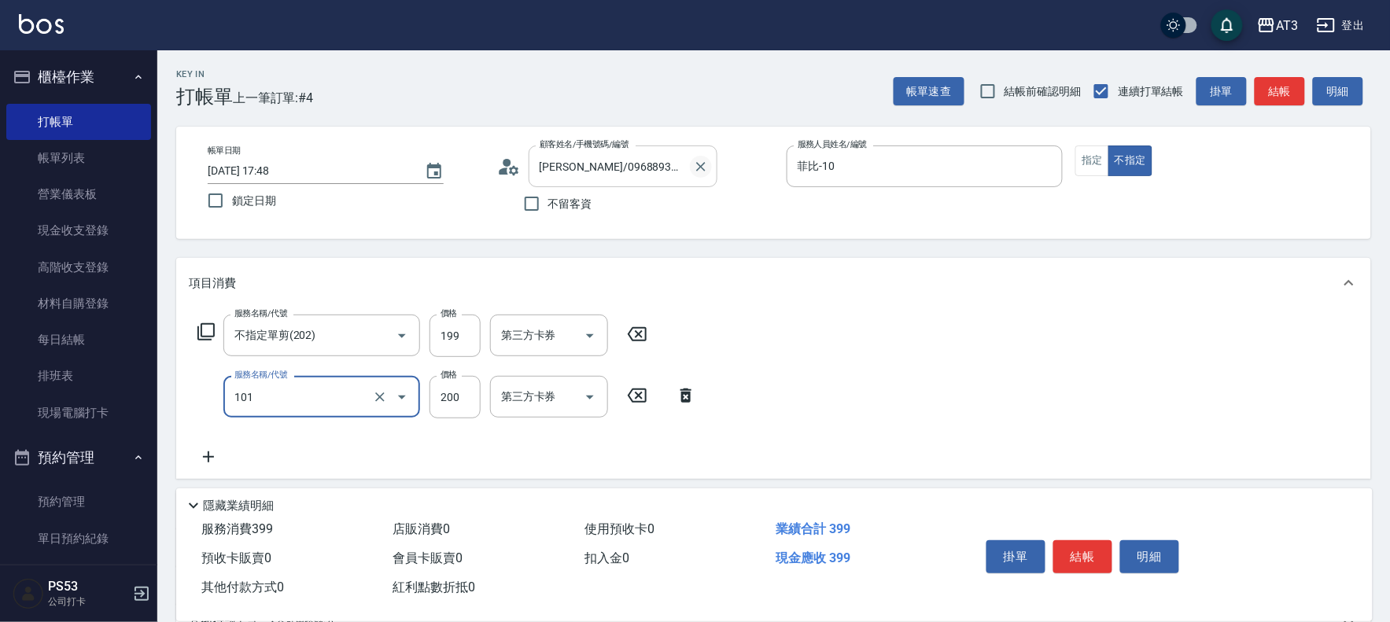
type input "洗髮(101)"
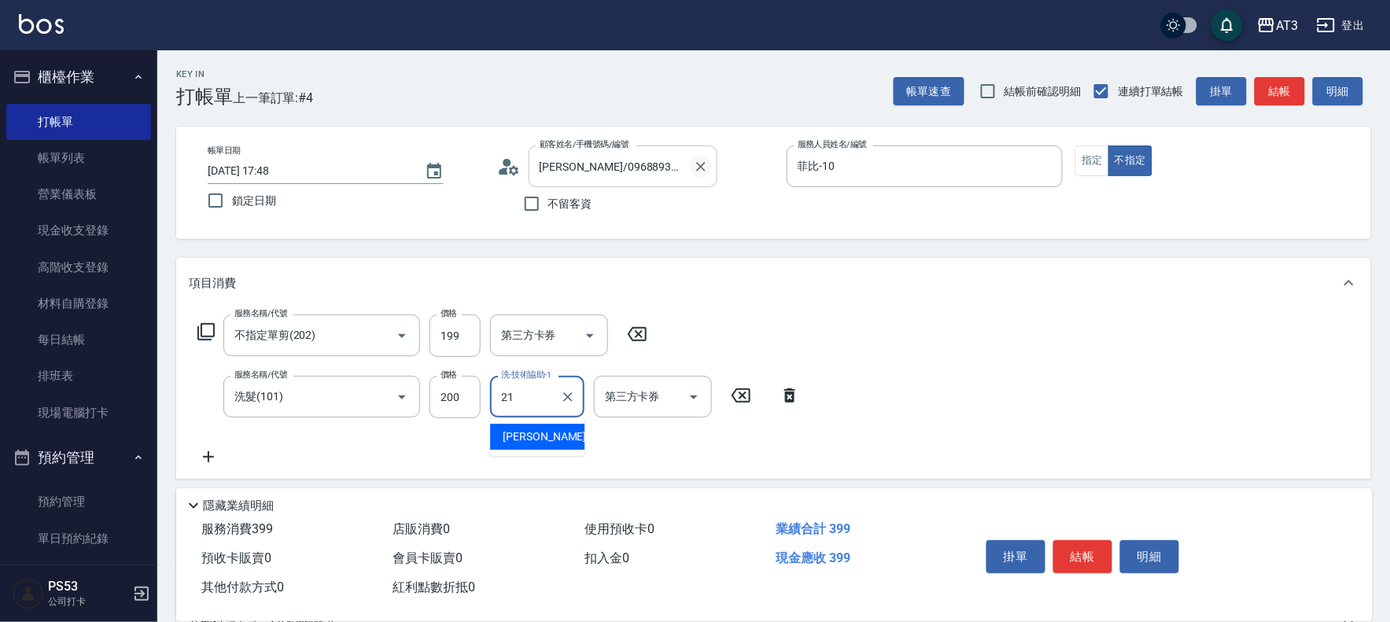
type input "[PERSON_NAME]-21"
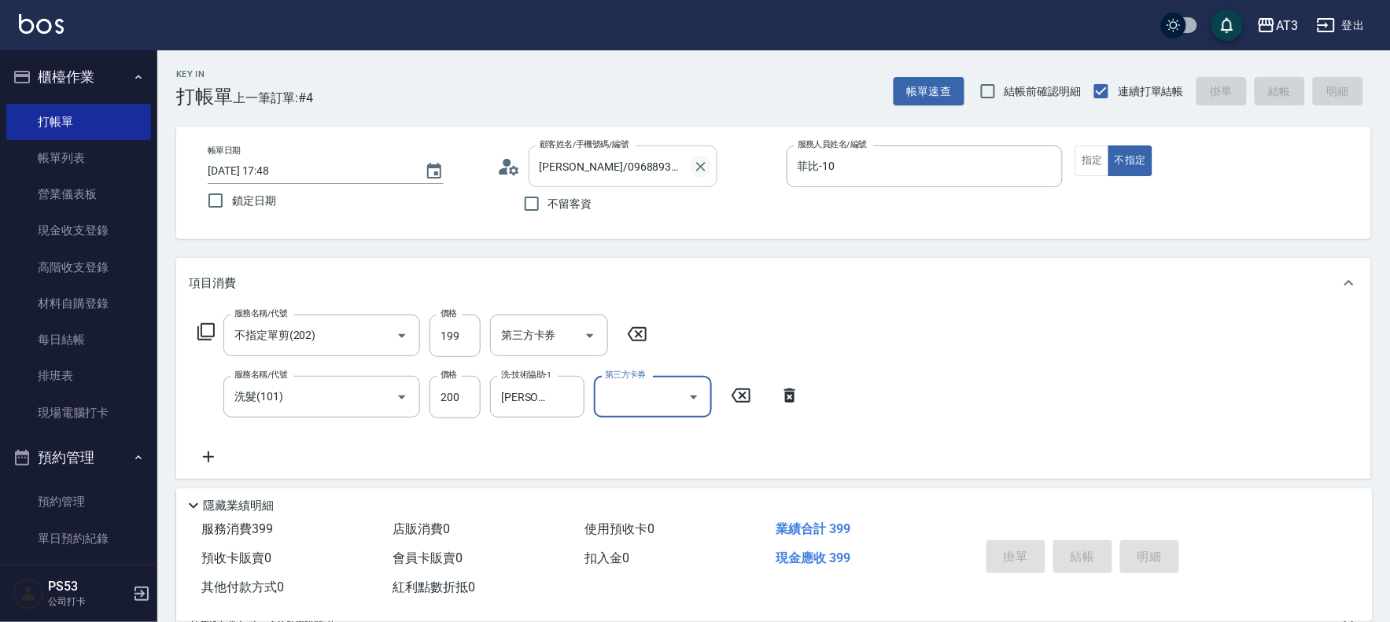
type input "[DATE] 17:52"
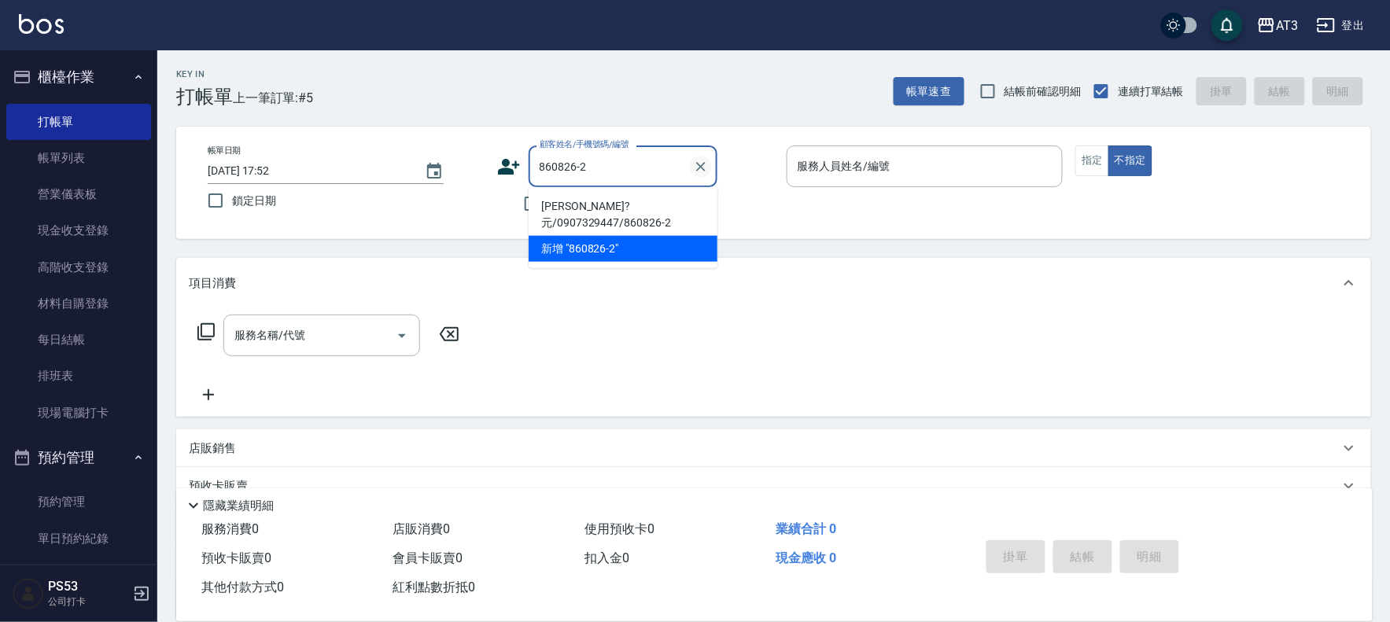
type input "[PERSON_NAME]?元/0907329447/860826-2"
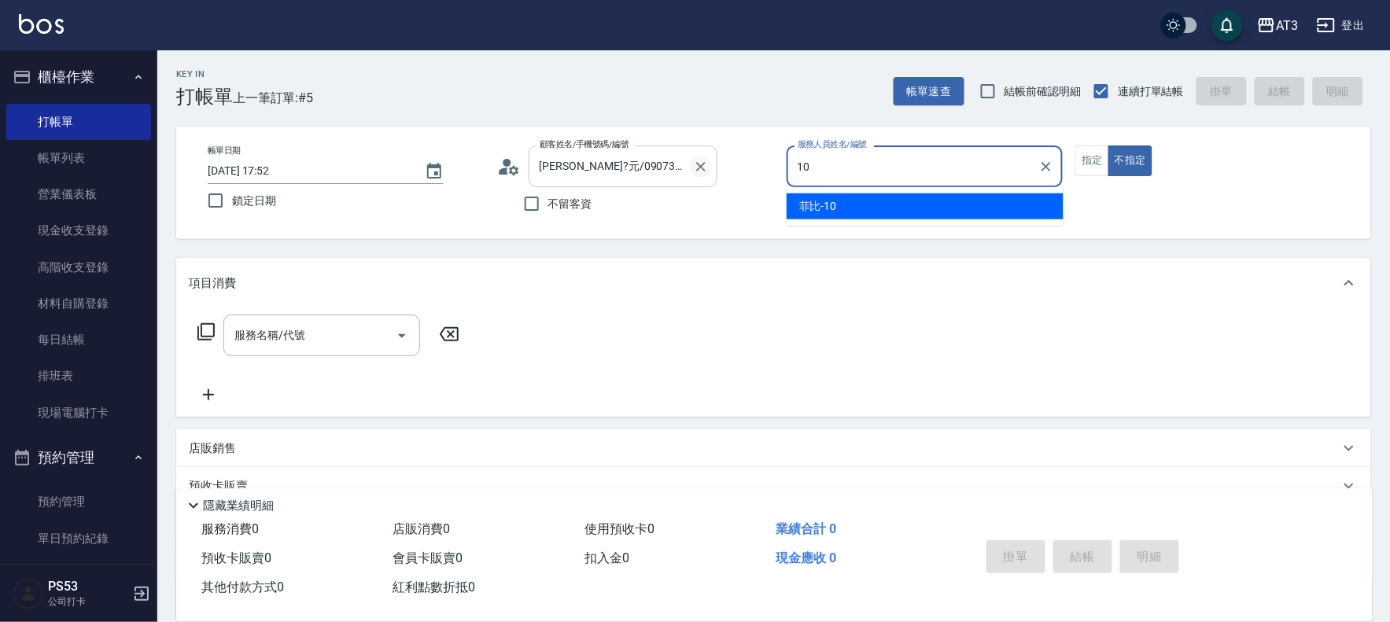
type input "菲比-10"
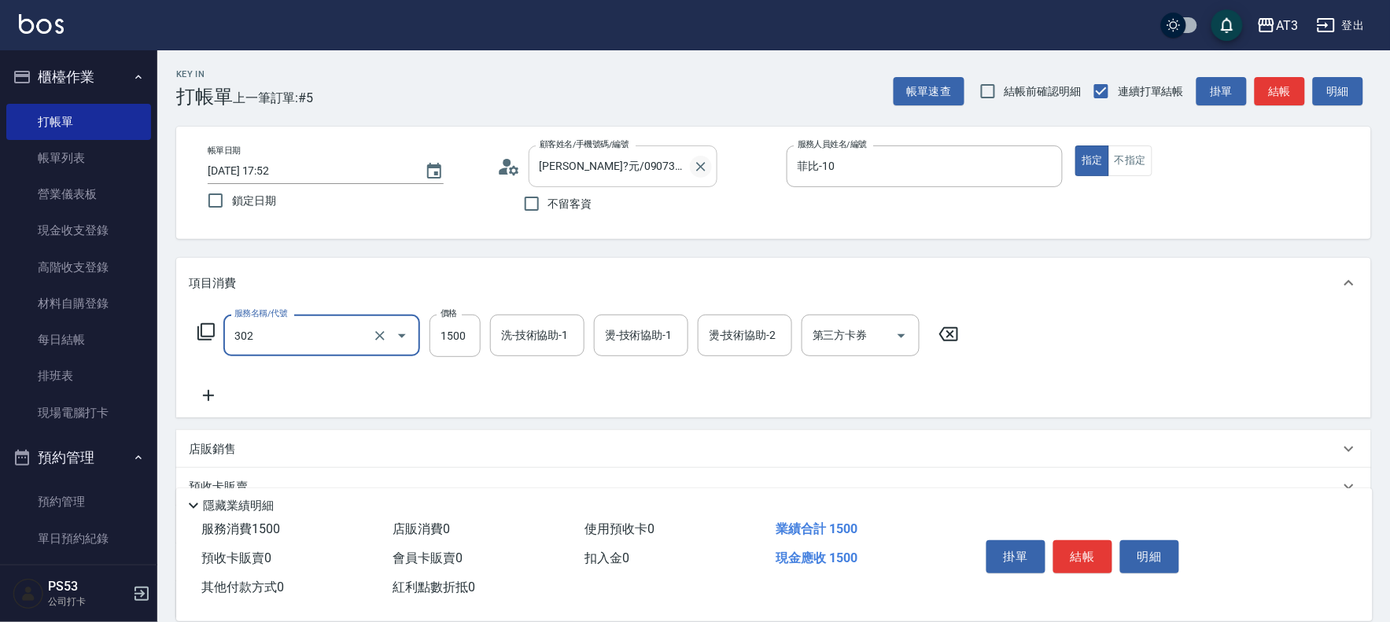
type input "設計燙髮(302)"
type input "1080"
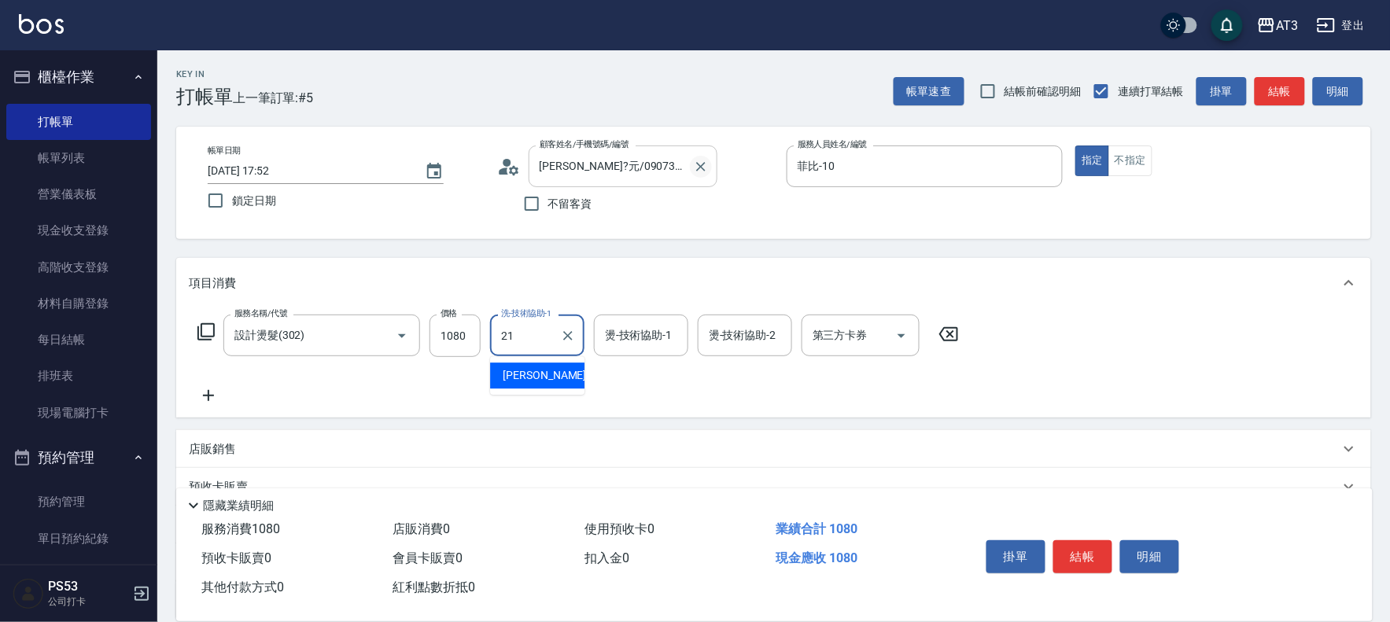
type input "[PERSON_NAME]-21"
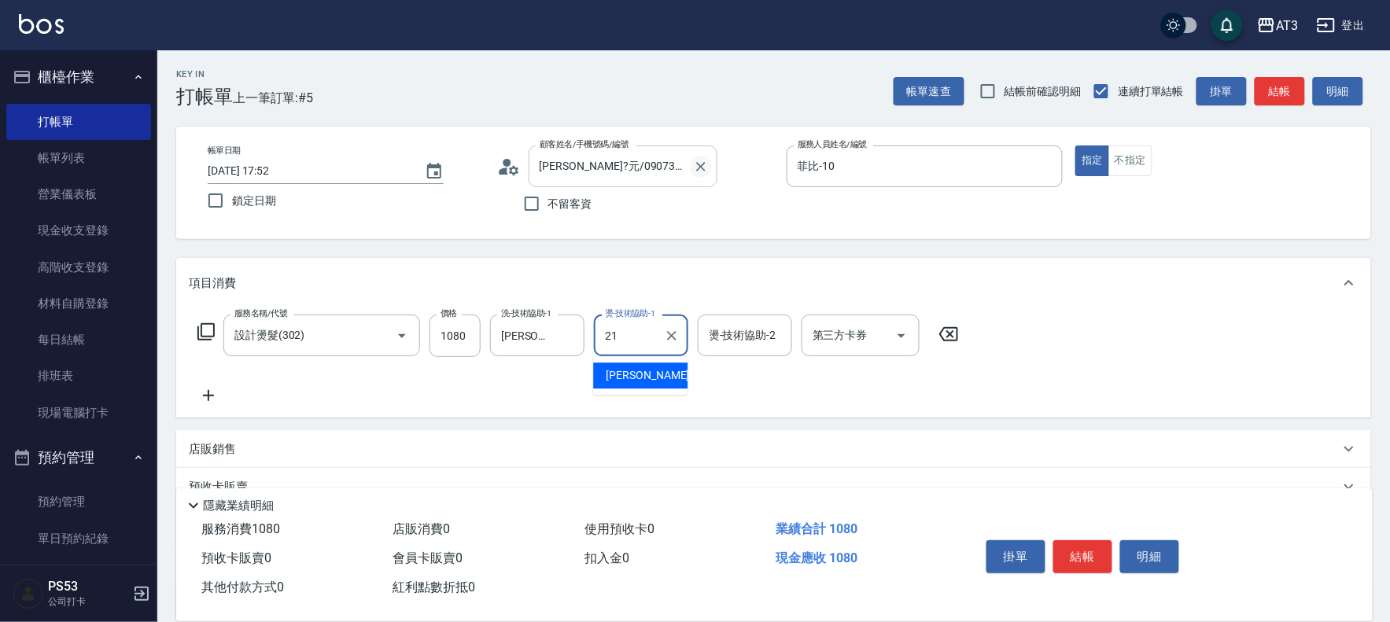
type input "[PERSON_NAME]-21"
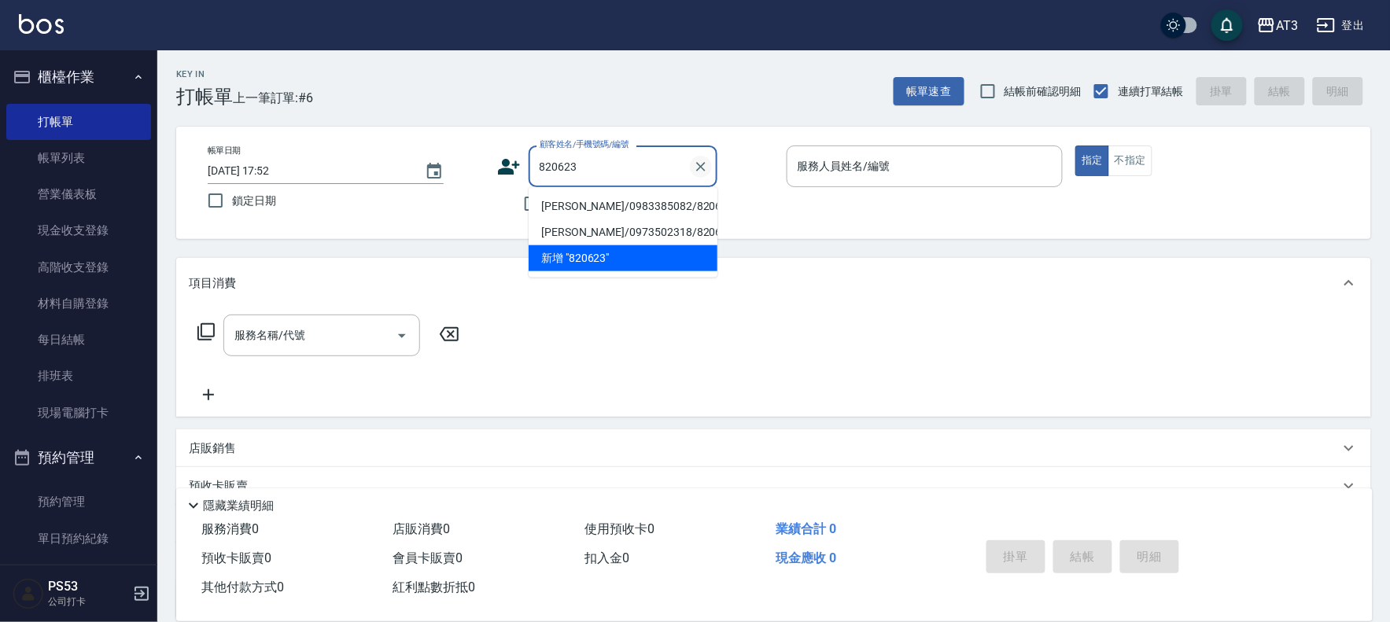
type input "[PERSON_NAME]/0983385082/820623"
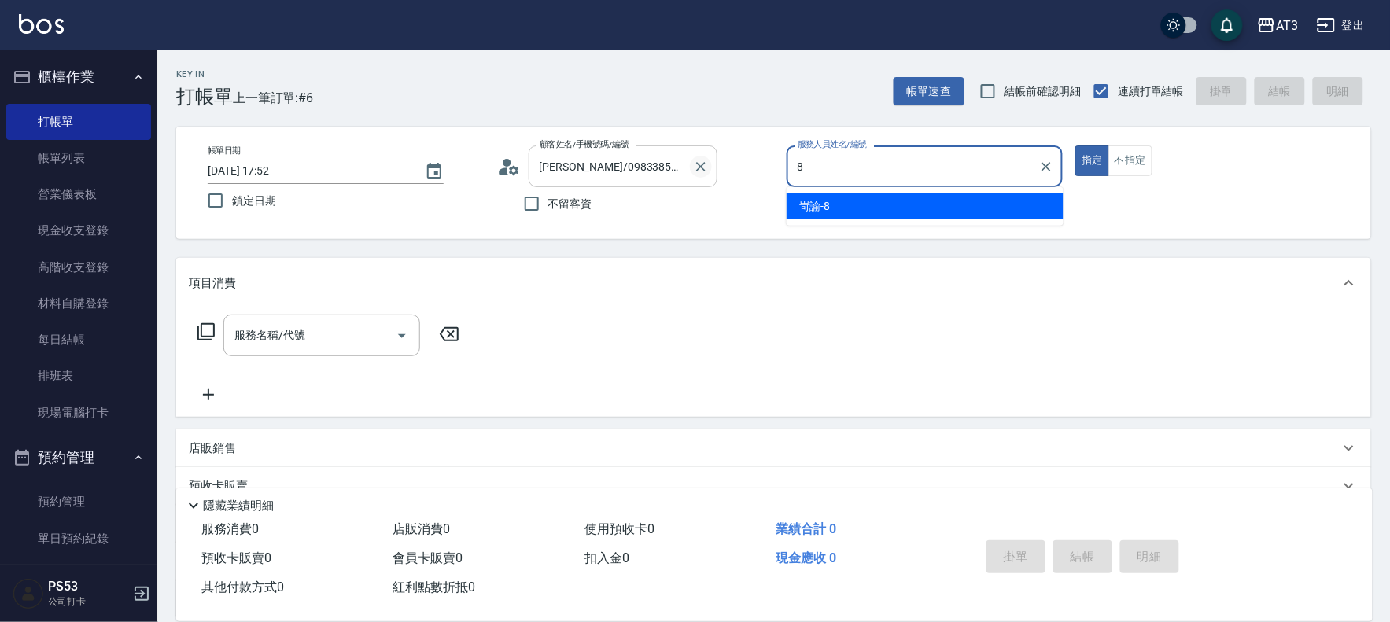
type input "岢諭-8"
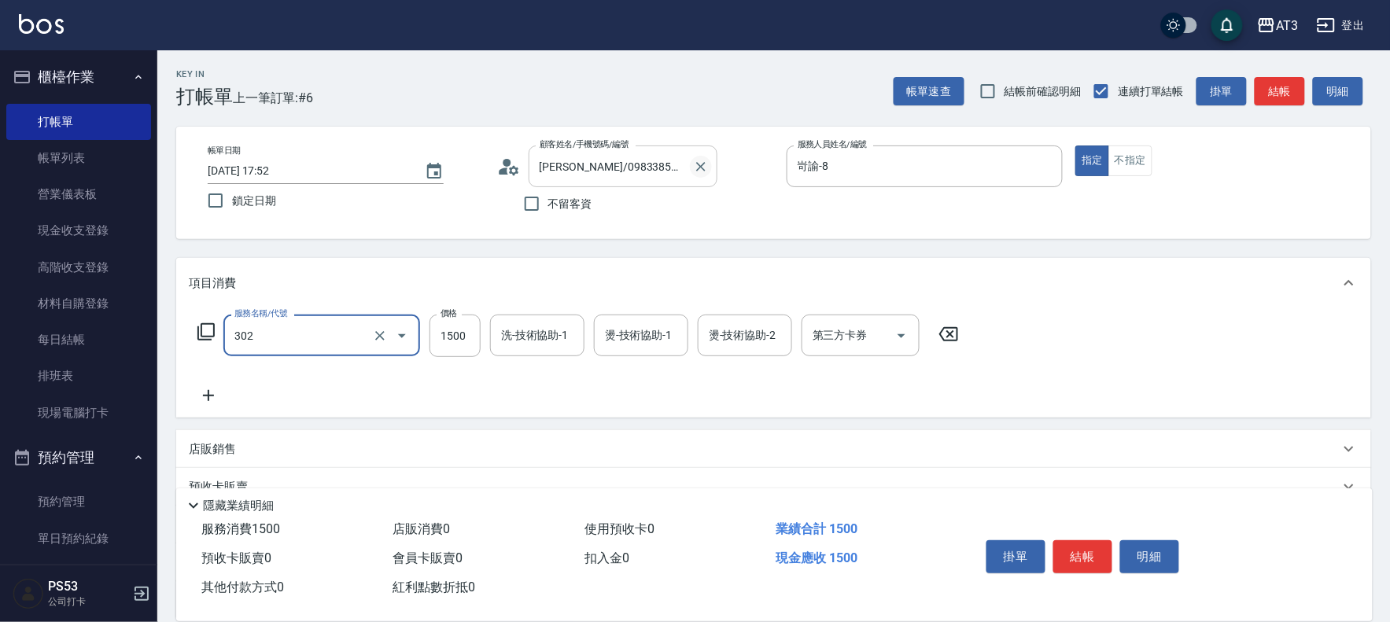
type input "設計燙髮(302)"
type input "1499"
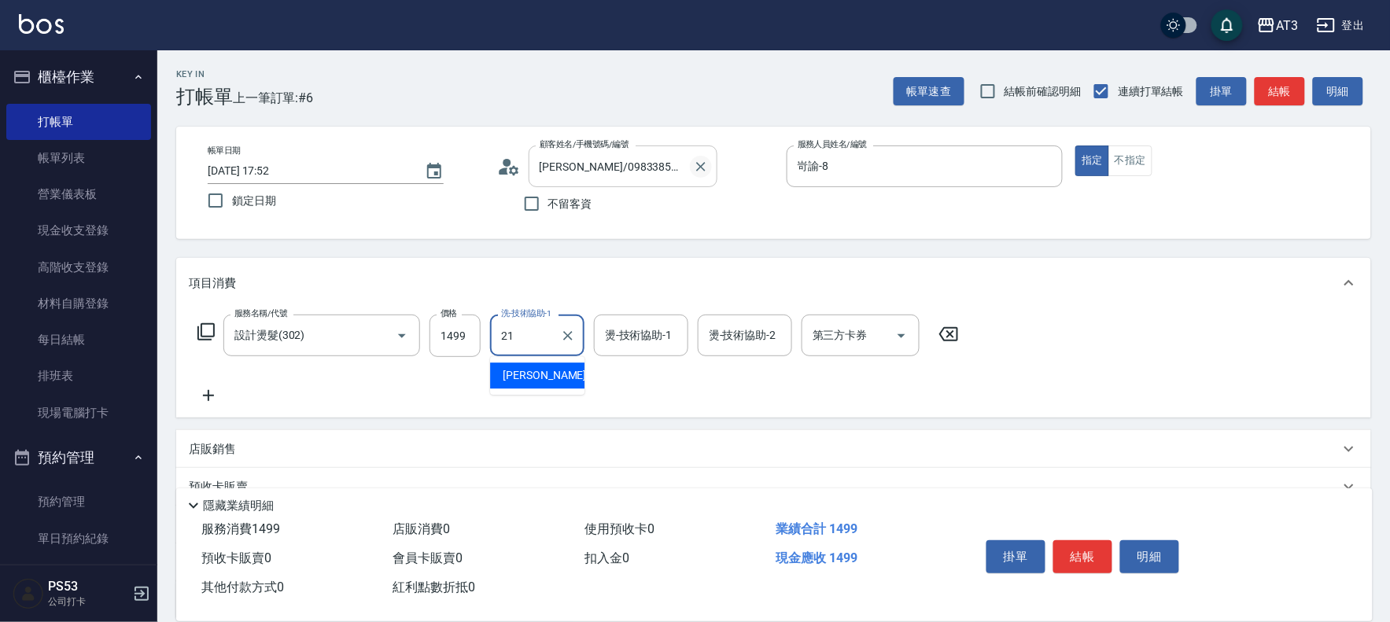
type input "[PERSON_NAME]-21"
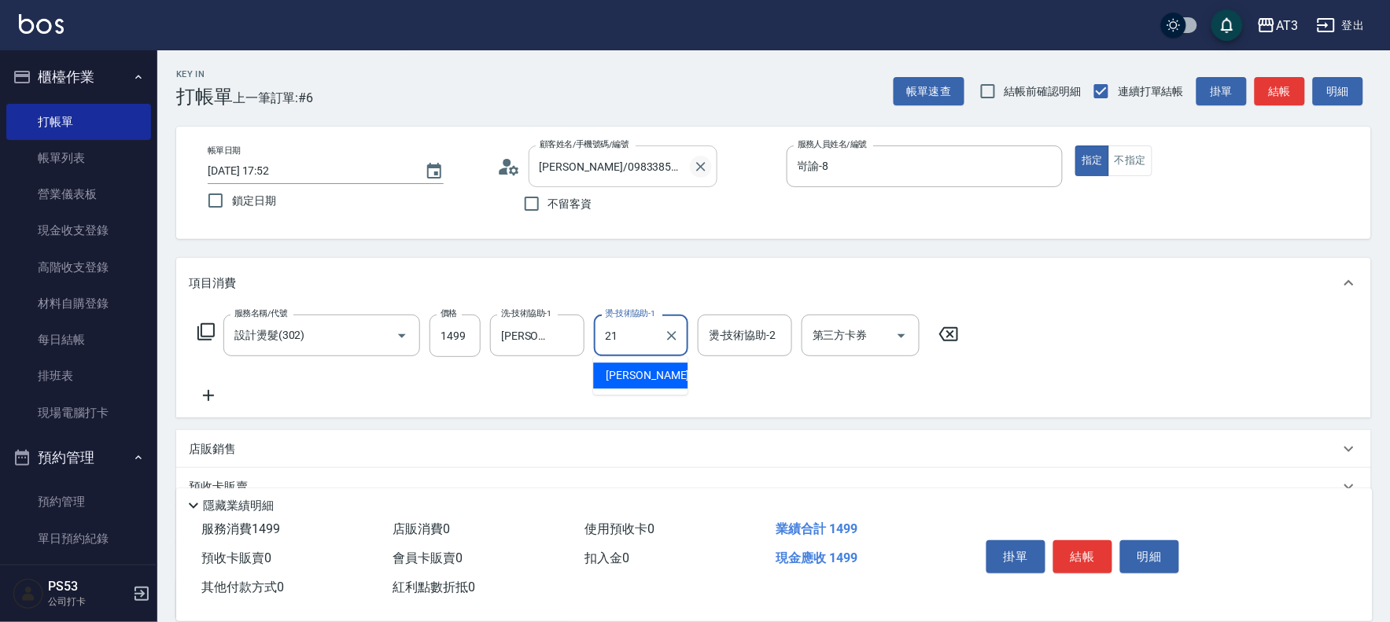
type input "[PERSON_NAME]-21"
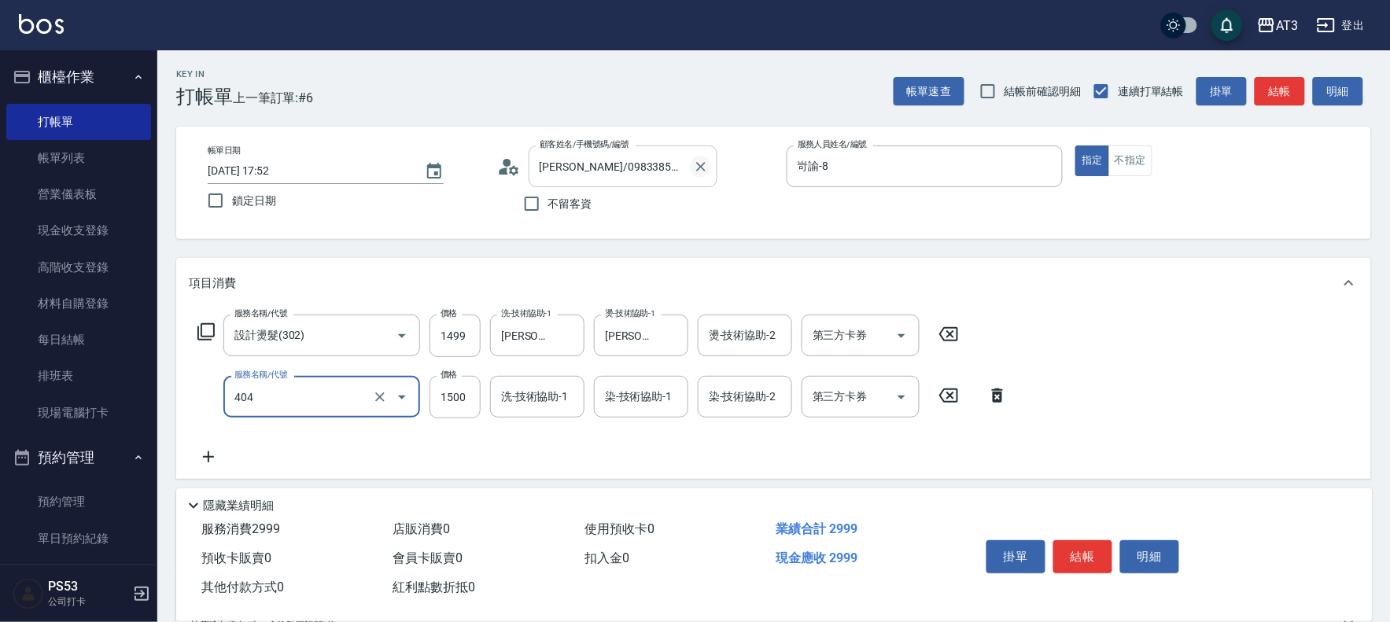
type input "設計染髮(404)"
type input "1499"
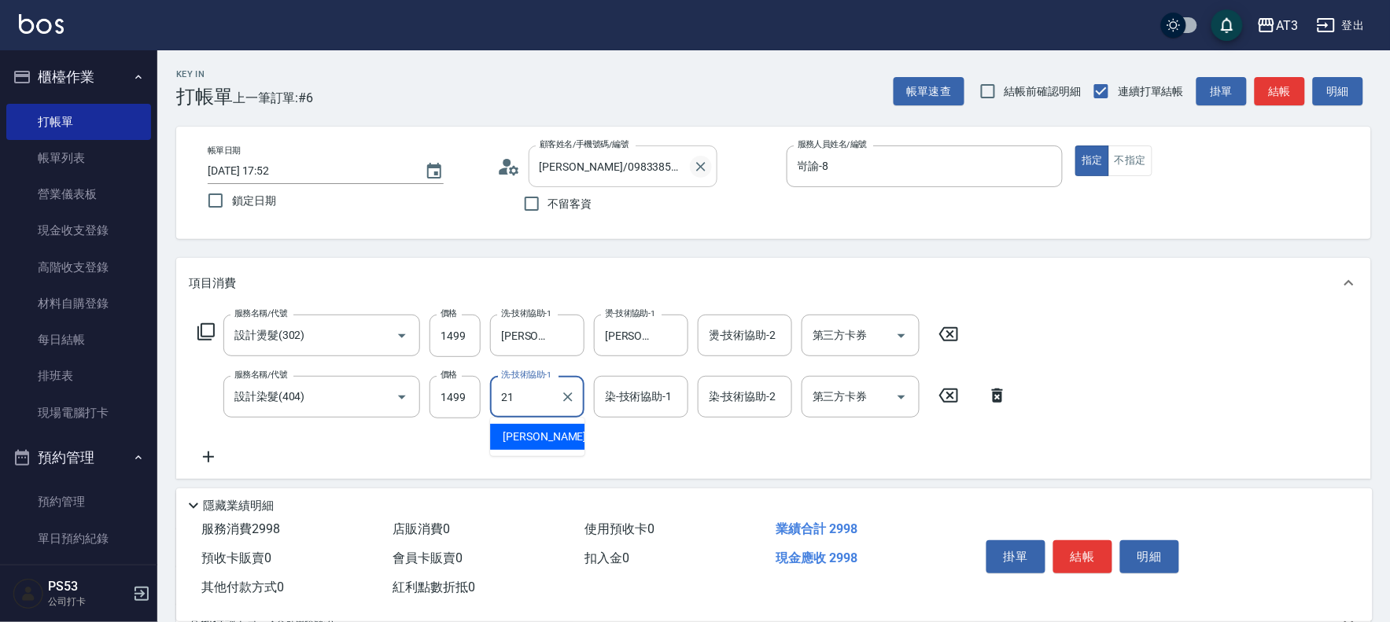
type input "[PERSON_NAME]-21"
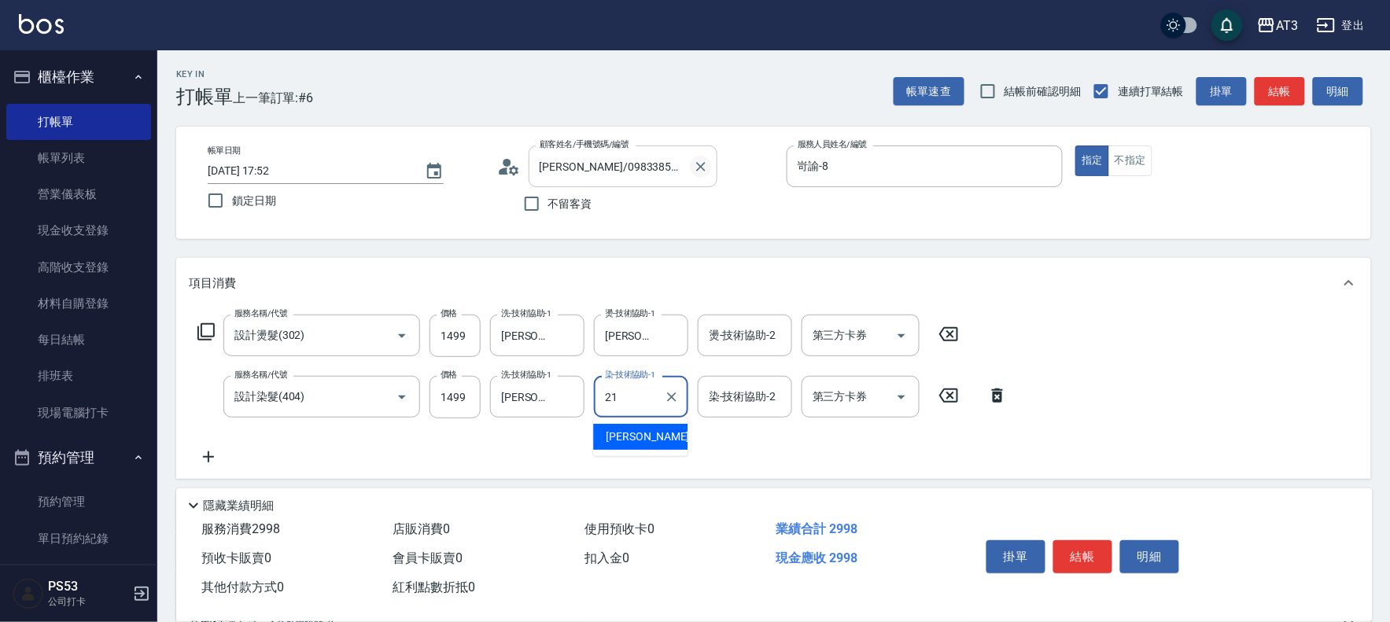
type input "[PERSON_NAME]-21"
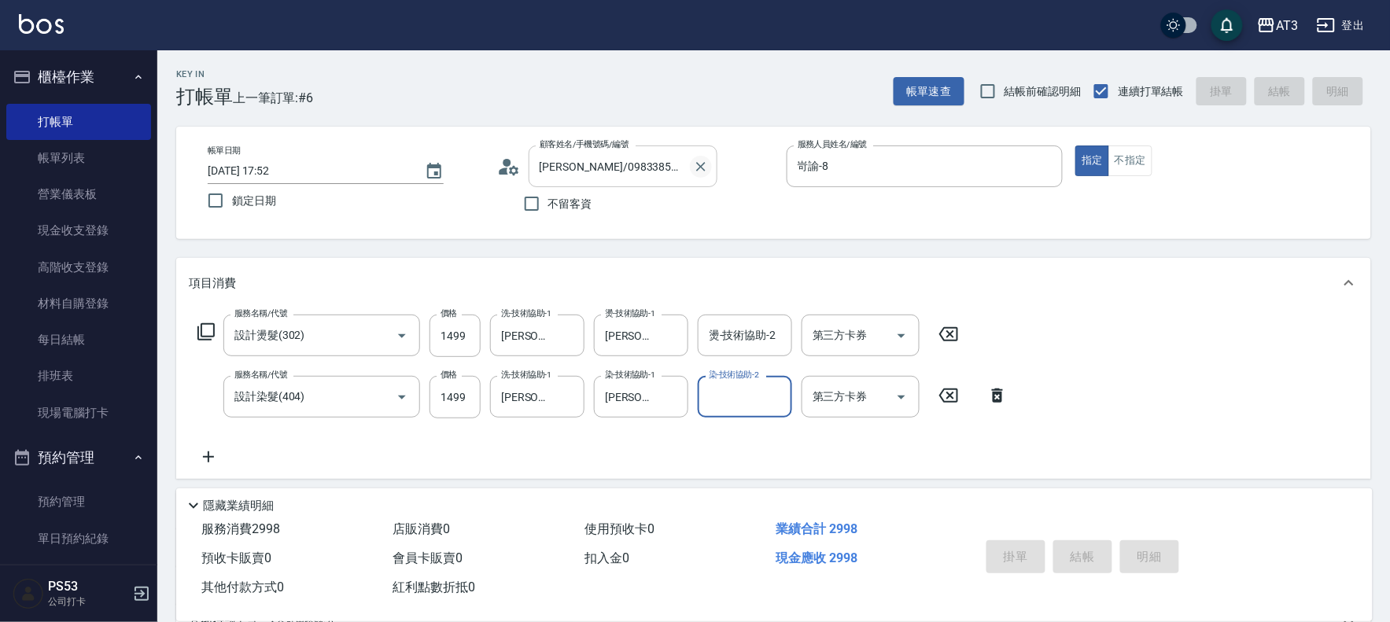
type input "[DATE] 17:53"
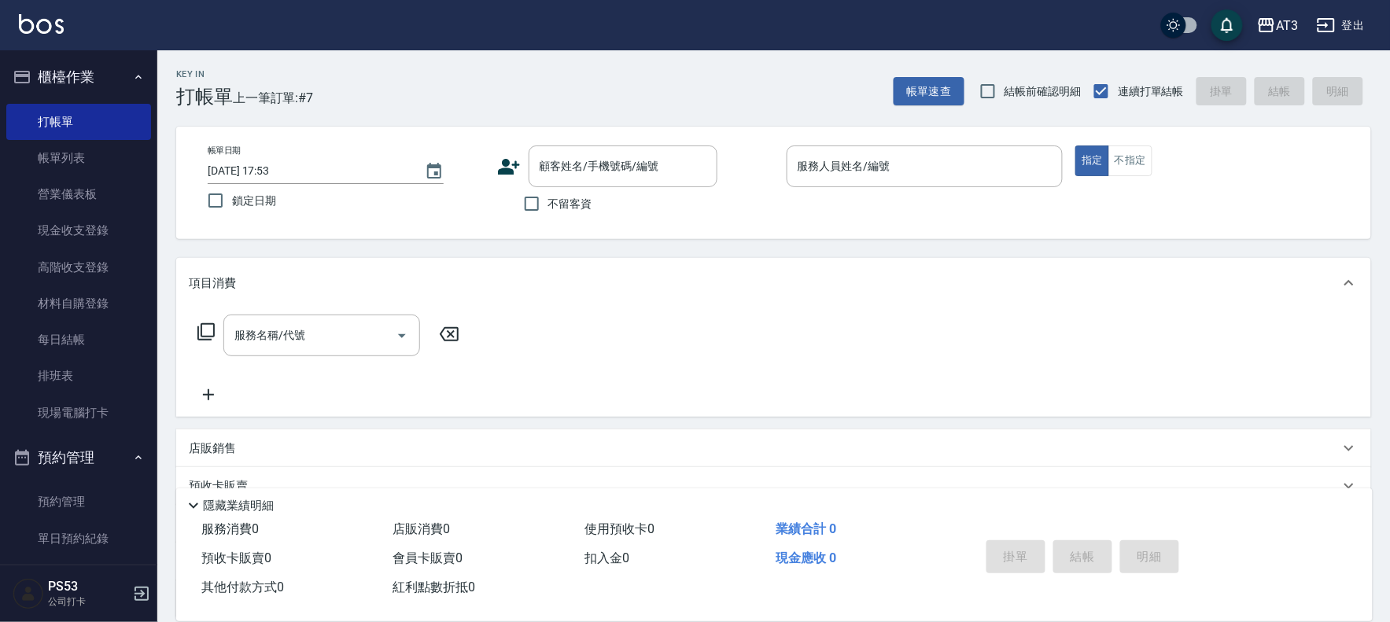
click at [506, 169] on icon at bounding box center [509, 167] width 22 height 16
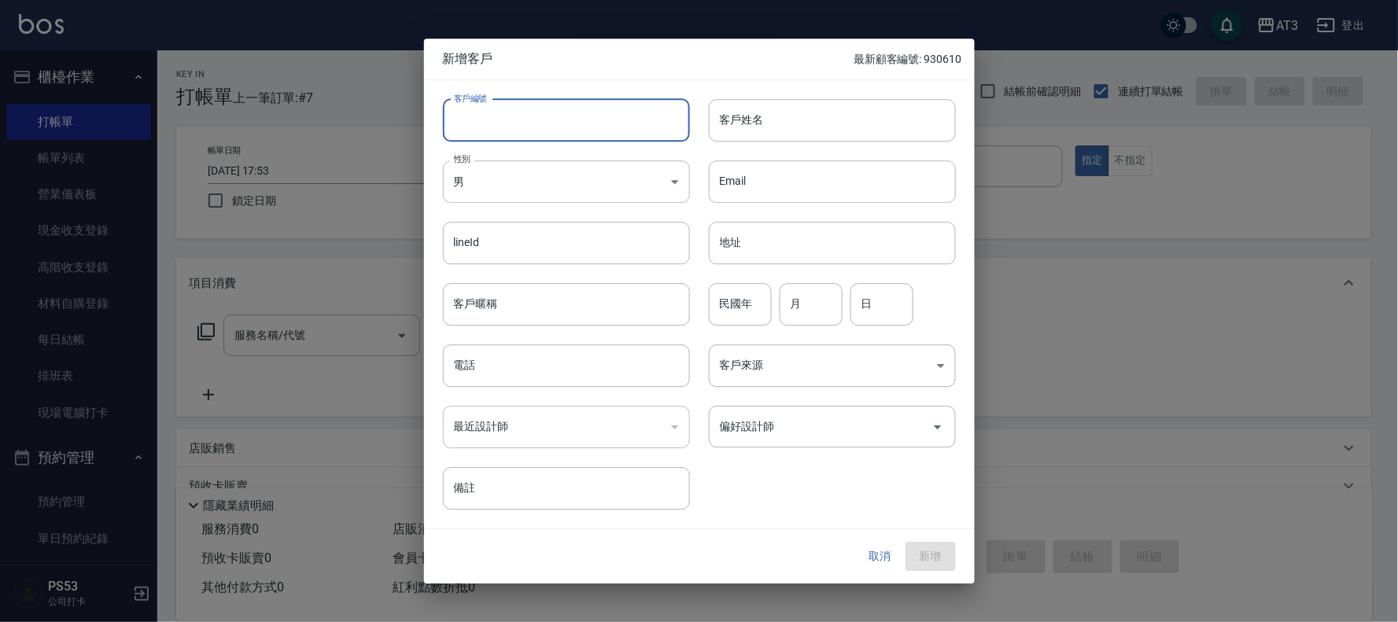
click at [561, 135] on input "客戶編號" at bounding box center [566, 120] width 247 height 42
type input "72"
click at [877, 549] on button "取消" at bounding box center [880, 557] width 50 height 29
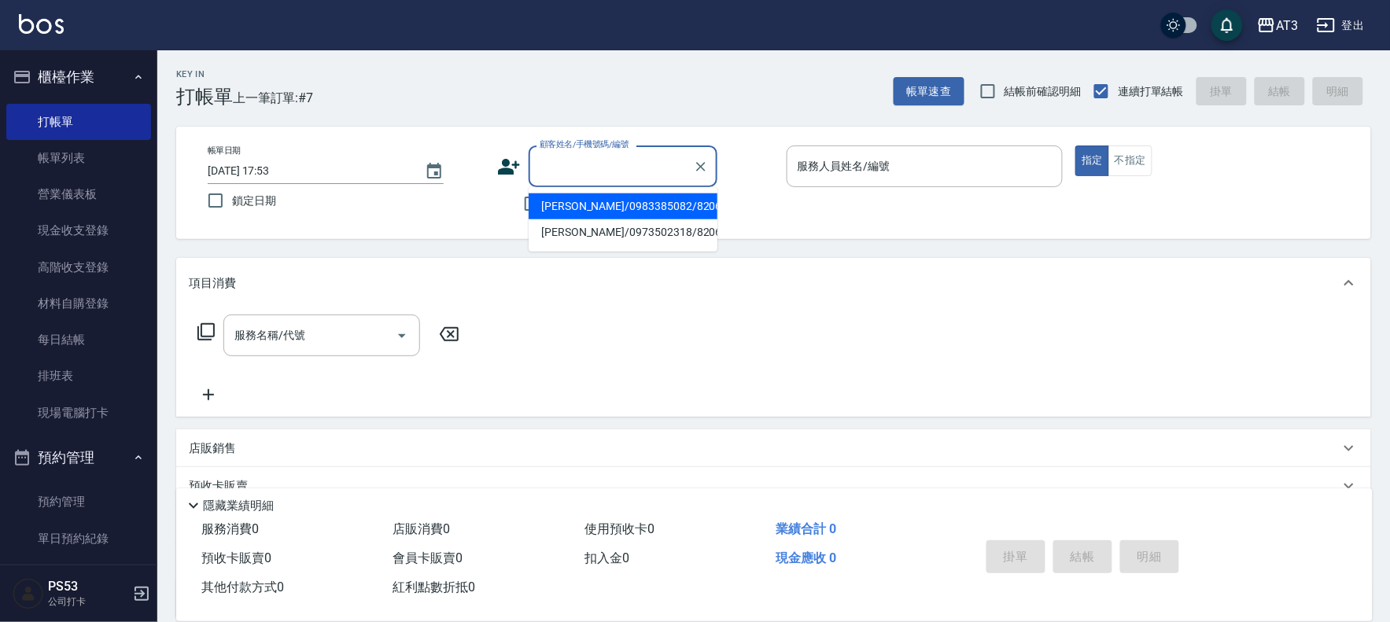
click at [592, 176] on input "顧客姓名/手機號碼/編號" at bounding box center [611, 167] width 151 height 28
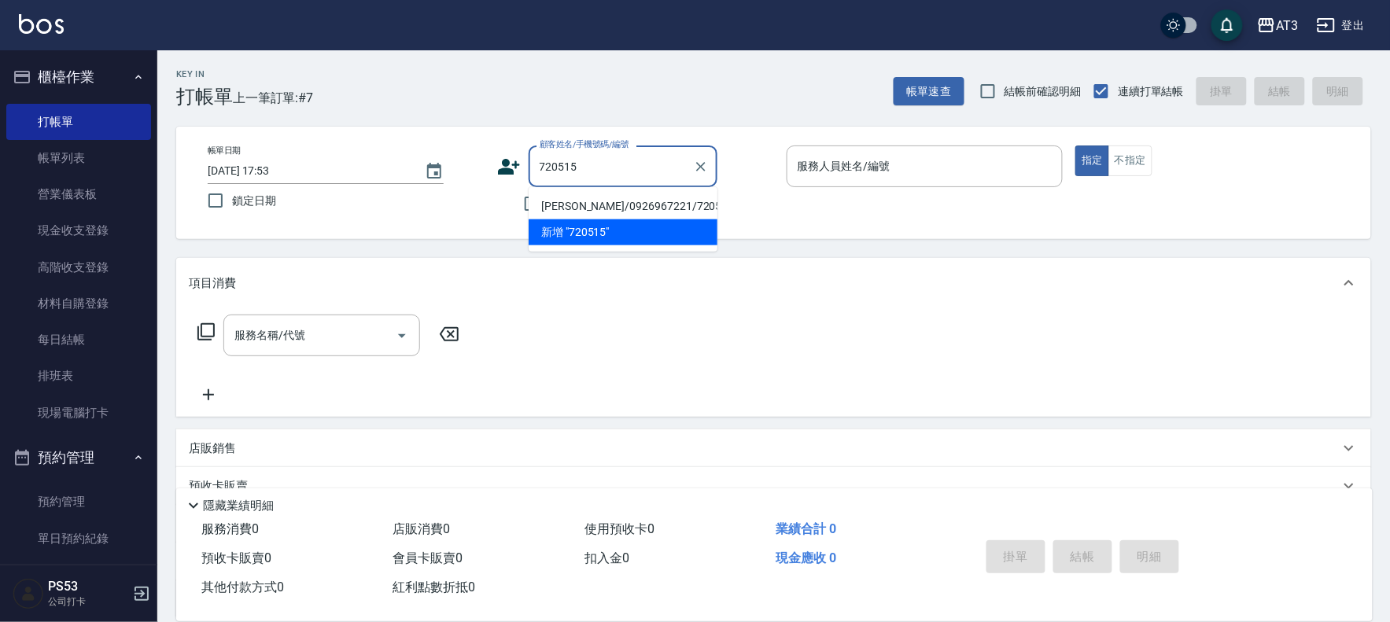
type input "[PERSON_NAME]/0926967221/720515"
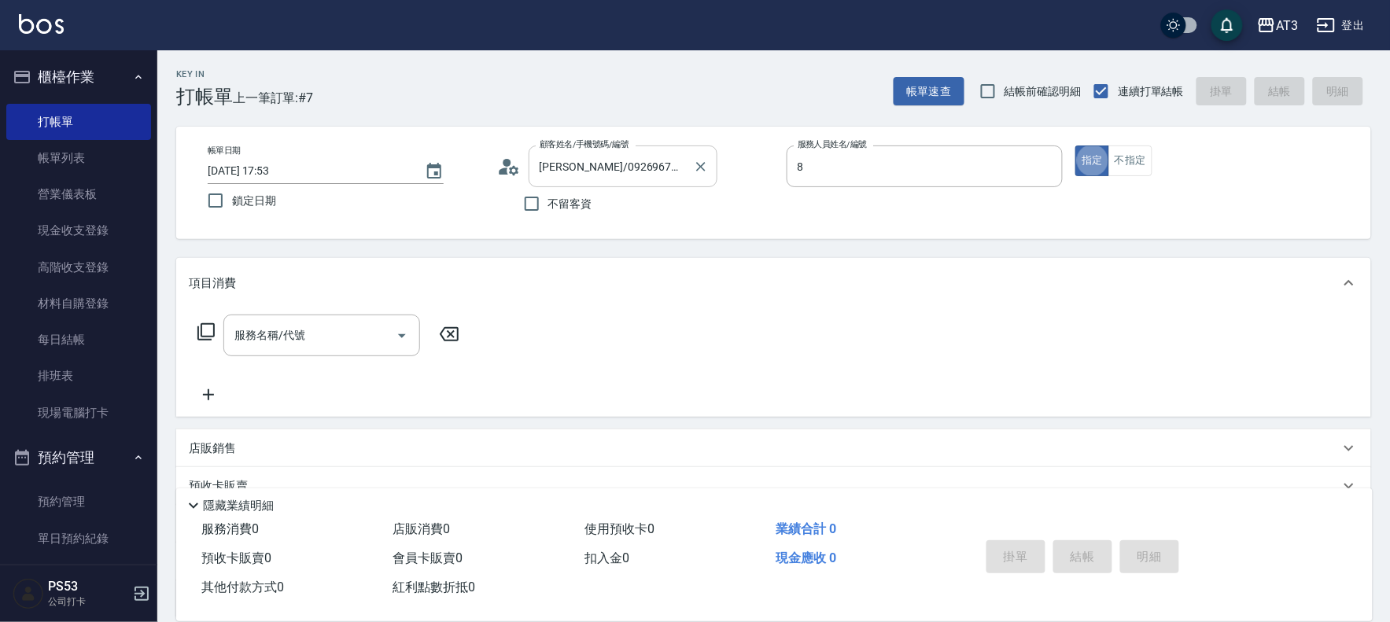
type input "岢諭-8"
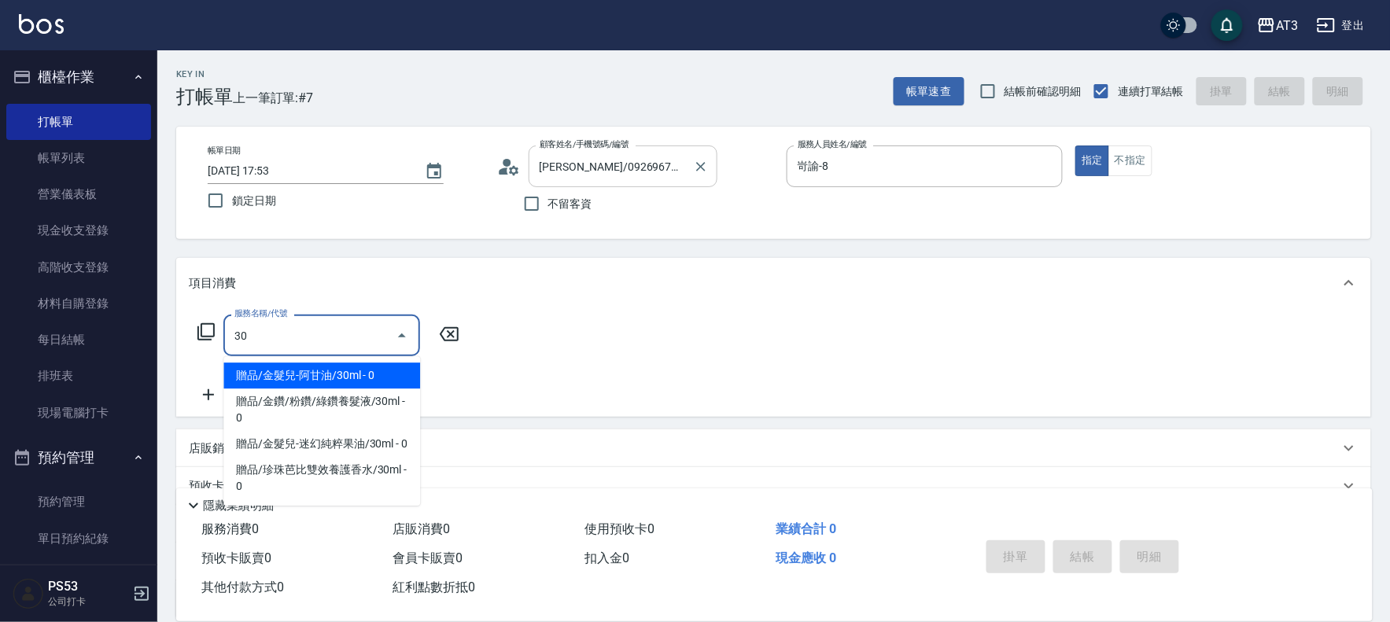
type input "302"
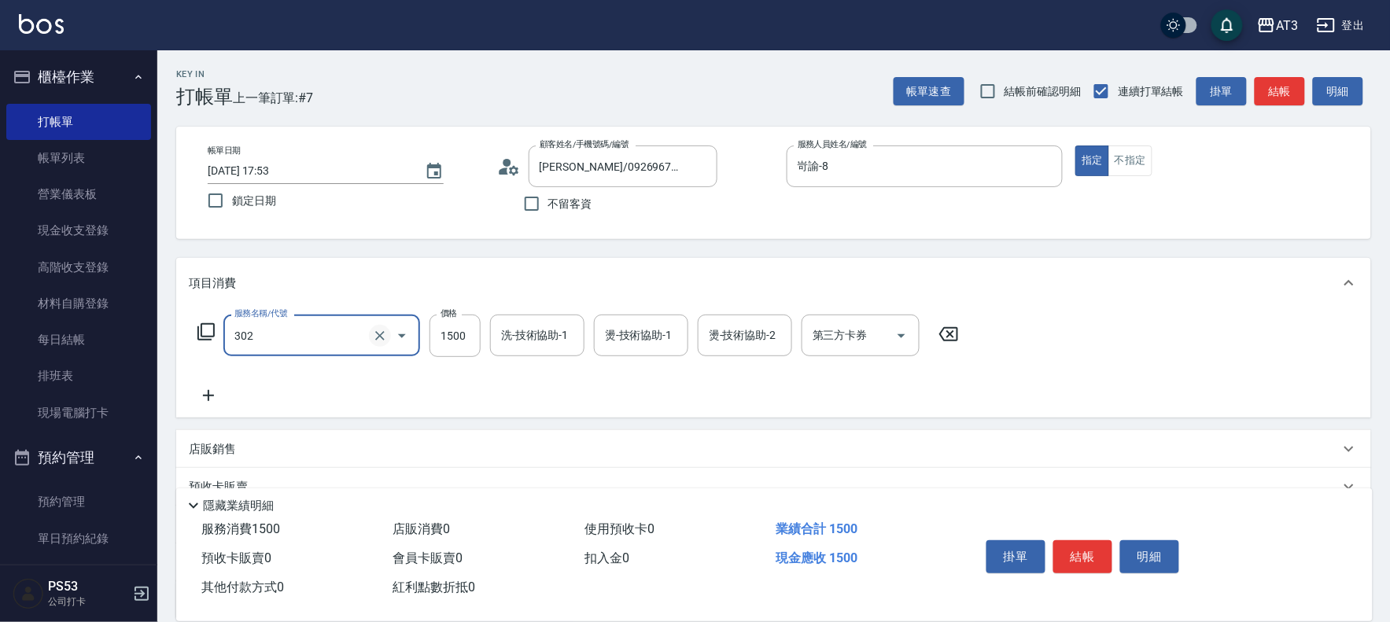
click at [383, 336] on icon "Clear" at bounding box center [380, 336] width 16 height 16
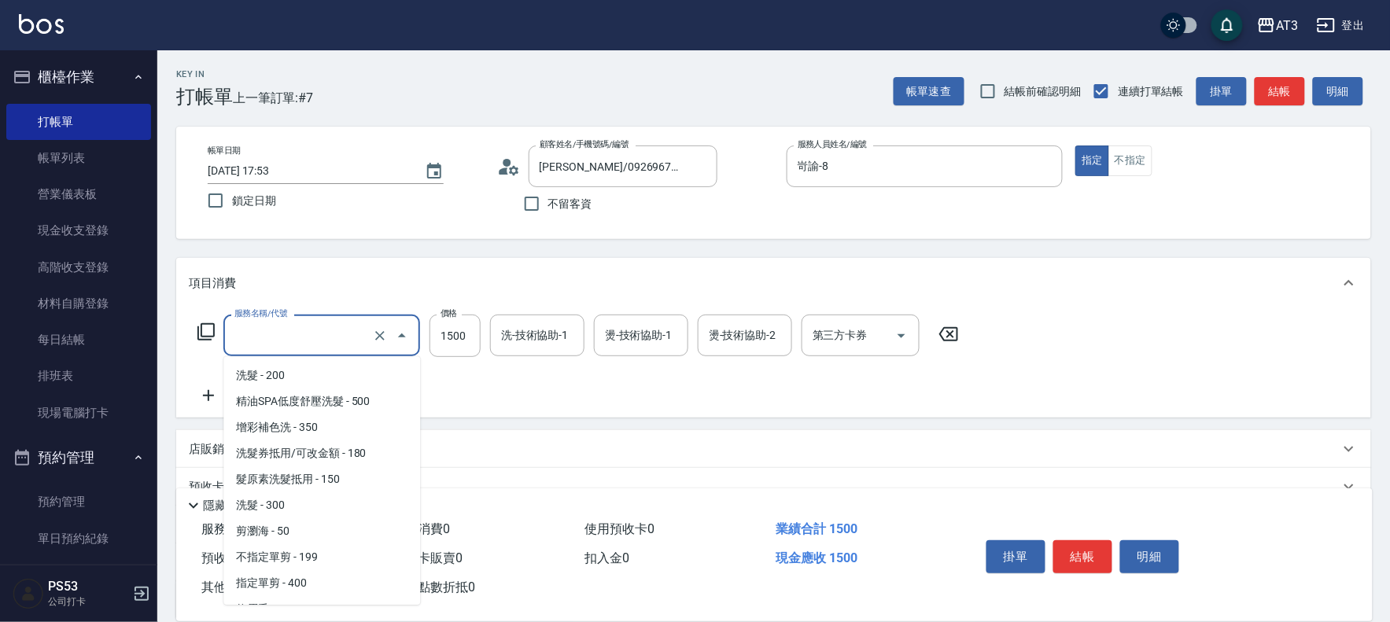
click at [321, 328] on input "服務名稱/代號" at bounding box center [300, 336] width 138 height 28
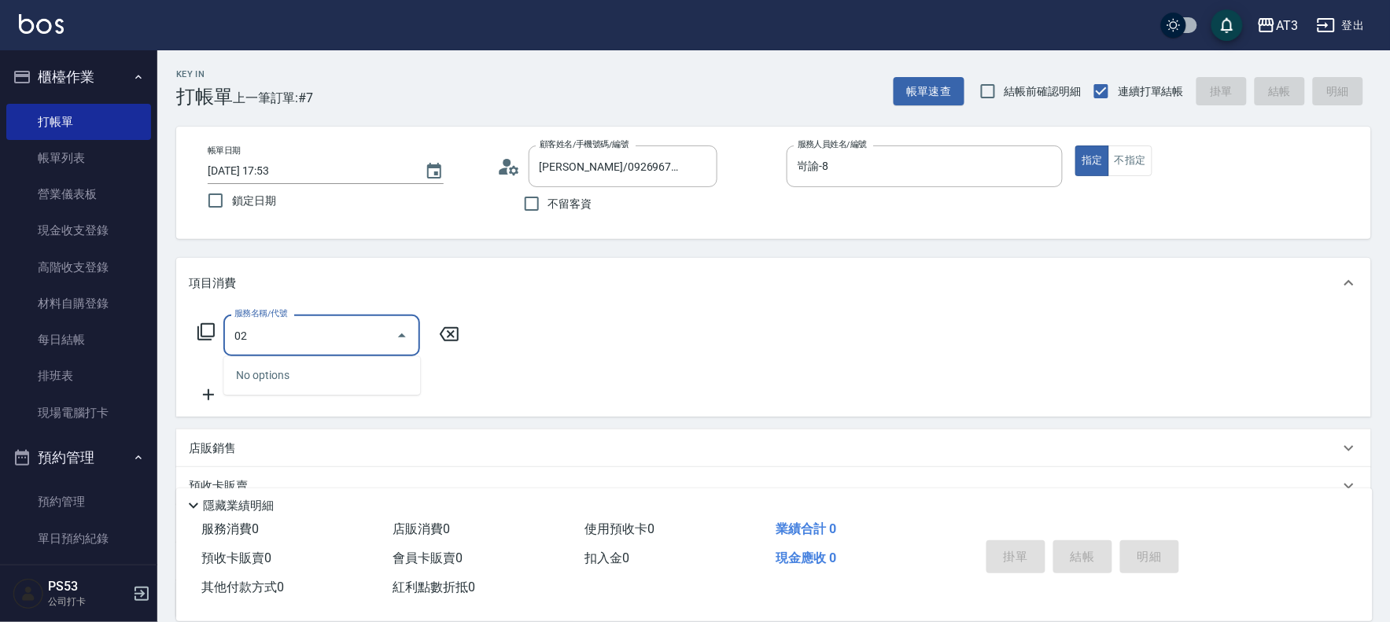
type input "0"
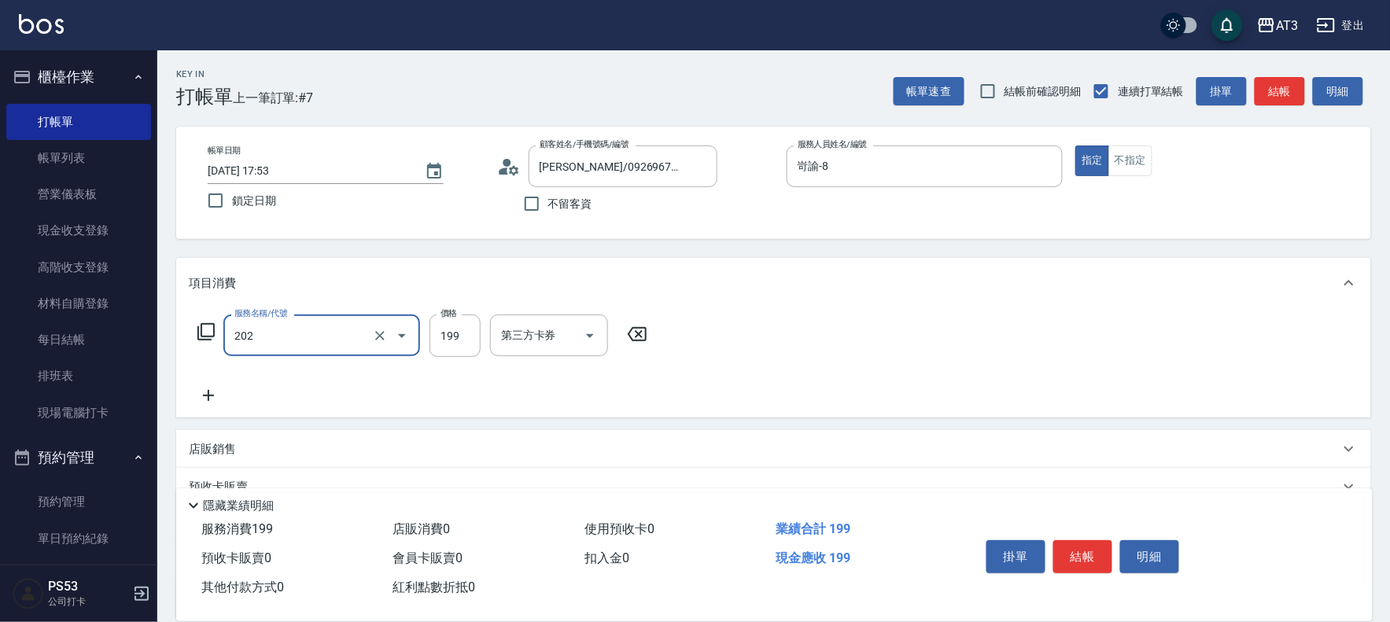
type input "不指定單剪(202)"
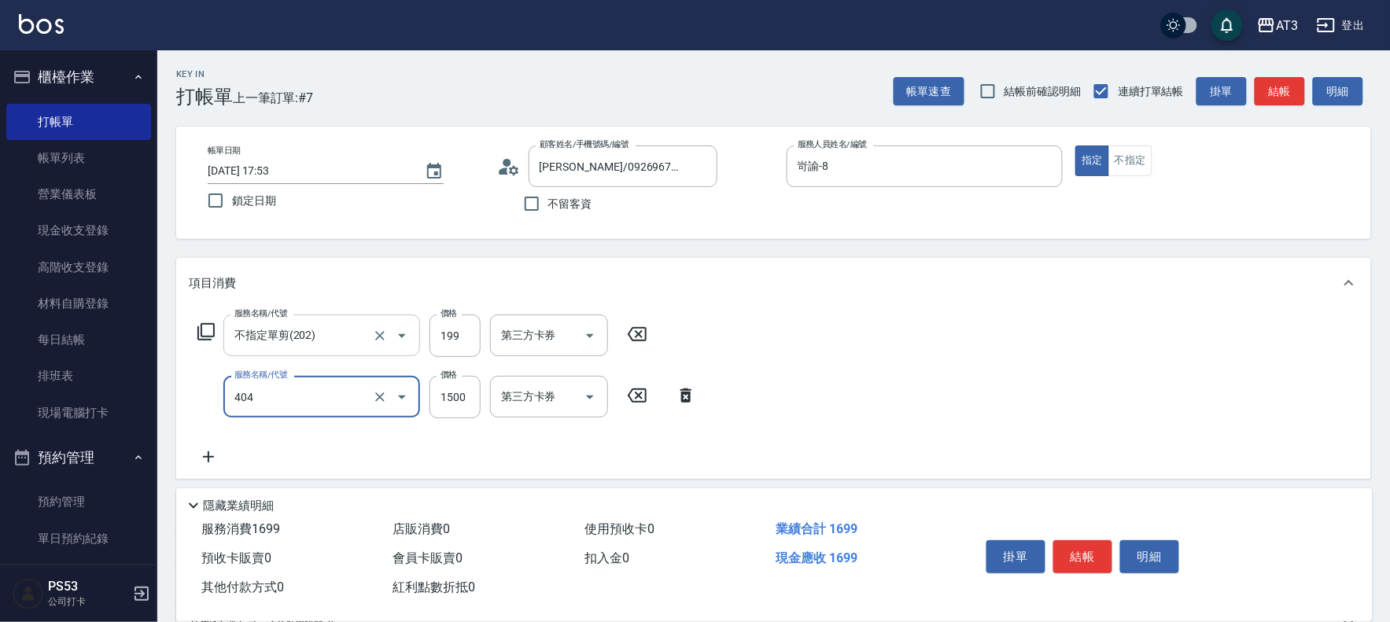
type input "設計染髮(404)"
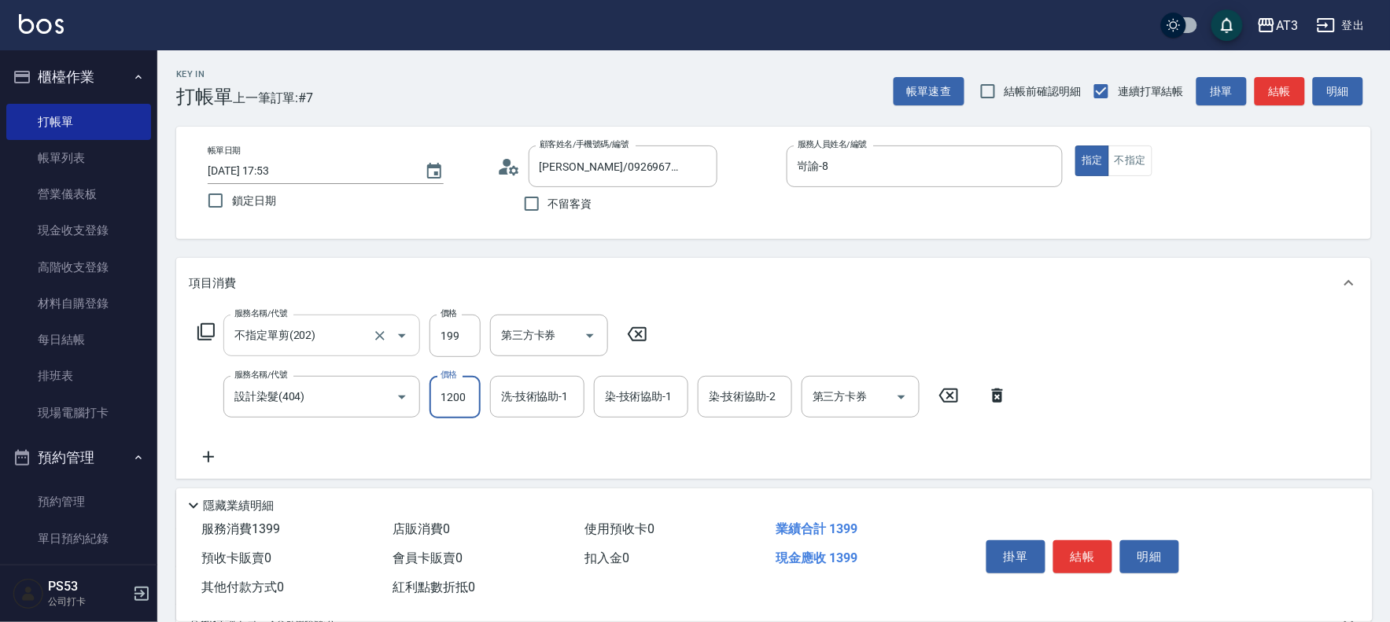
type input "1200"
type input "[PERSON_NAME]-21"
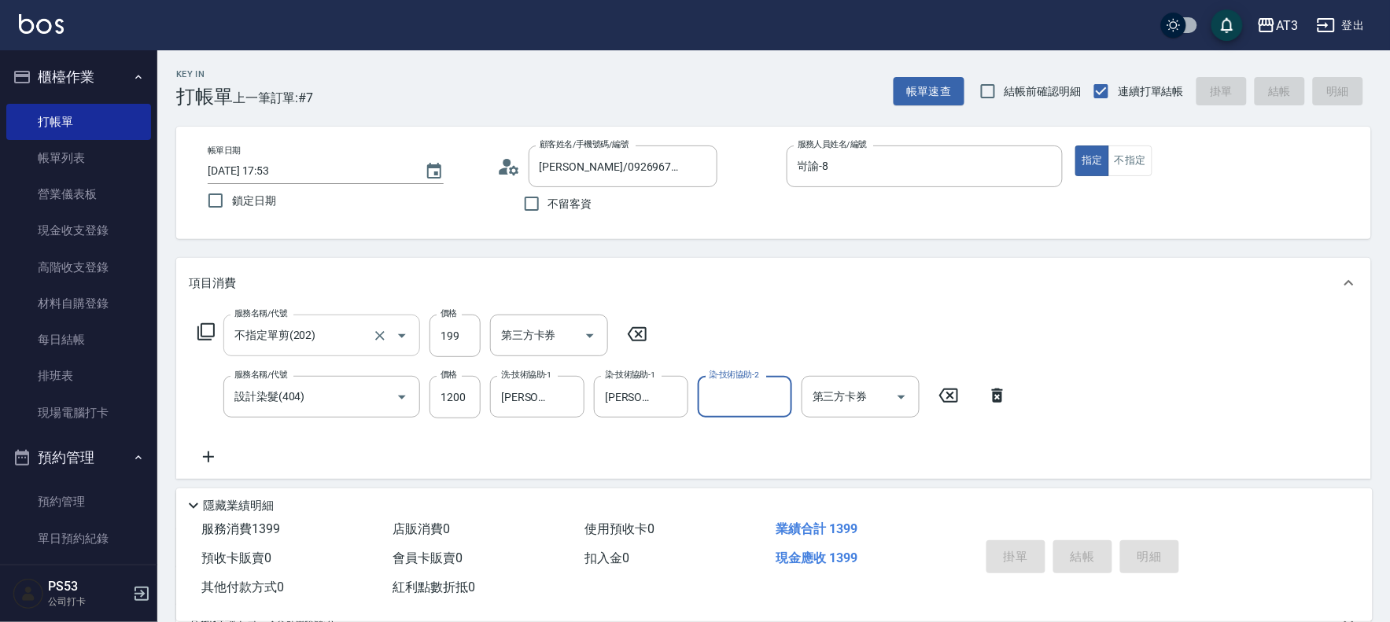
type input "[DATE] 17:54"
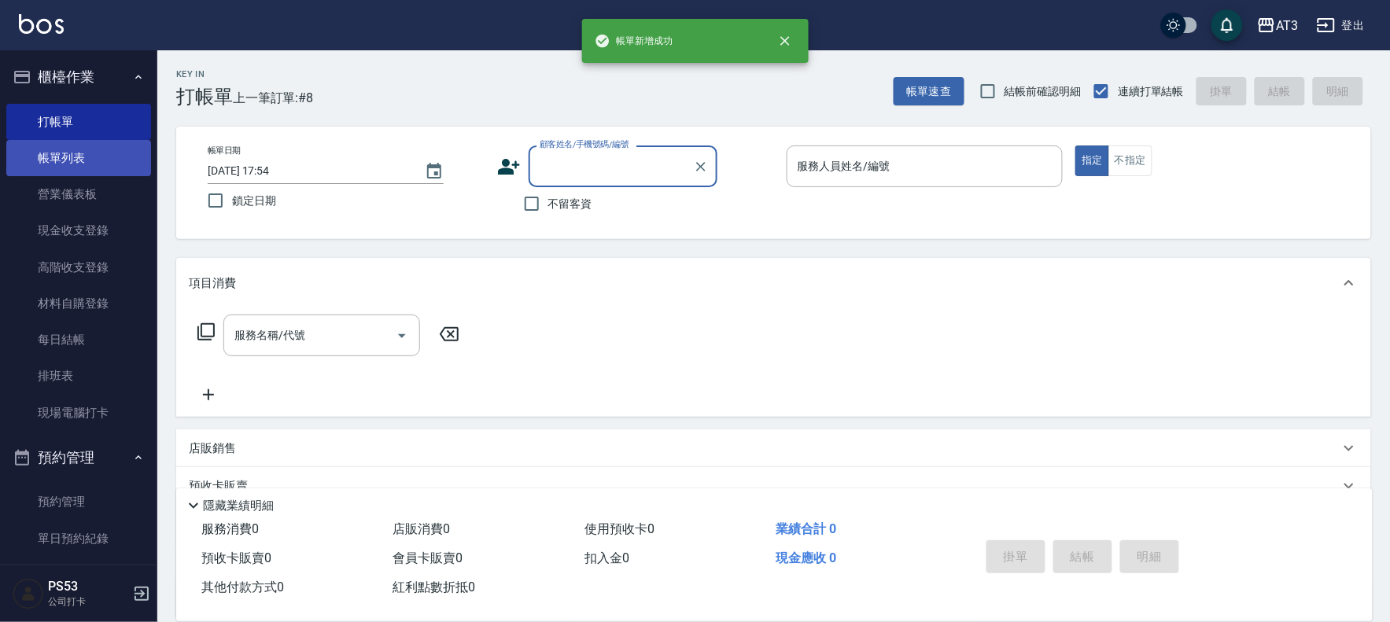
click at [115, 155] on link "帳單列表" at bounding box center [78, 158] width 145 height 36
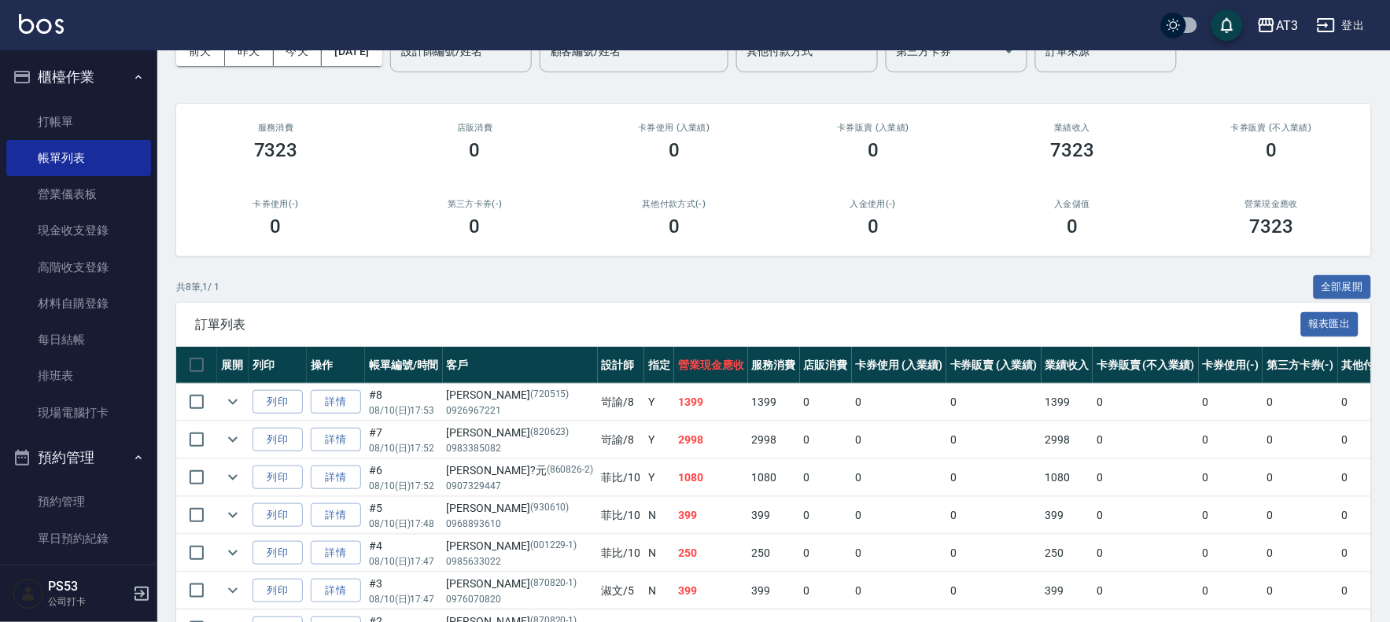
scroll to position [175, 0]
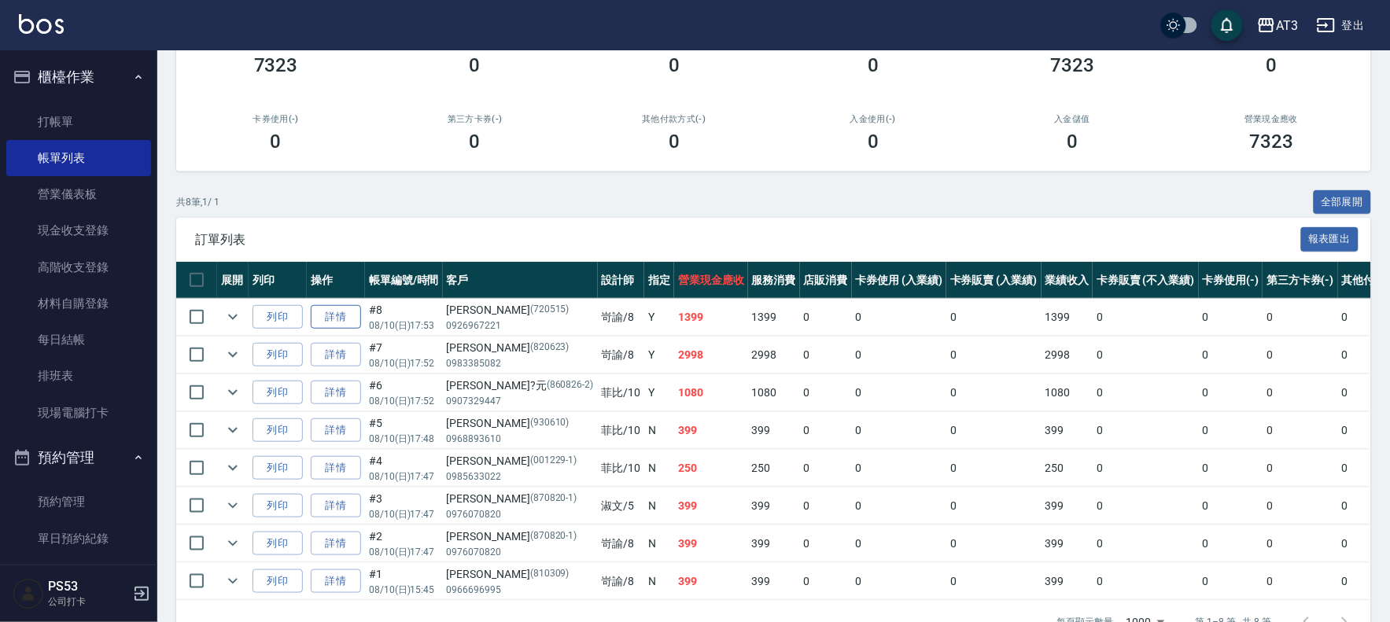
click at [320, 317] on link "詳情" at bounding box center [336, 317] width 50 height 24
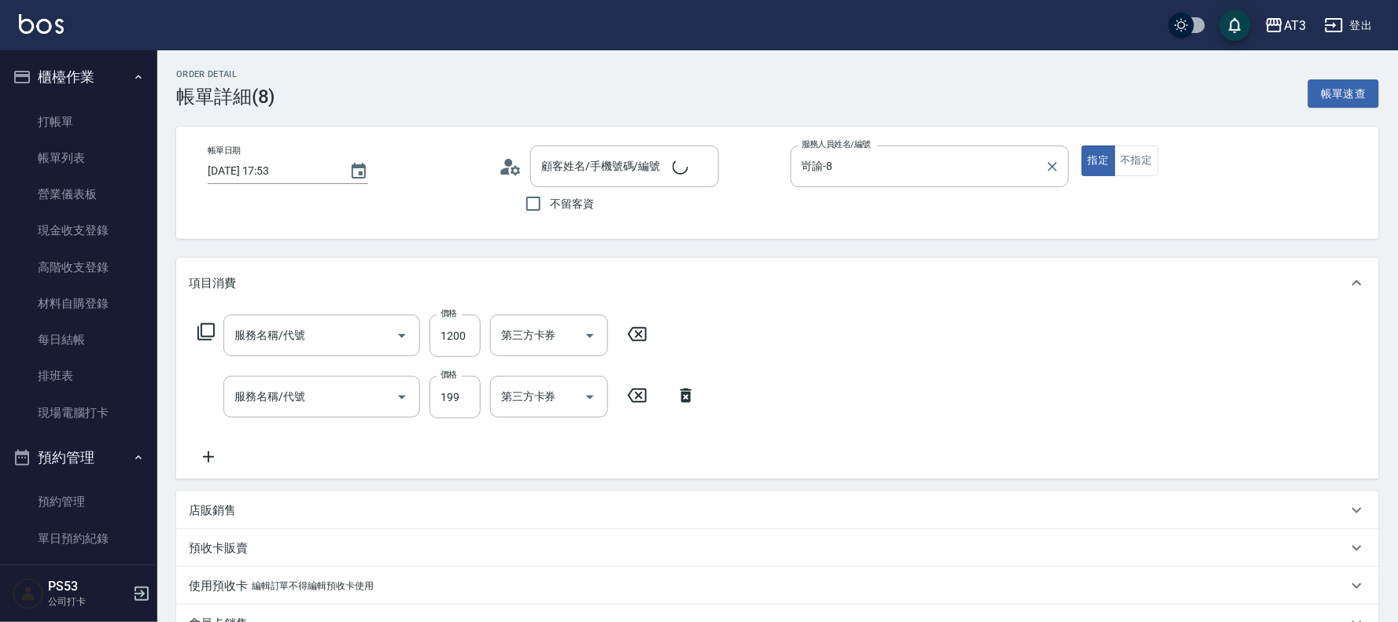
type input "[DATE] 17:53"
type input "岢諭-8"
click at [1128, 163] on button "不指定" at bounding box center [1131, 161] width 44 height 31
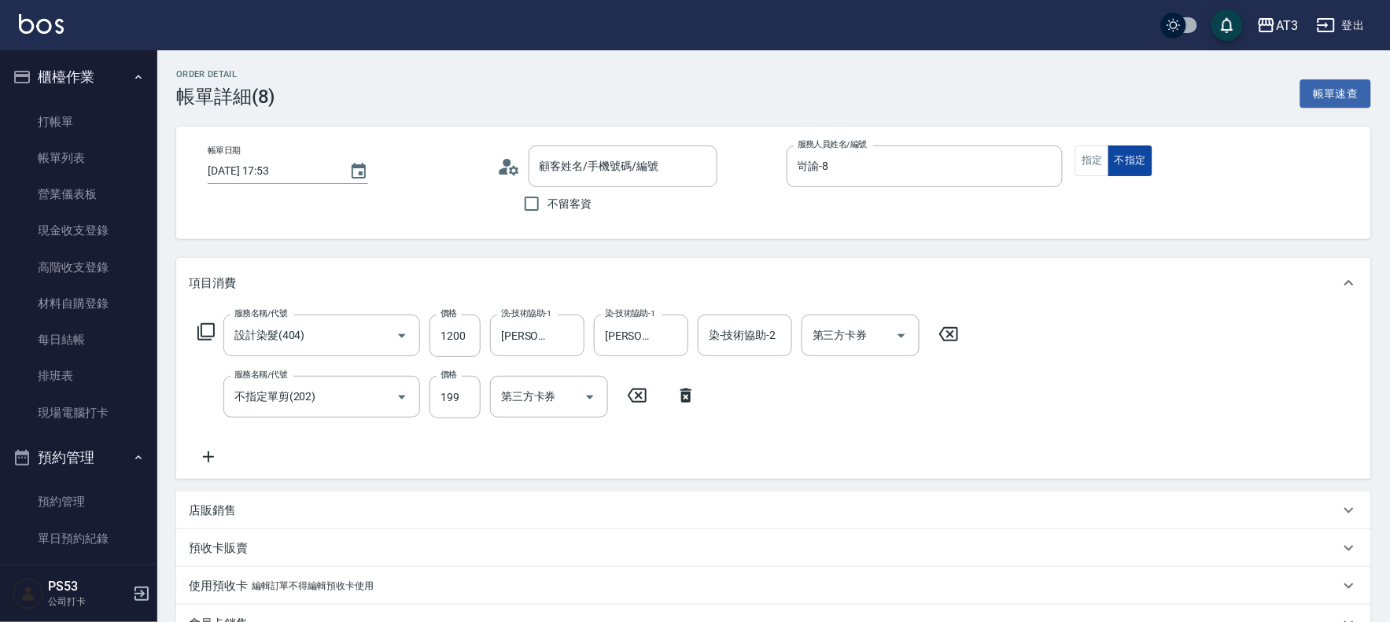
type input "設計染髮(404)"
type input "不指定單剪(202)"
type input "[PERSON_NAME]/0926967221/720515"
type button "false"
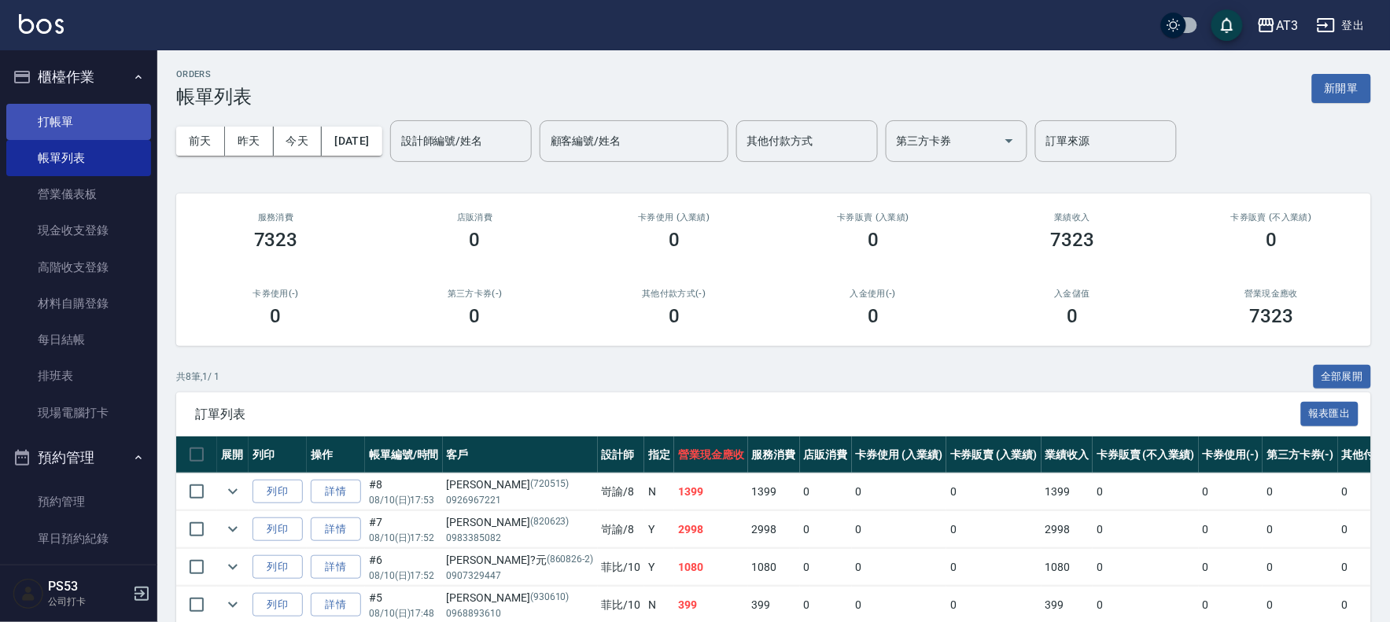
click at [79, 120] on link "打帳單" at bounding box center [78, 122] width 145 height 36
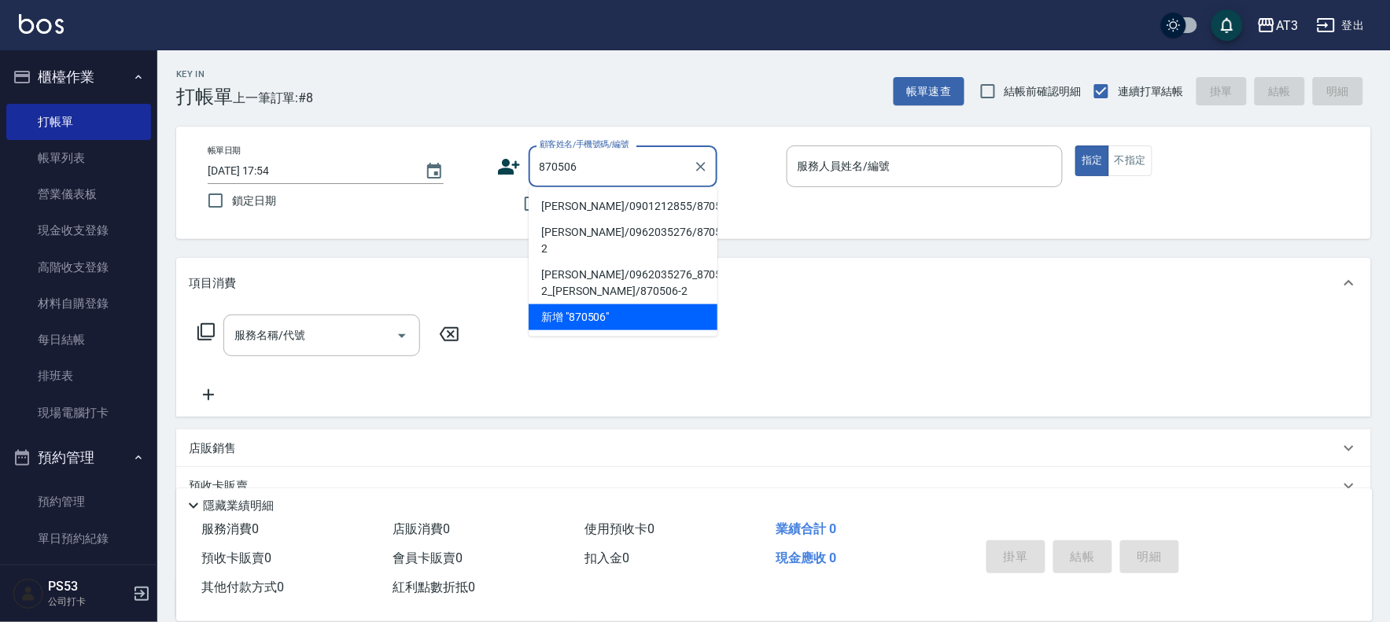
type input "[PERSON_NAME]/0901212855/870506"
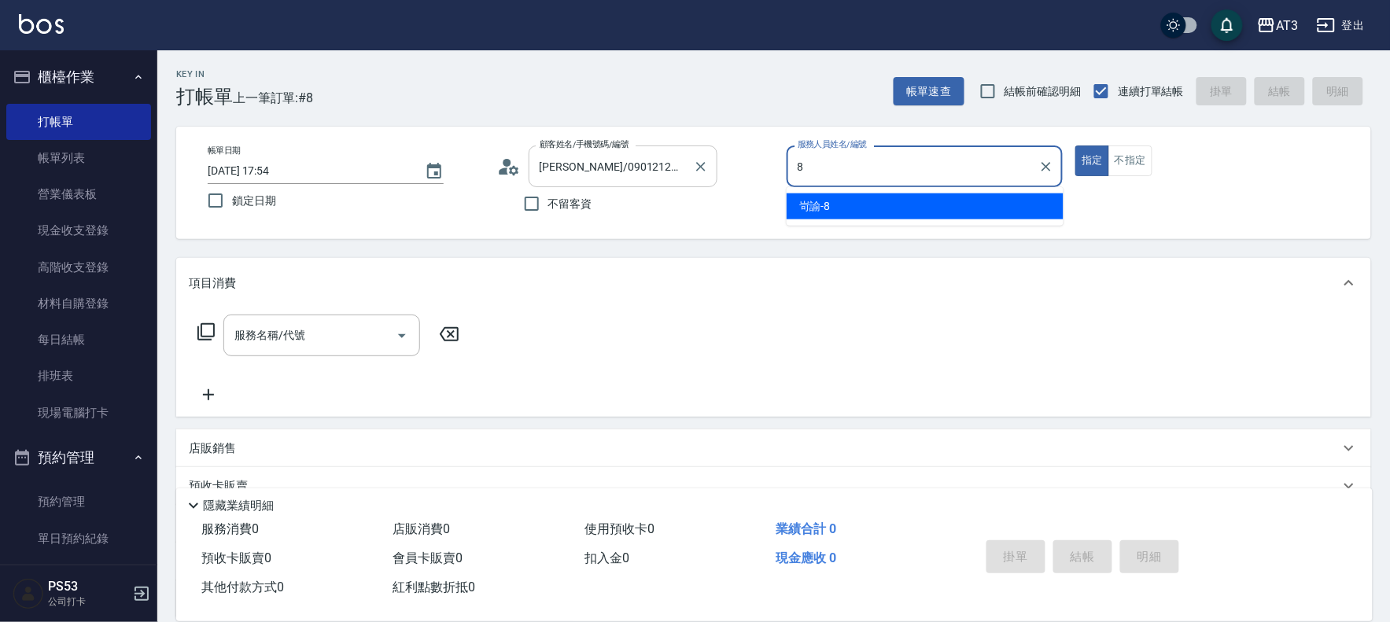
type input "8"
type button "true"
type input "岢諭-8"
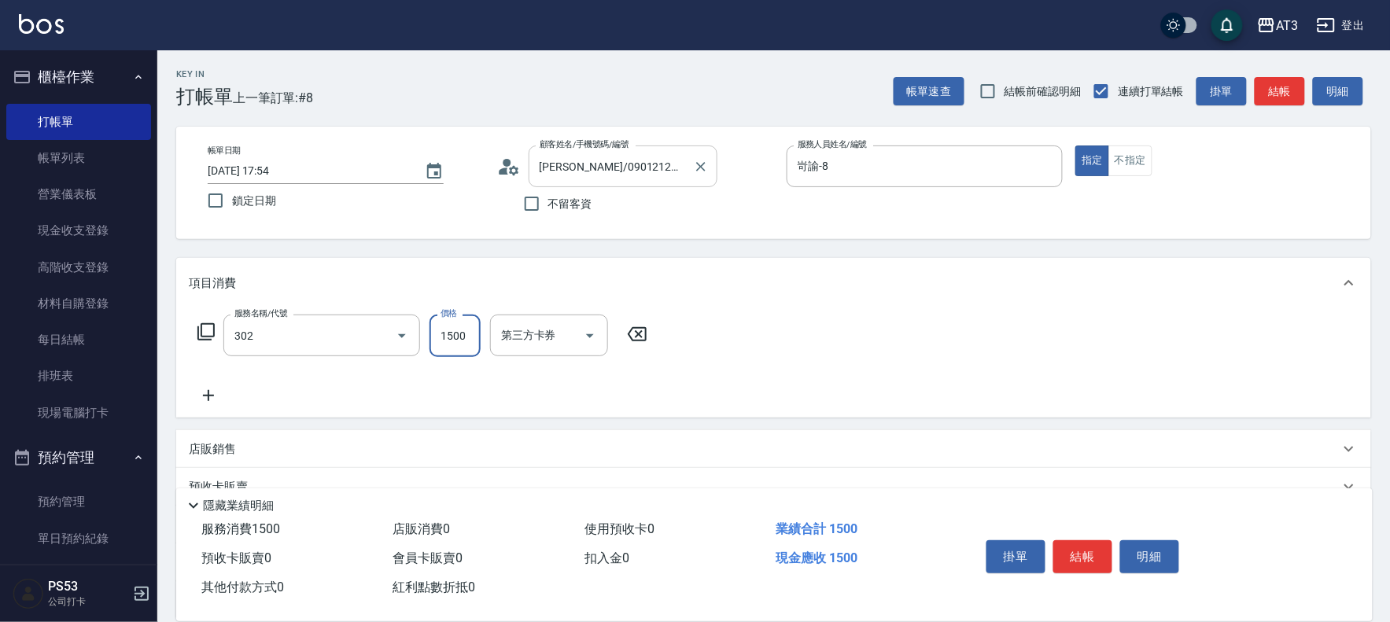
type input "設計燙髮(302)"
type input "1499"
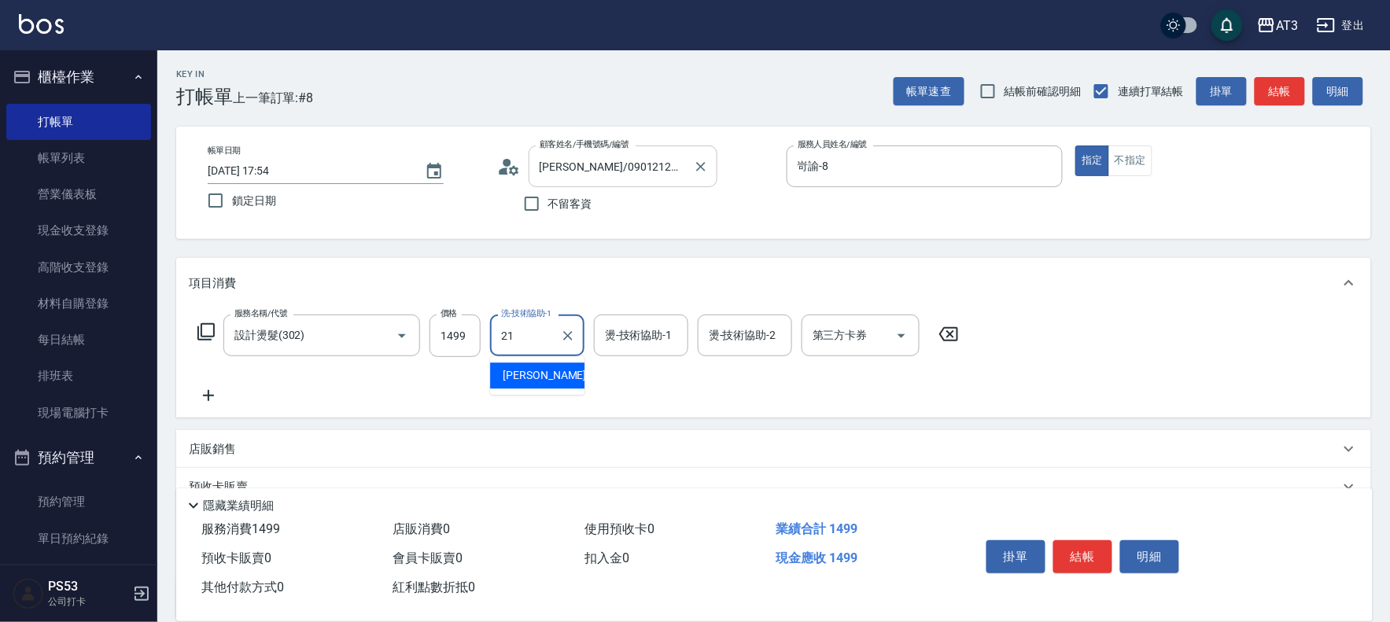
type input "[PERSON_NAME]-21"
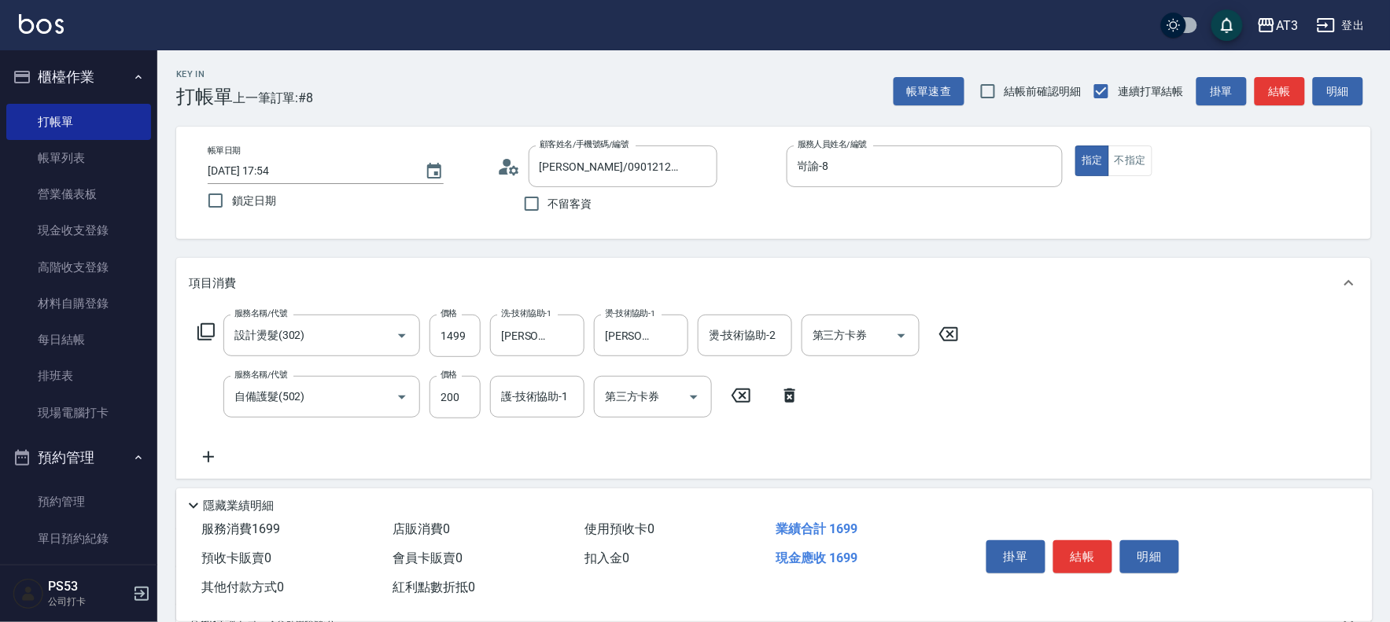
click at [464, 374] on div "服務名稱/代號 設計燙髮(302) 服務名稱/代號 價格 1499 價格 洗-技術協助-1 [PERSON_NAME]-21 洗-技術協助-1 燙-技術協助-…" at bounding box center [579, 391] width 780 height 152
click at [456, 382] on input "200" at bounding box center [455, 397] width 51 height 42
click at [541, 399] on div "護-技術協助-1 護-技術協助-1" at bounding box center [537, 397] width 94 height 42
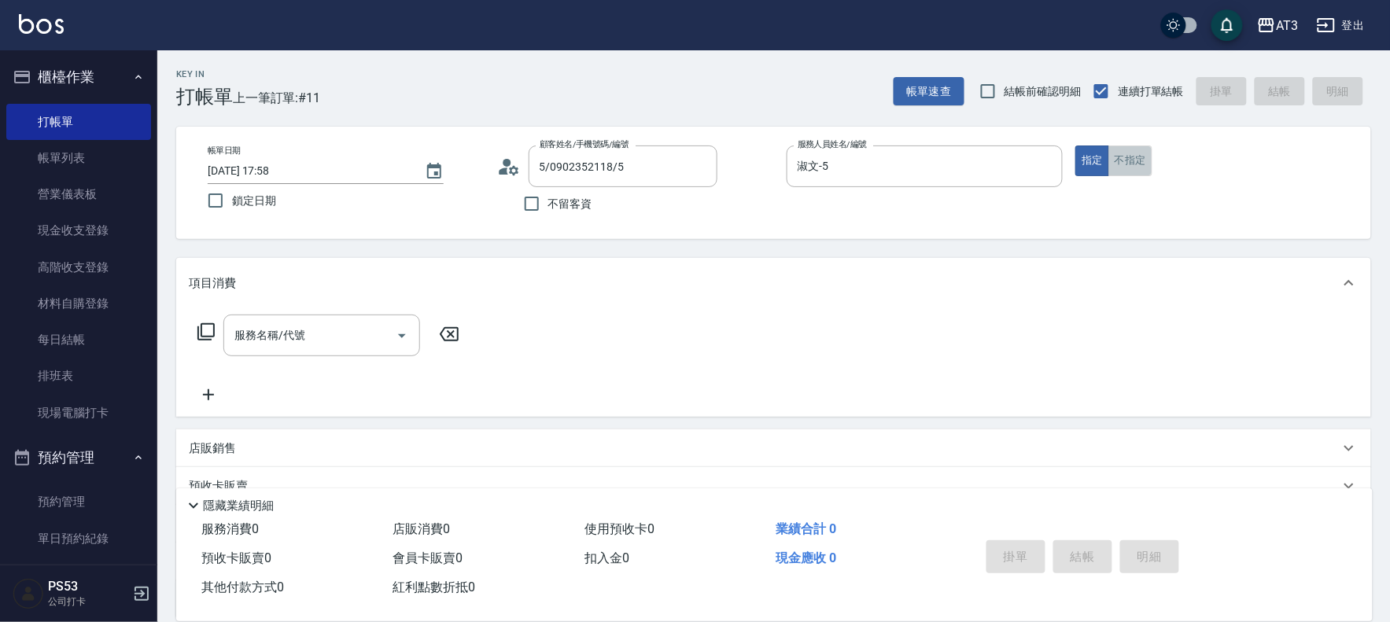
click at [1126, 160] on button "不指定" at bounding box center [1131, 161] width 44 height 31
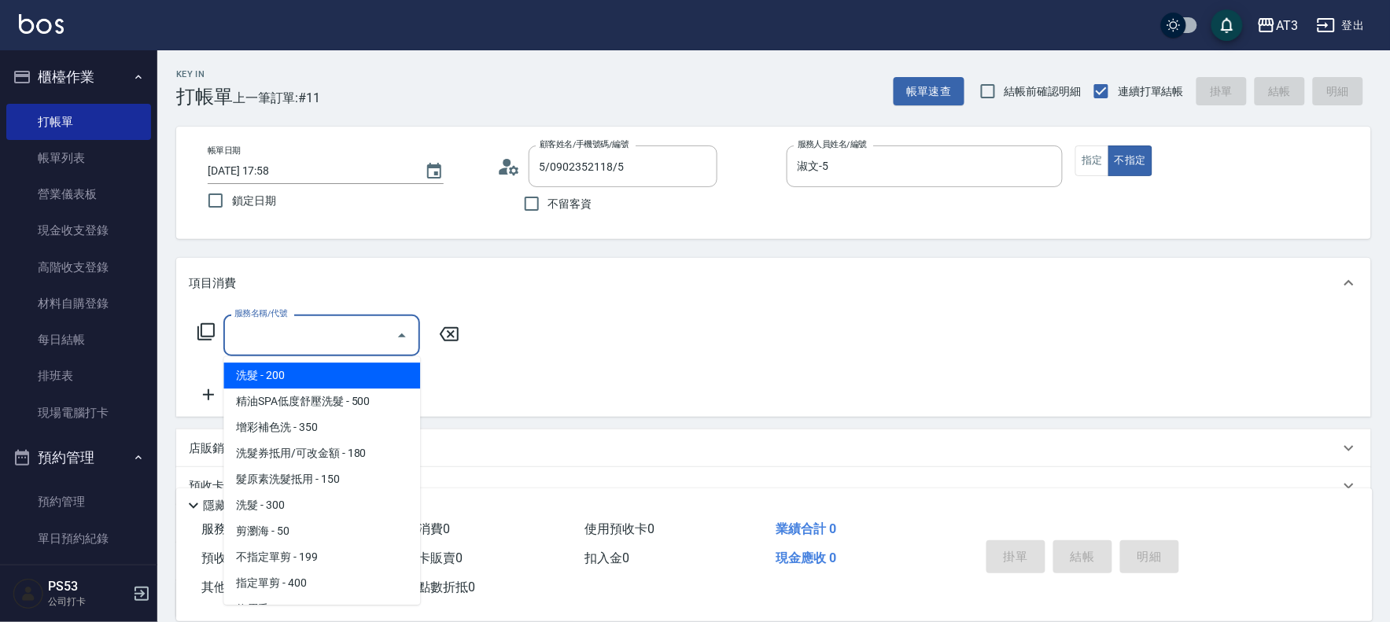
click at [245, 344] on input "服務名稱/代號" at bounding box center [310, 336] width 159 height 28
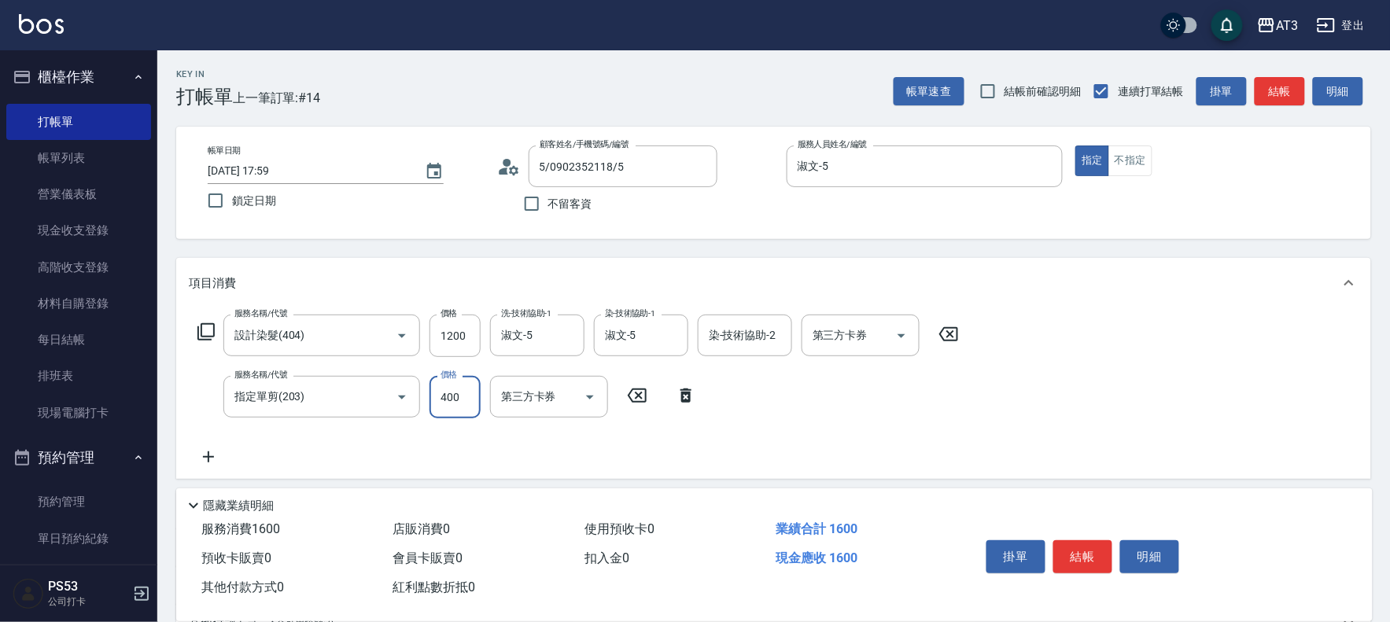
click at [469, 389] on input "400" at bounding box center [455, 397] width 51 height 42
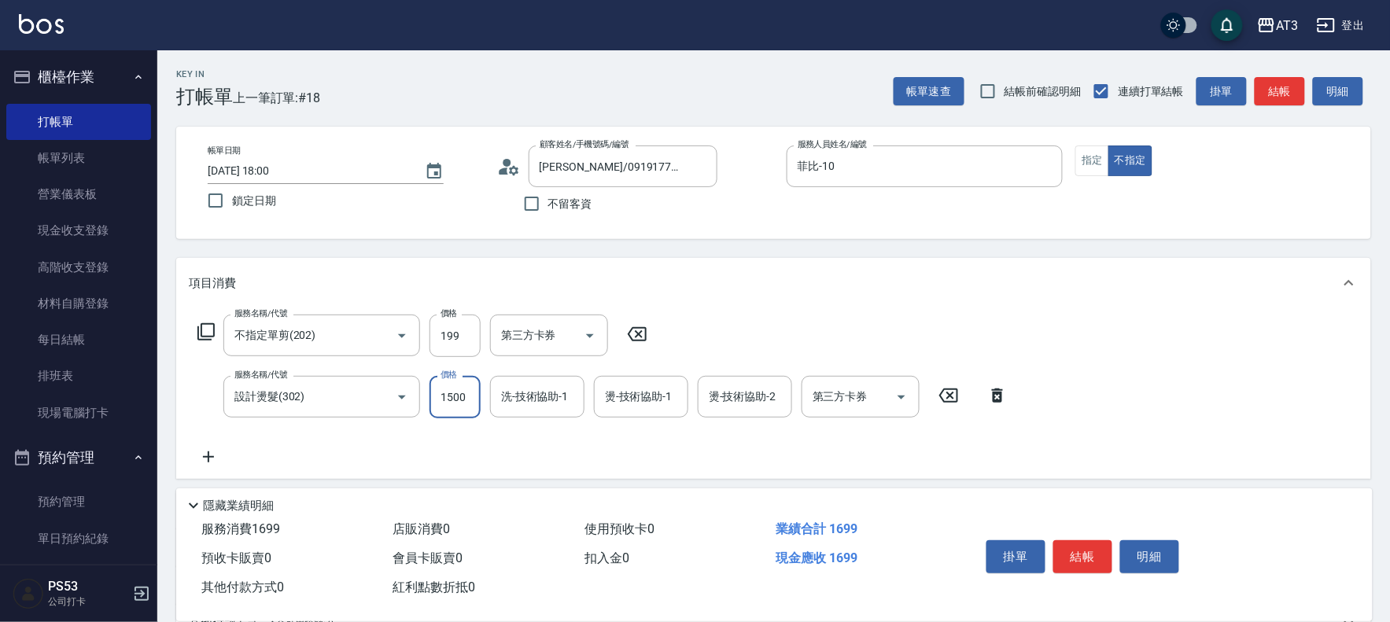
click at [443, 415] on input "1500" at bounding box center [455, 397] width 51 height 42
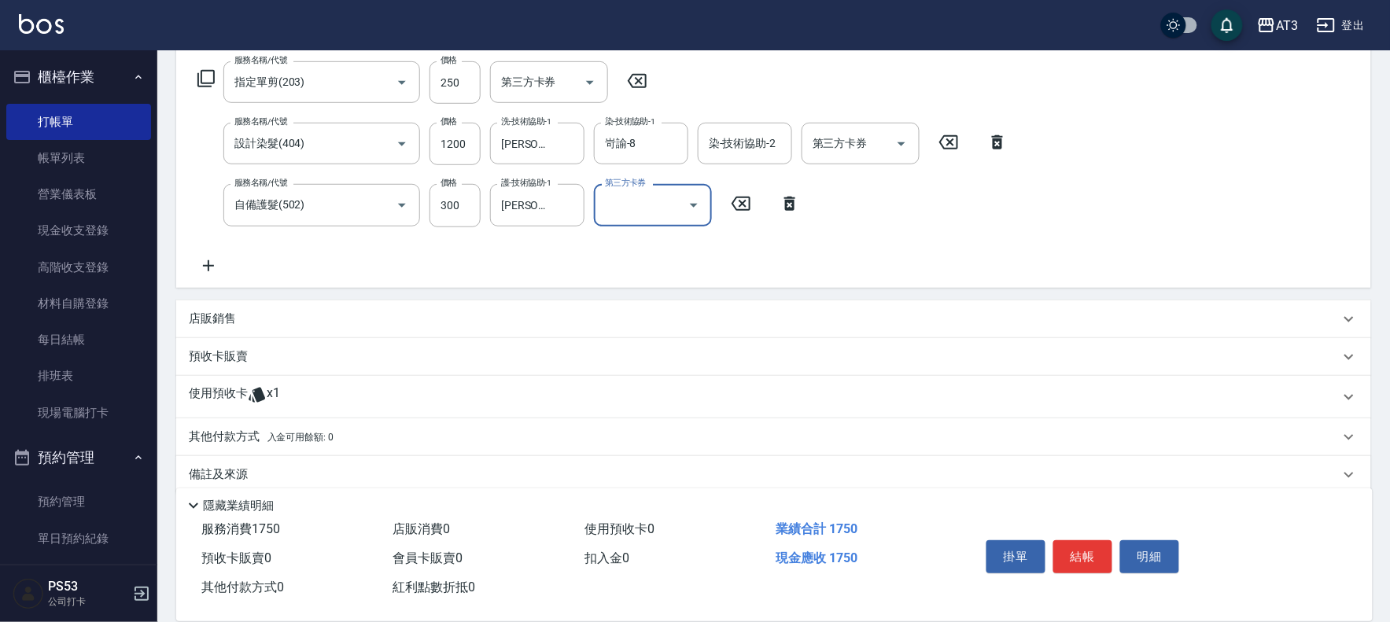
scroll to position [262, 0]
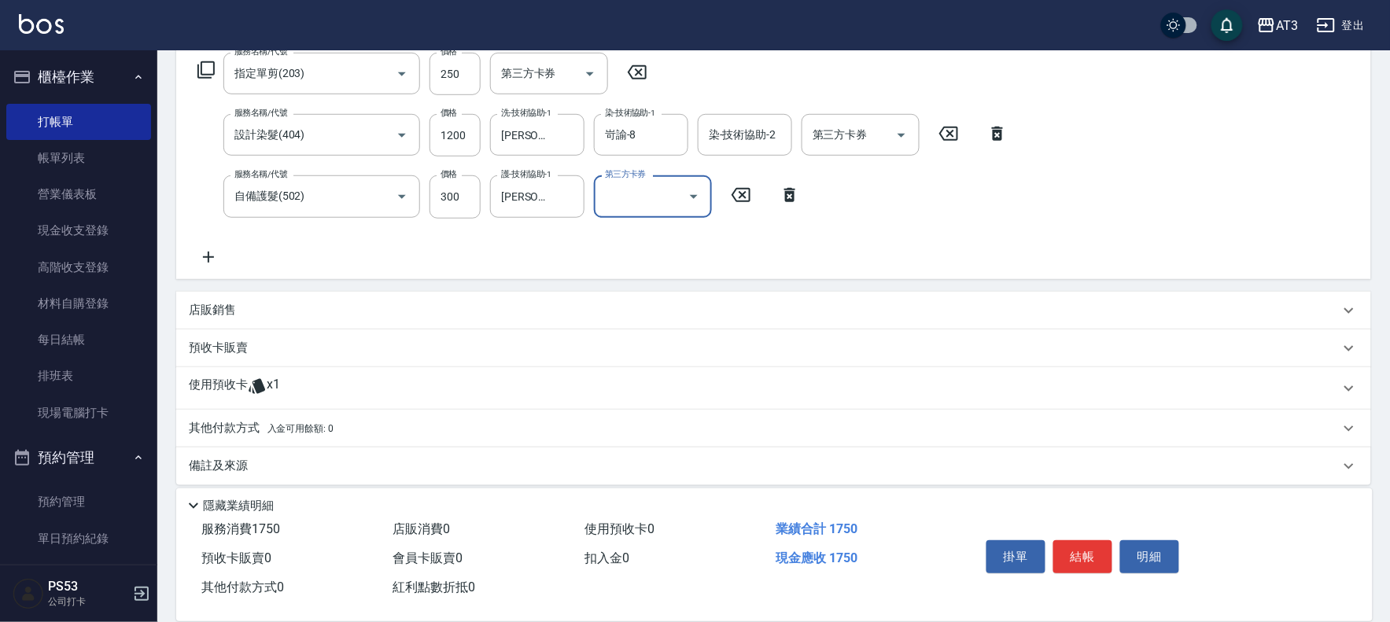
click at [279, 319] on div "店販銷售" at bounding box center [773, 311] width 1195 height 38
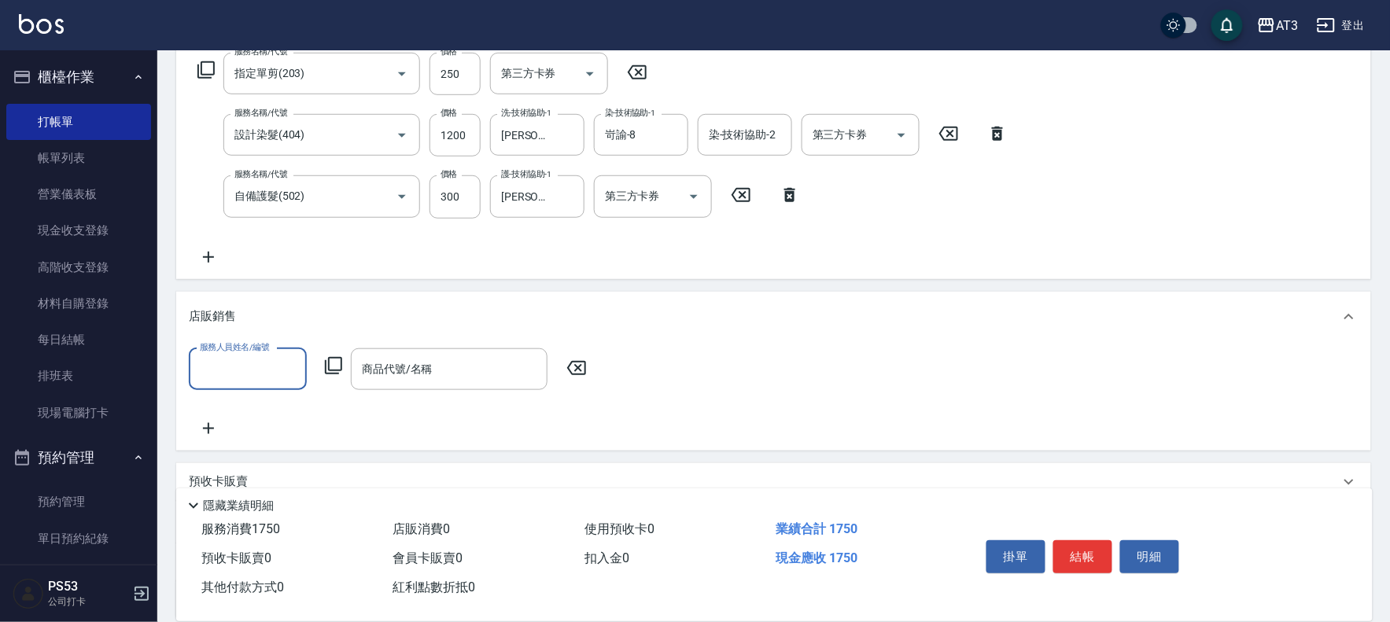
scroll to position [0, 0]
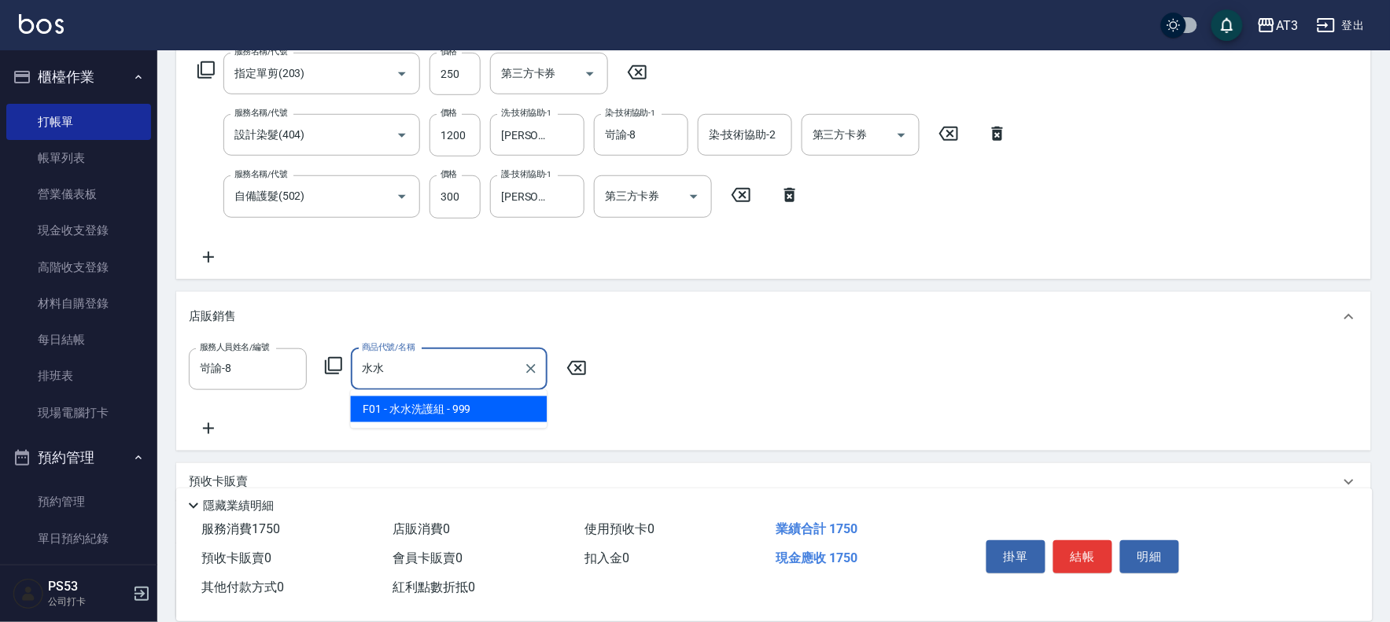
click at [426, 407] on span "F01 - 水水洗護組 - 999" at bounding box center [449, 410] width 197 height 26
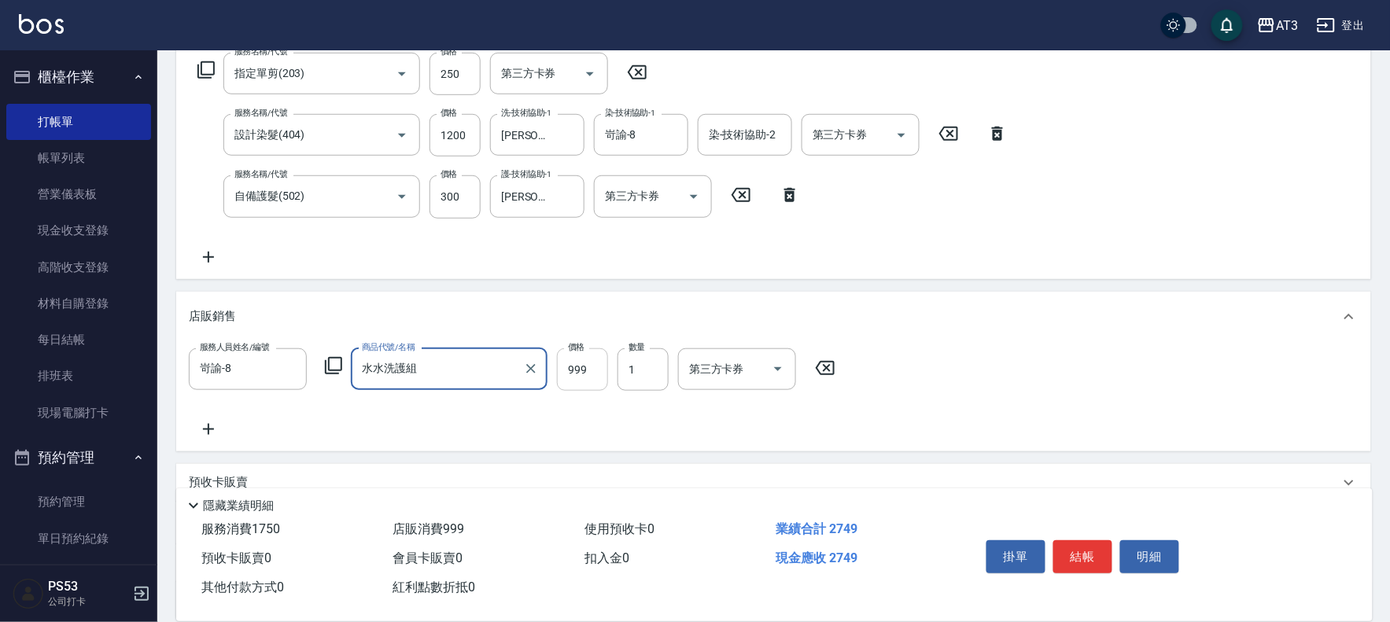
click at [578, 374] on input "999" at bounding box center [582, 370] width 51 height 42
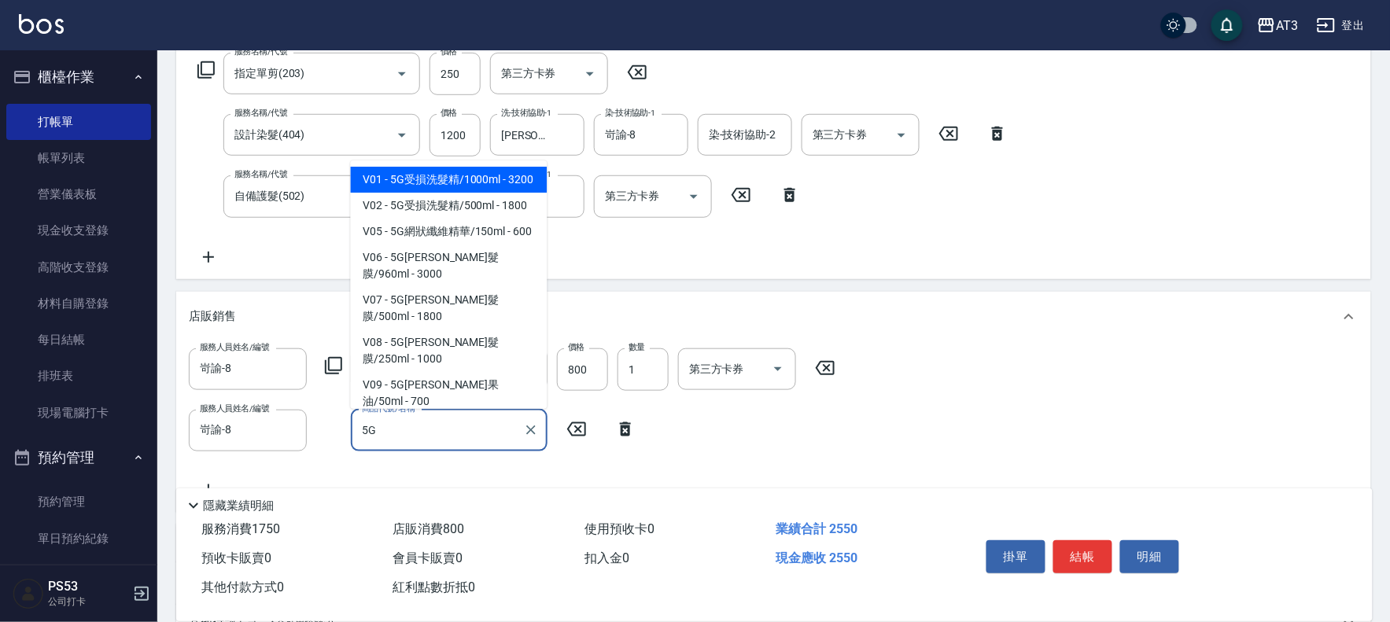
click at [475, 193] on span "V01 - 5G受損洗髮精/1000ml - 3200" at bounding box center [449, 180] width 197 height 26
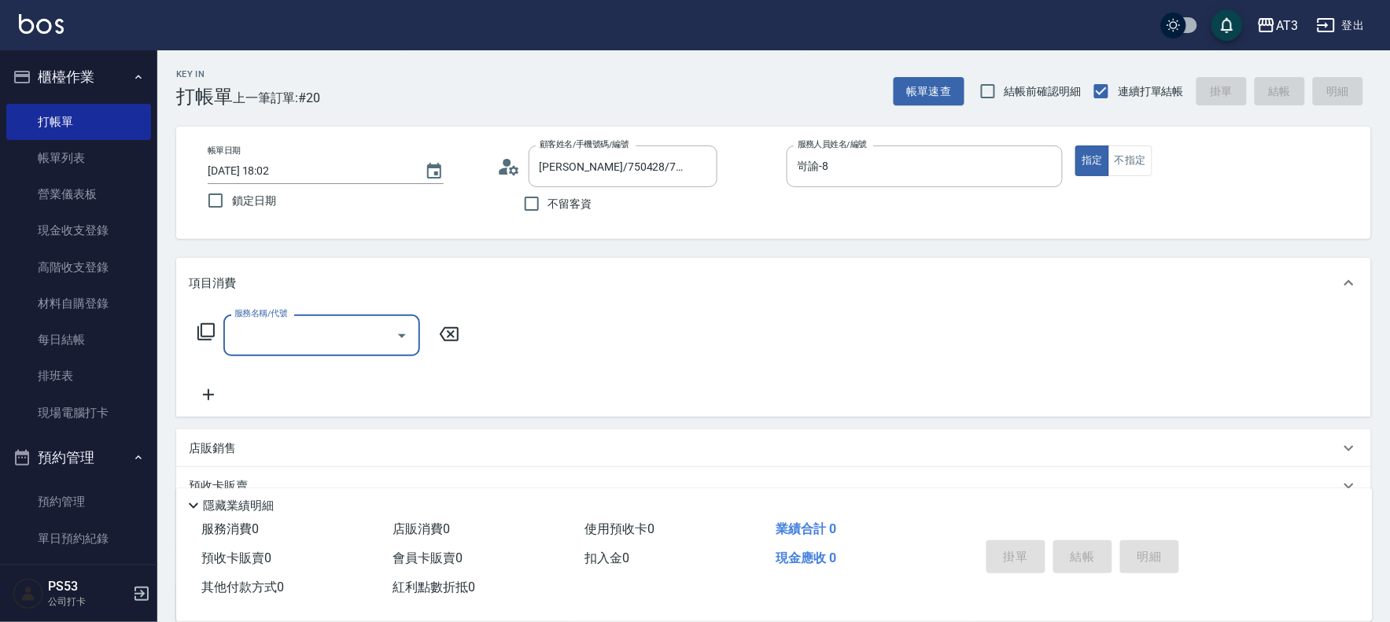
click at [205, 327] on icon at bounding box center [206, 332] width 19 height 19
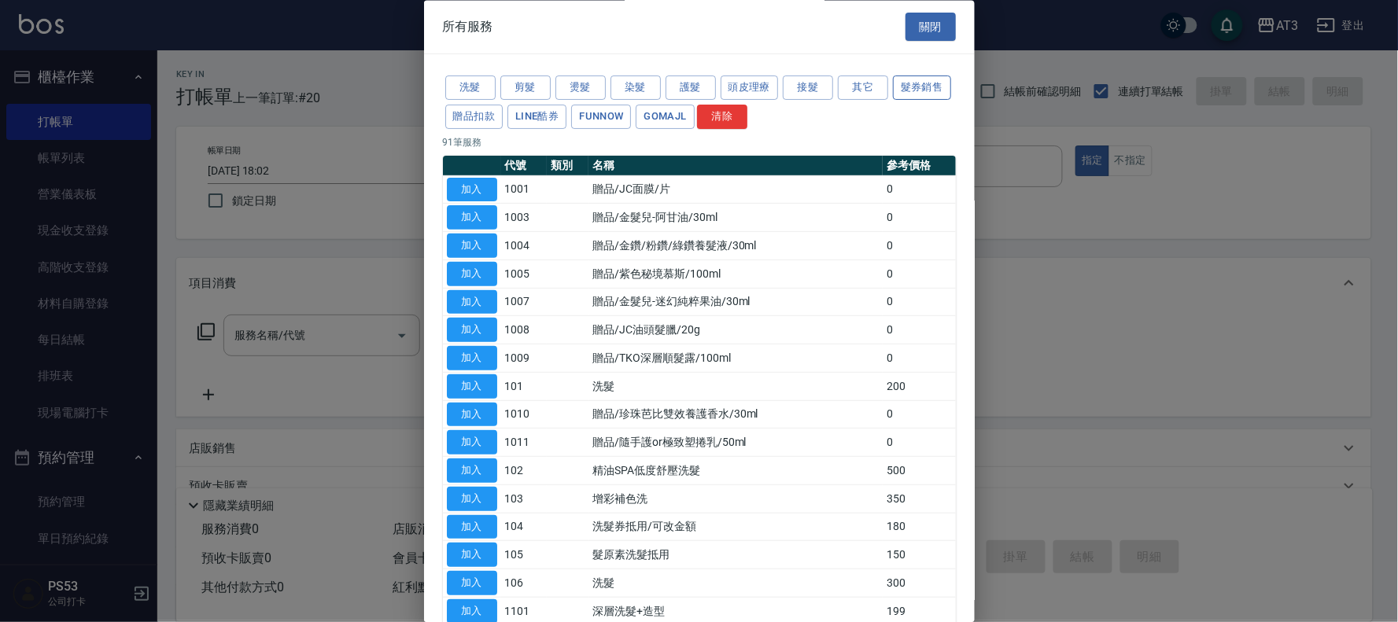
click at [893, 101] on button "髮券銷售" at bounding box center [922, 88] width 58 height 24
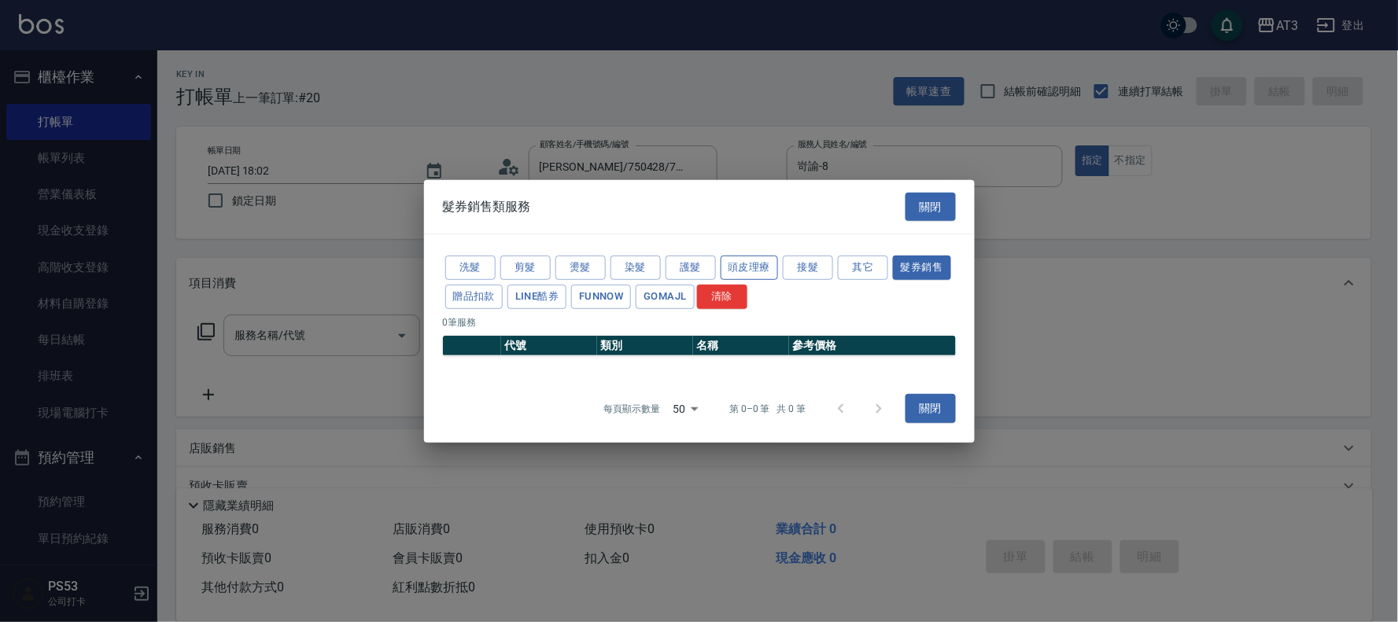
click at [744, 266] on button "頭皮理療" at bounding box center [750, 268] width 58 height 24
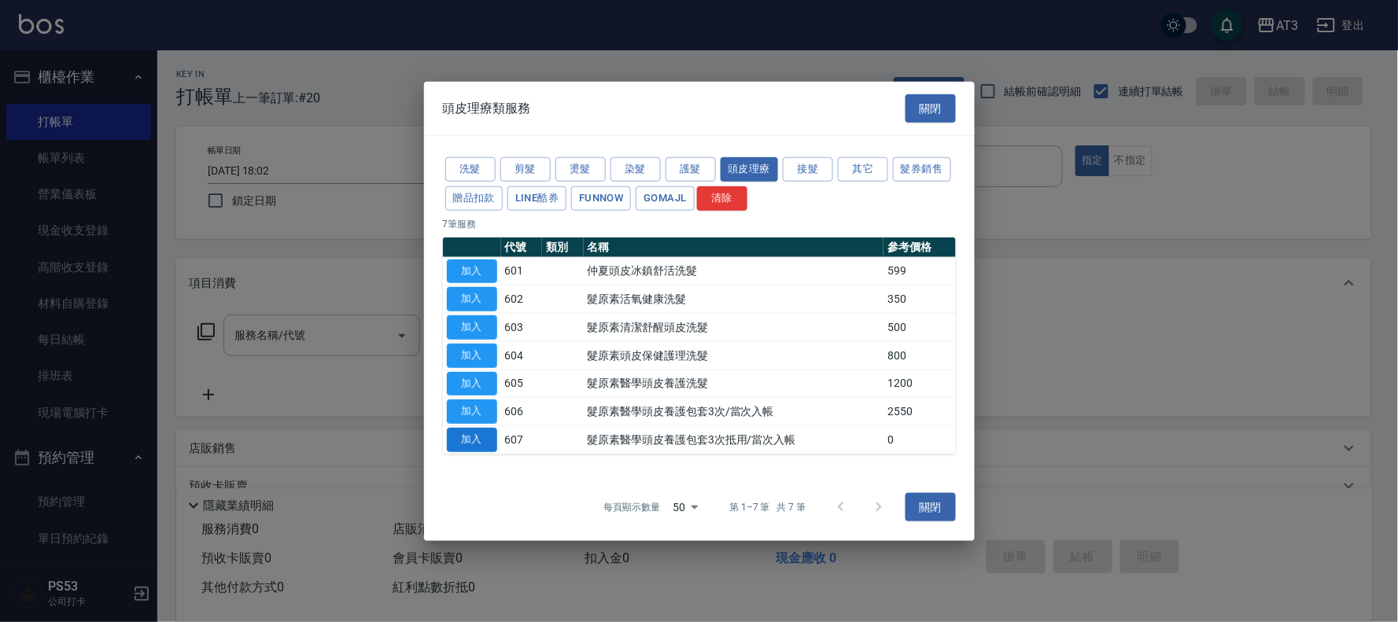
click at [482, 441] on button "加入" at bounding box center [472, 440] width 50 height 24
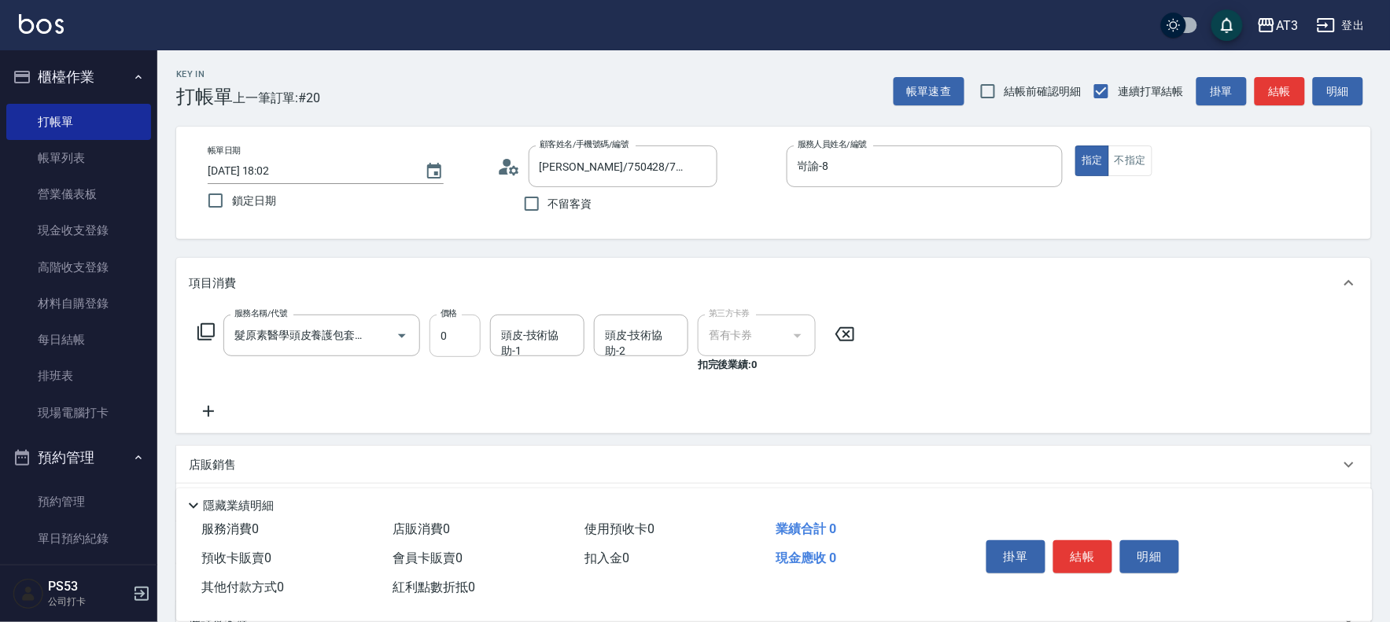
click at [463, 336] on input "0" at bounding box center [455, 336] width 51 height 42
click at [540, 348] on div "頭皮-技術協助-1 頭皮-技術協助-1" at bounding box center [537, 336] width 94 height 42
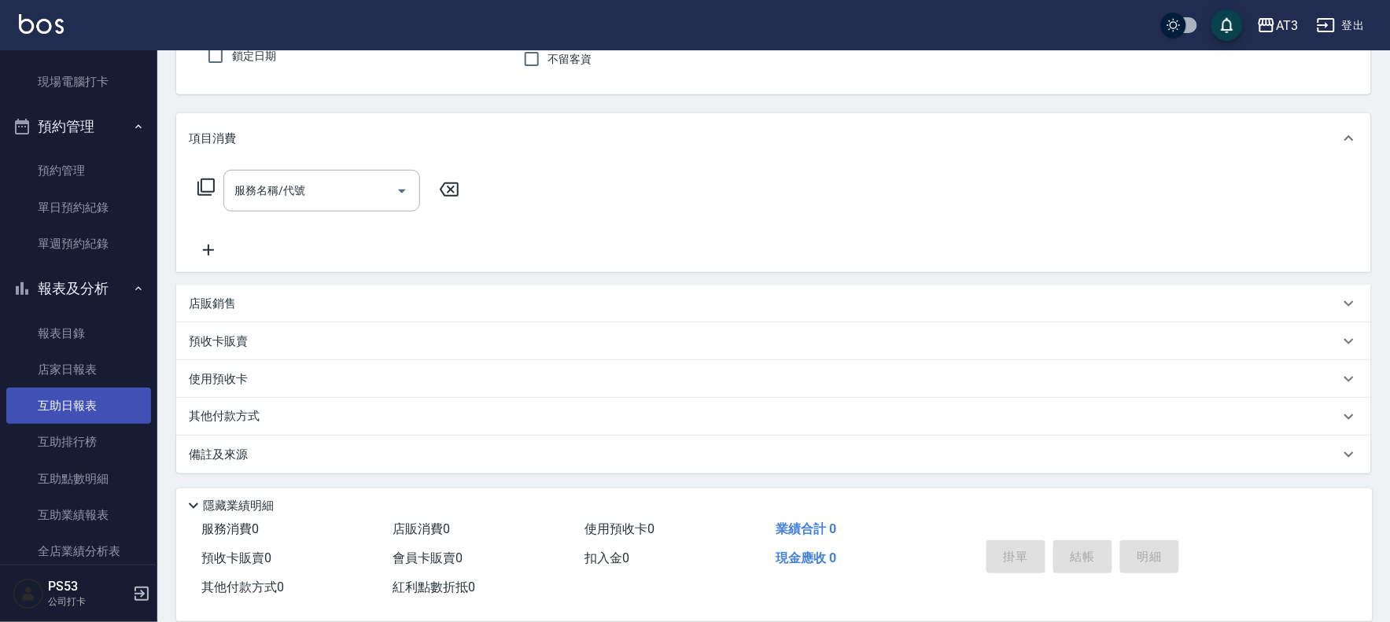
scroll to position [437, 0]
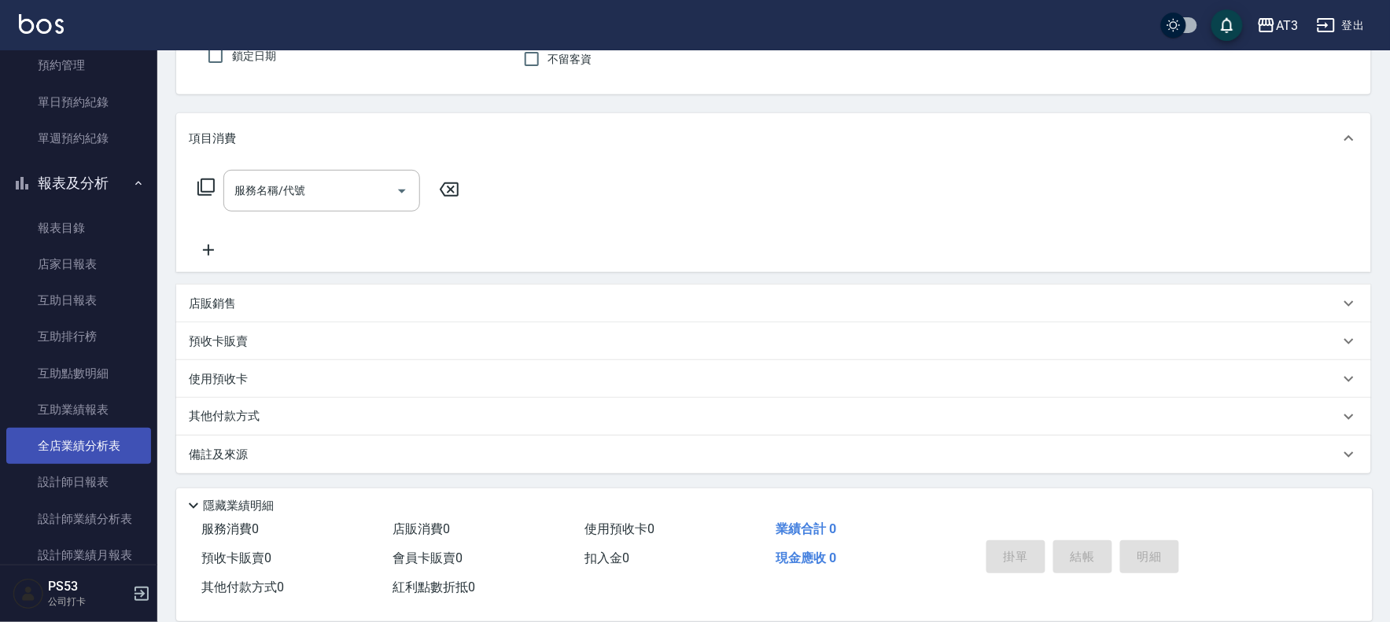
click at [113, 441] on link "全店業績分析表" at bounding box center [78, 446] width 145 height 36
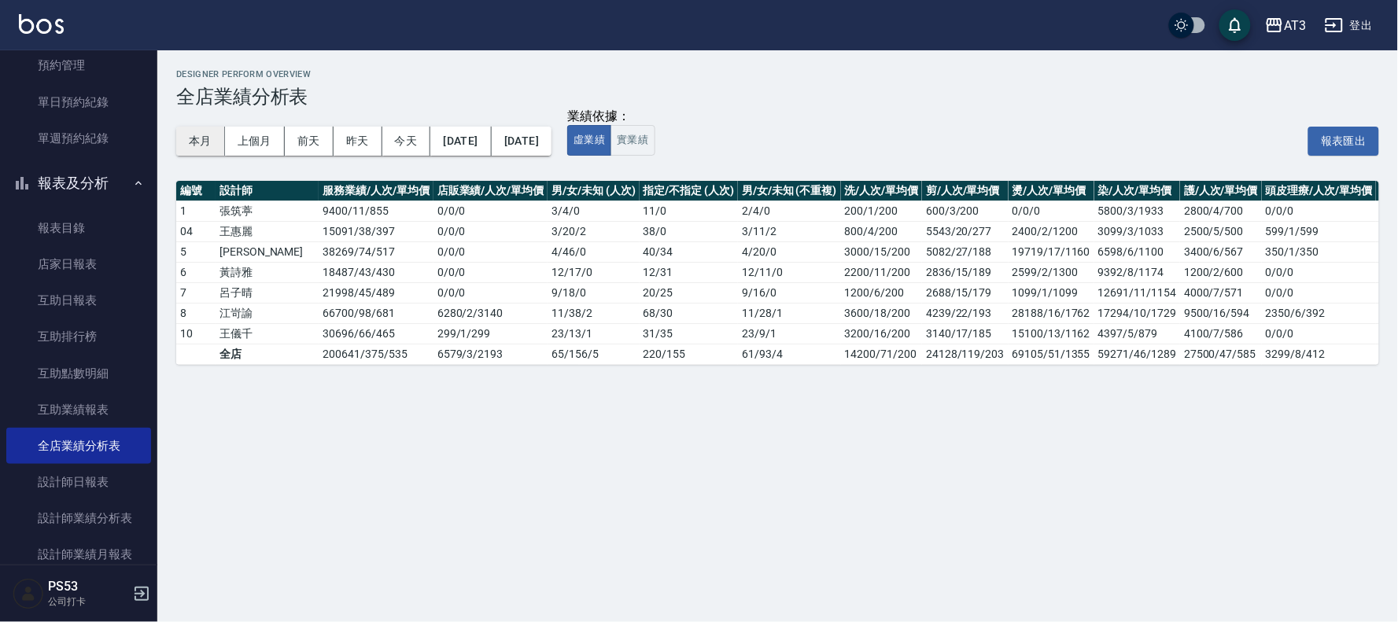
click at [198, 147] on button "本月" at bounding box center [200, 141] width 49 height 29
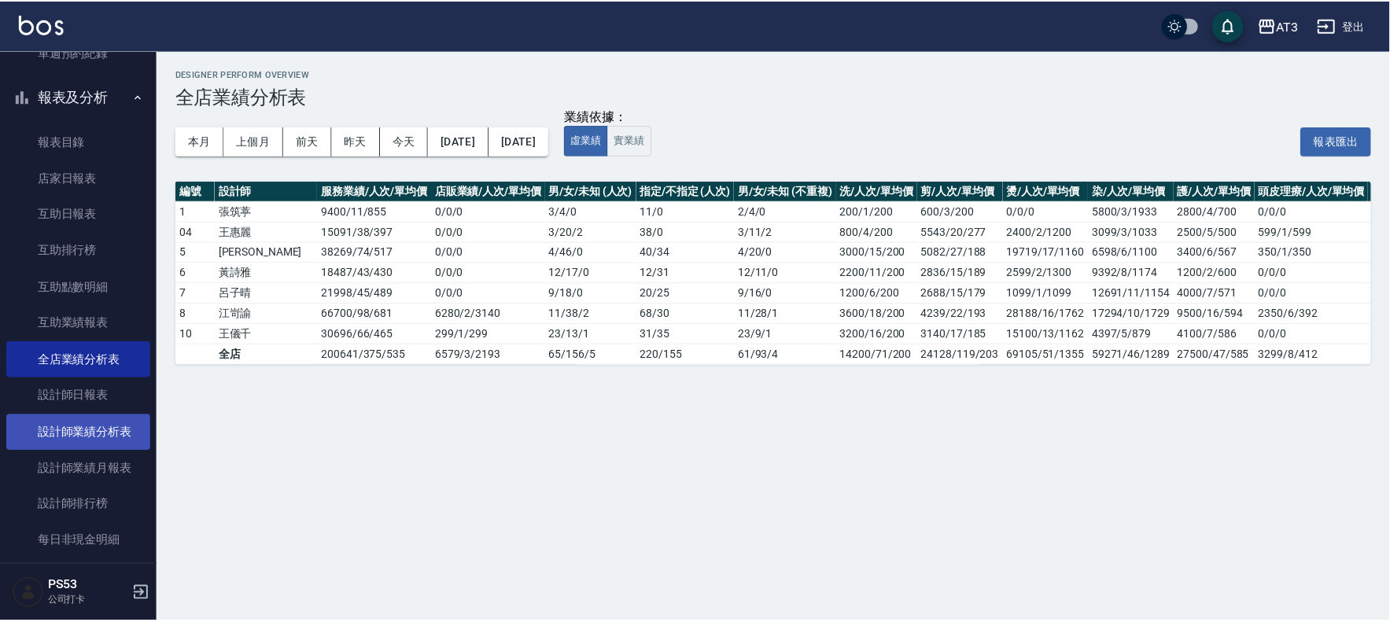
scroll to position [524, 0]
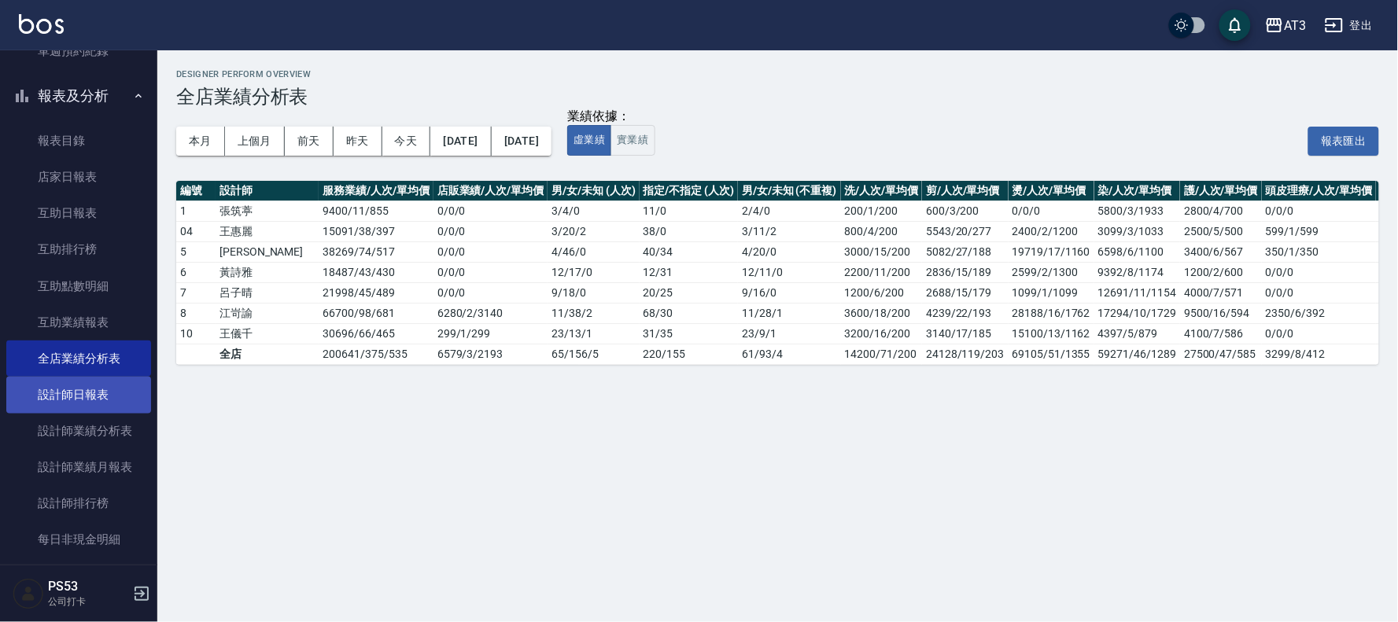
click at [76, 396] on link "設計師日報表" at bounding box center [78, 395] width 145 height 36
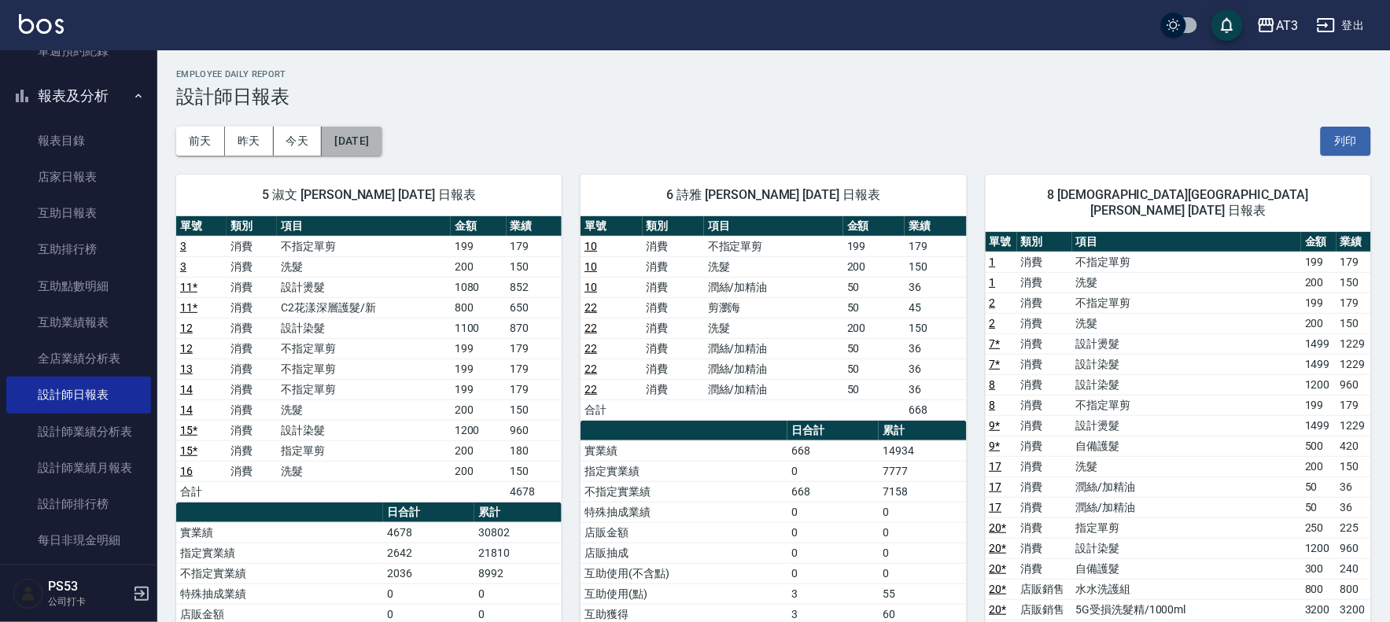
click at [368, 143] on button "[DATE]" at bounding box center [352, 141] width 60 height 29
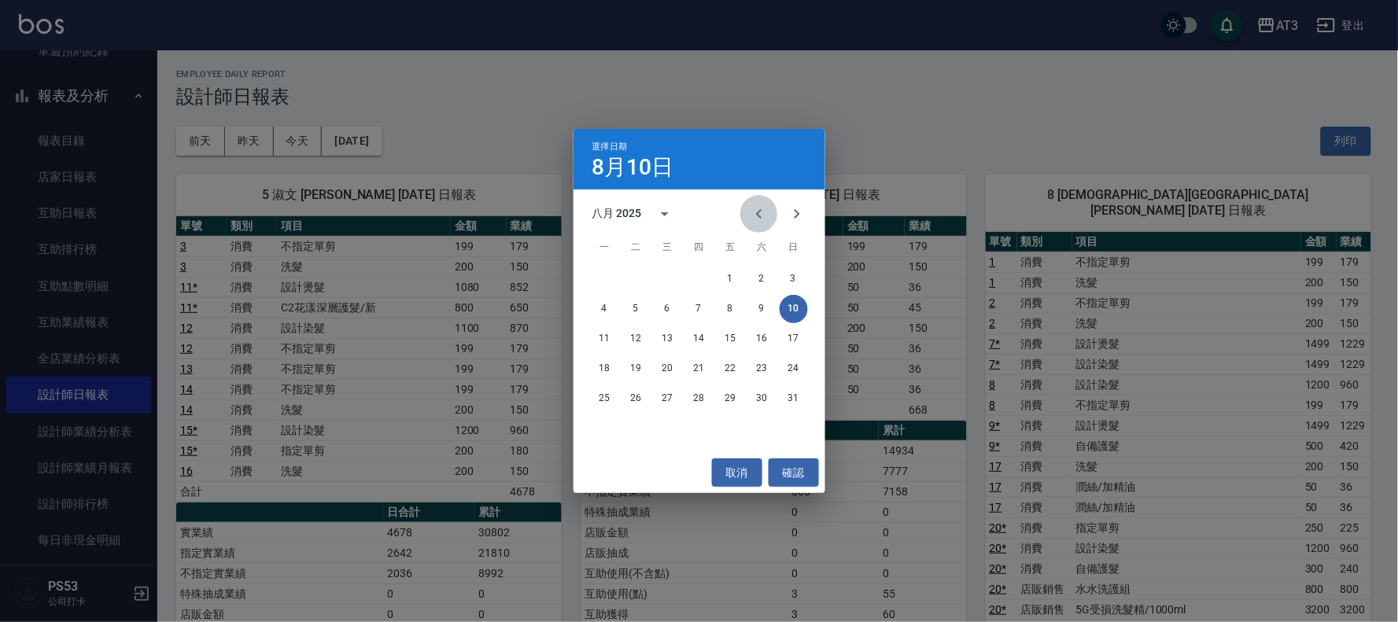
click at [754, 210] on icon "Previous month" at bounding box center [759, 214] width 19 height 19
click at [697, 305] on button "10" at bounding box center [699, 309] width 28 height 28
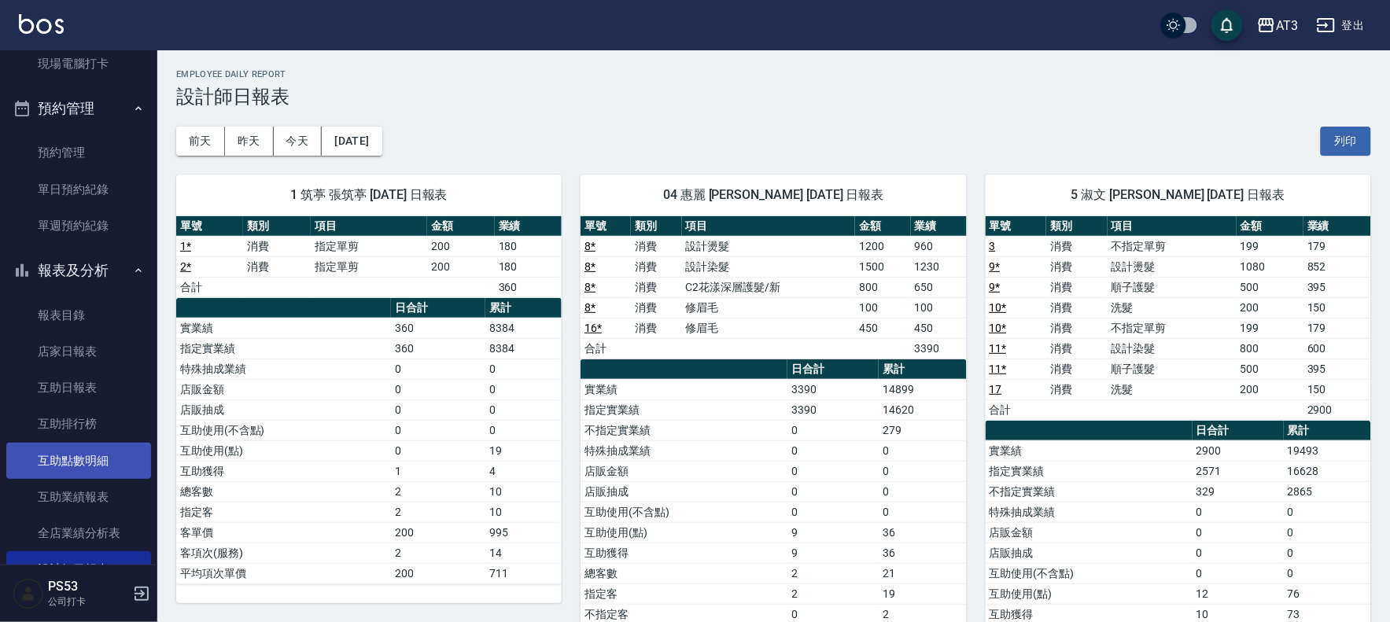
scroll to position [437, 0]
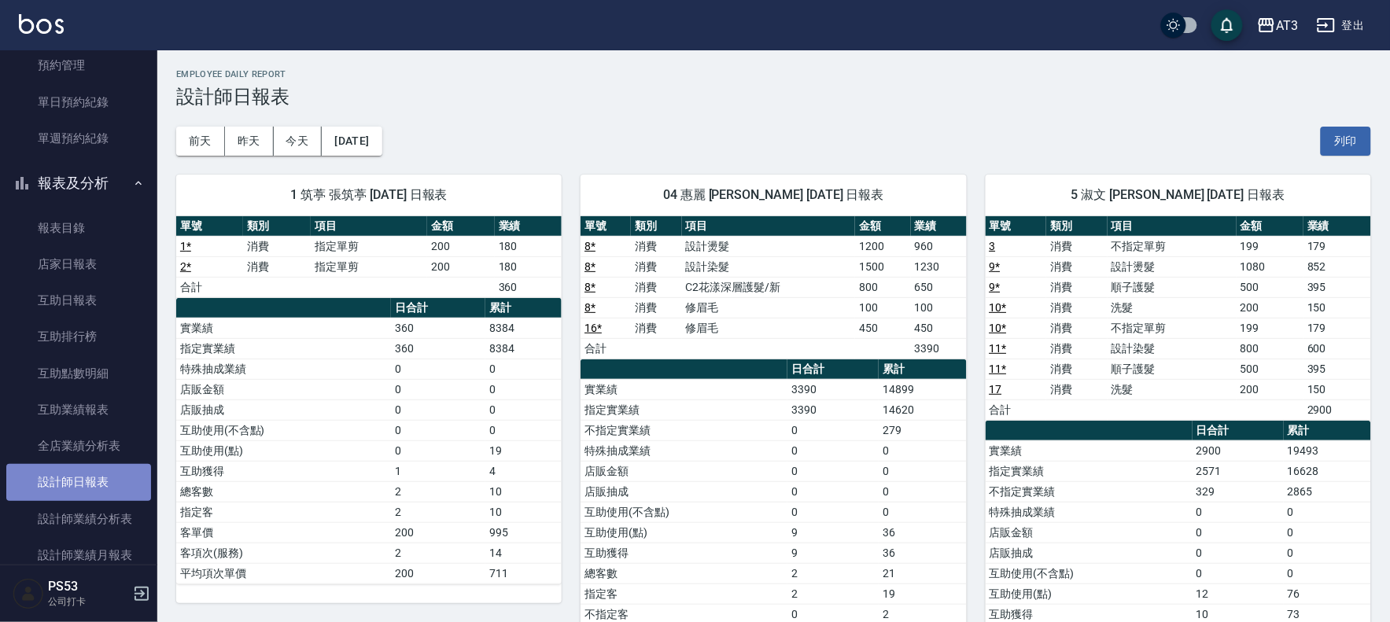
click at [103, 482] on link "設計師日報表" at bounding box center [78, 482] width 145 height 36
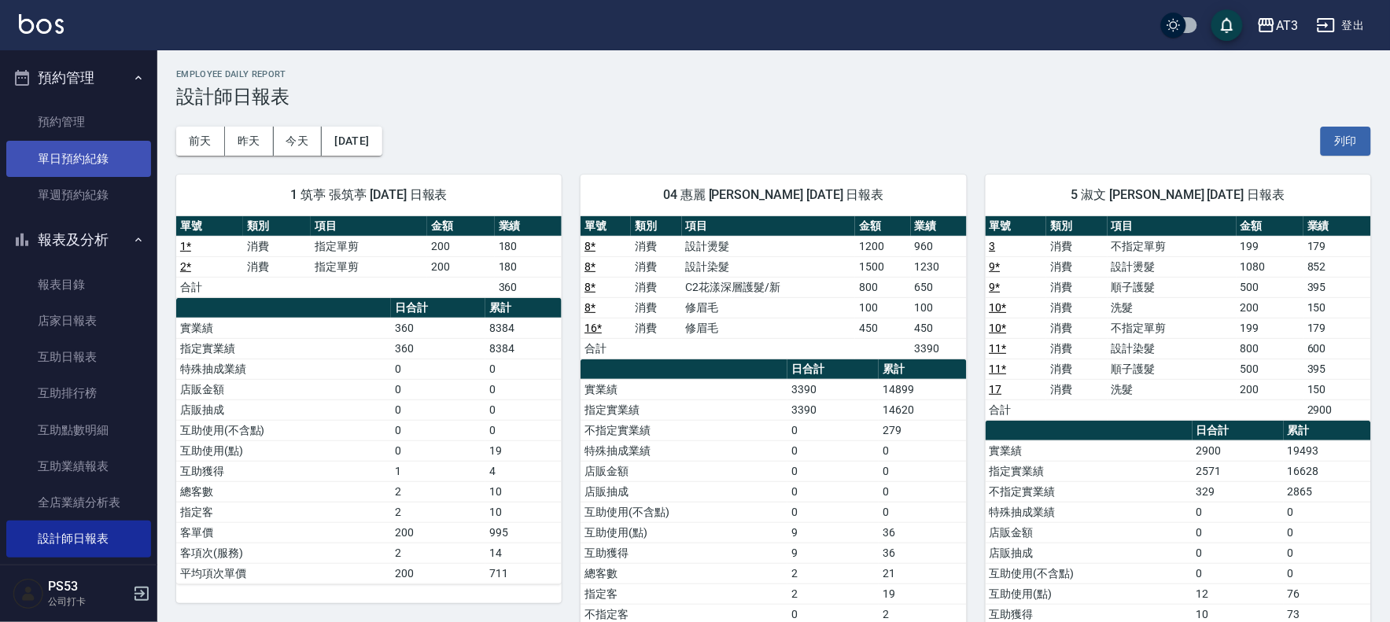
scroll to position [349, 0]
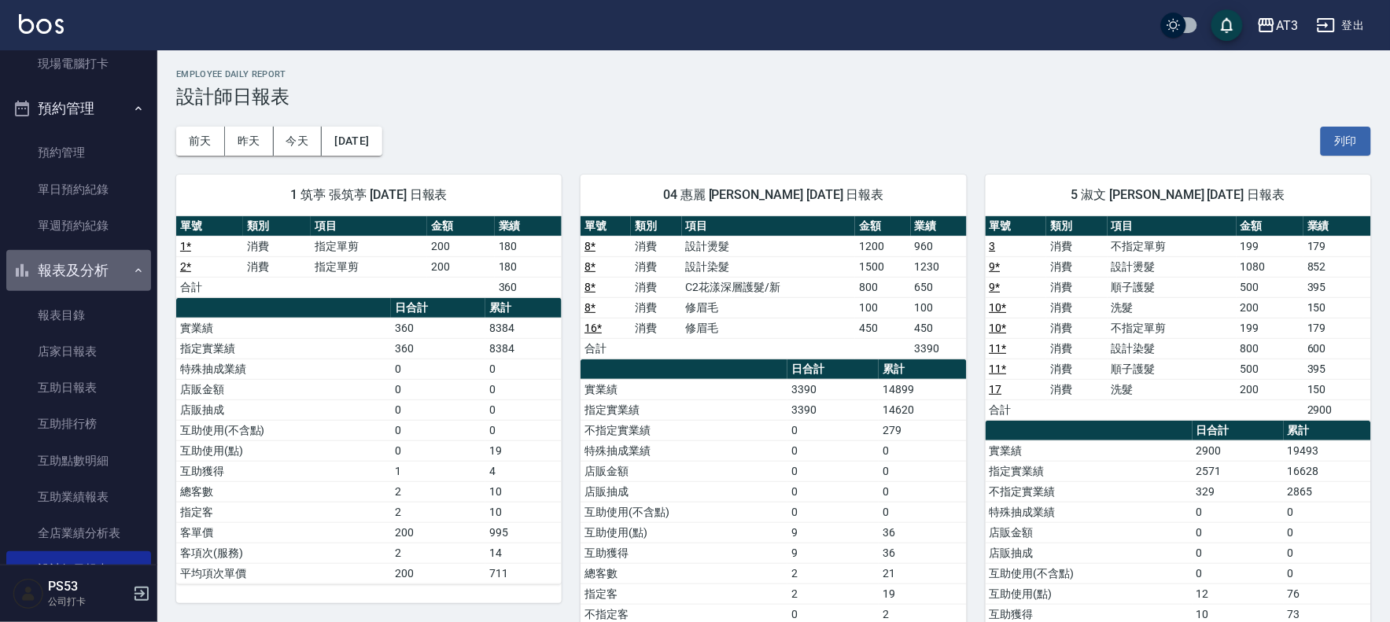
click at [100, 282] on button "報表及分析" at bounding box center [78, 270] width 145 height 41
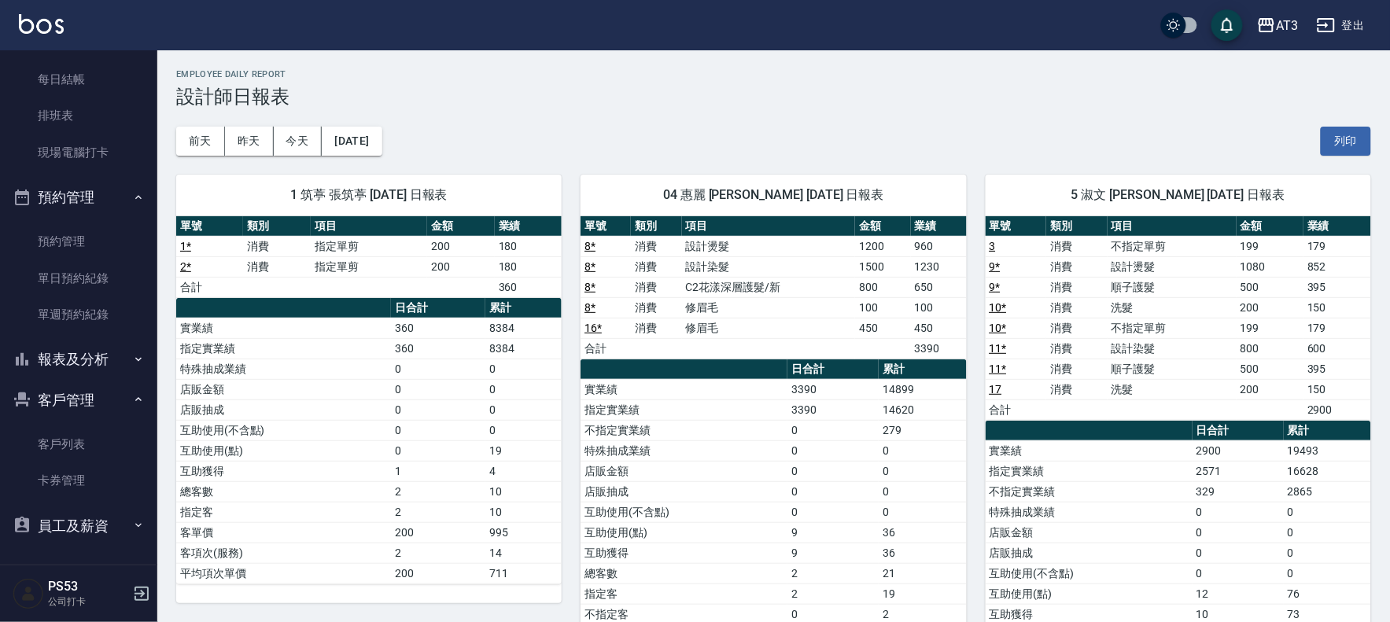
scroll to position [260, 0]
click at [115, 362] on button "報表及分析" at bounding box center [78, 360] width 145 height 41
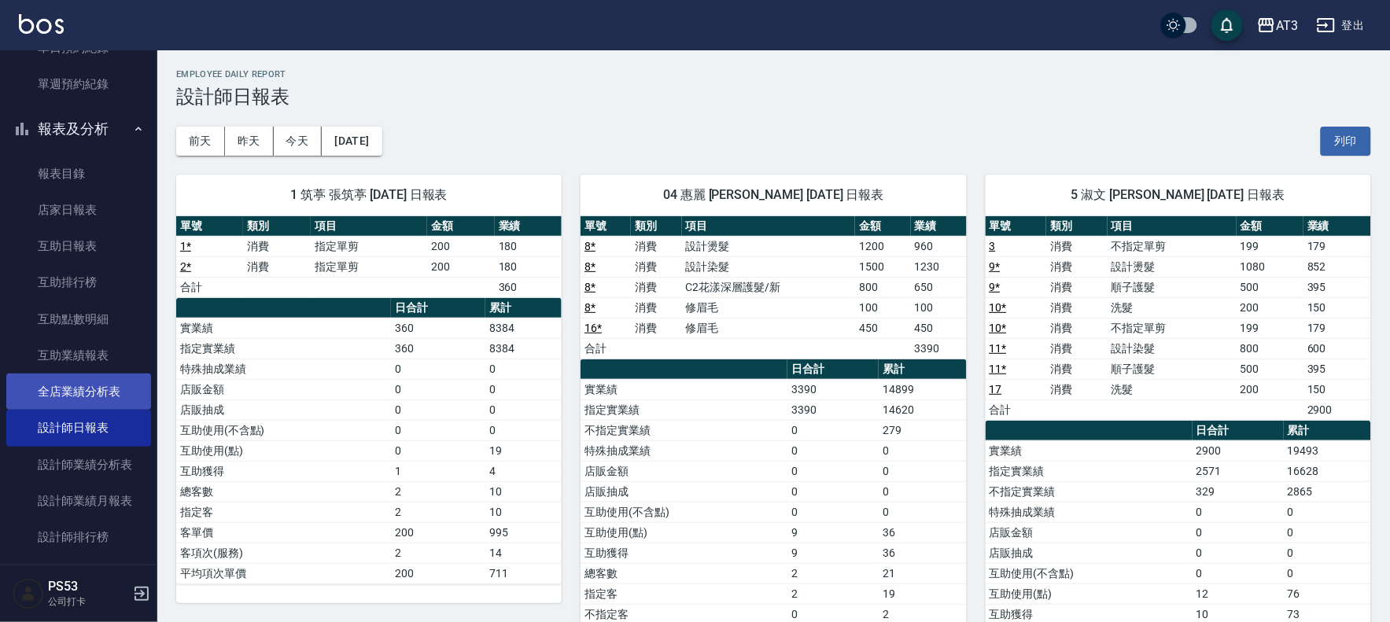
scroll to position [524, 0]
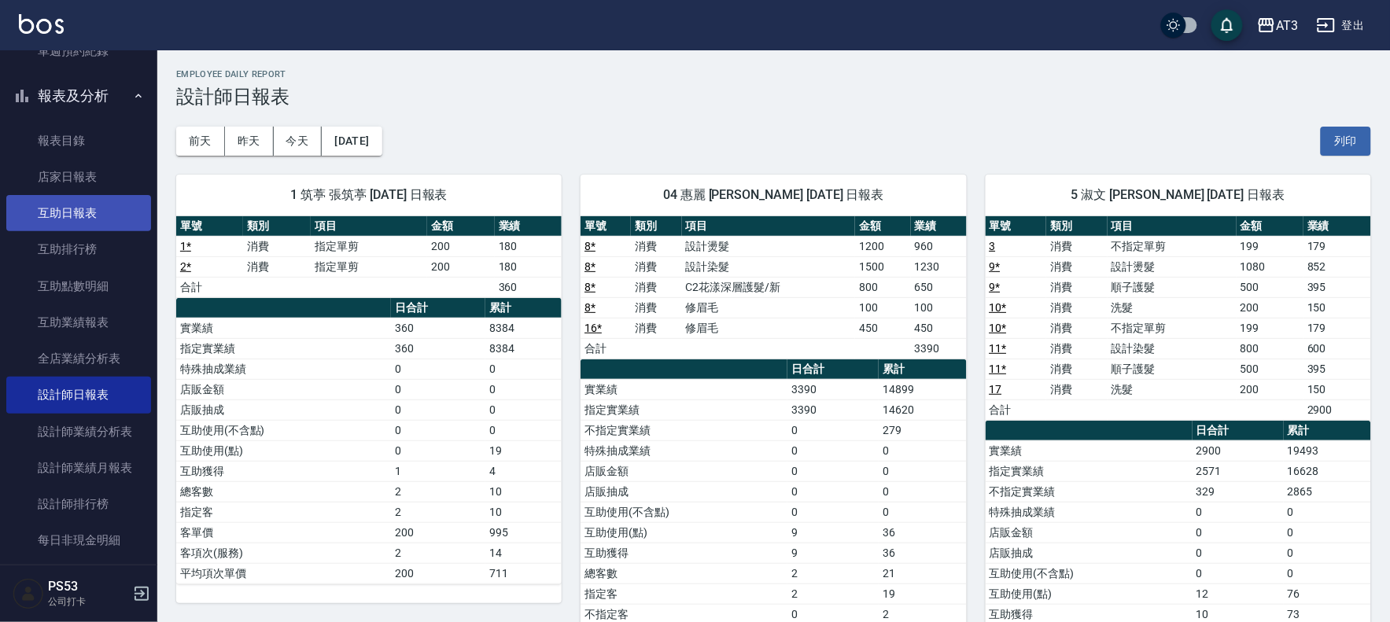
click at [100, 214] on link "互助日報表" at bounding box center [78, 213] width 145 height 36
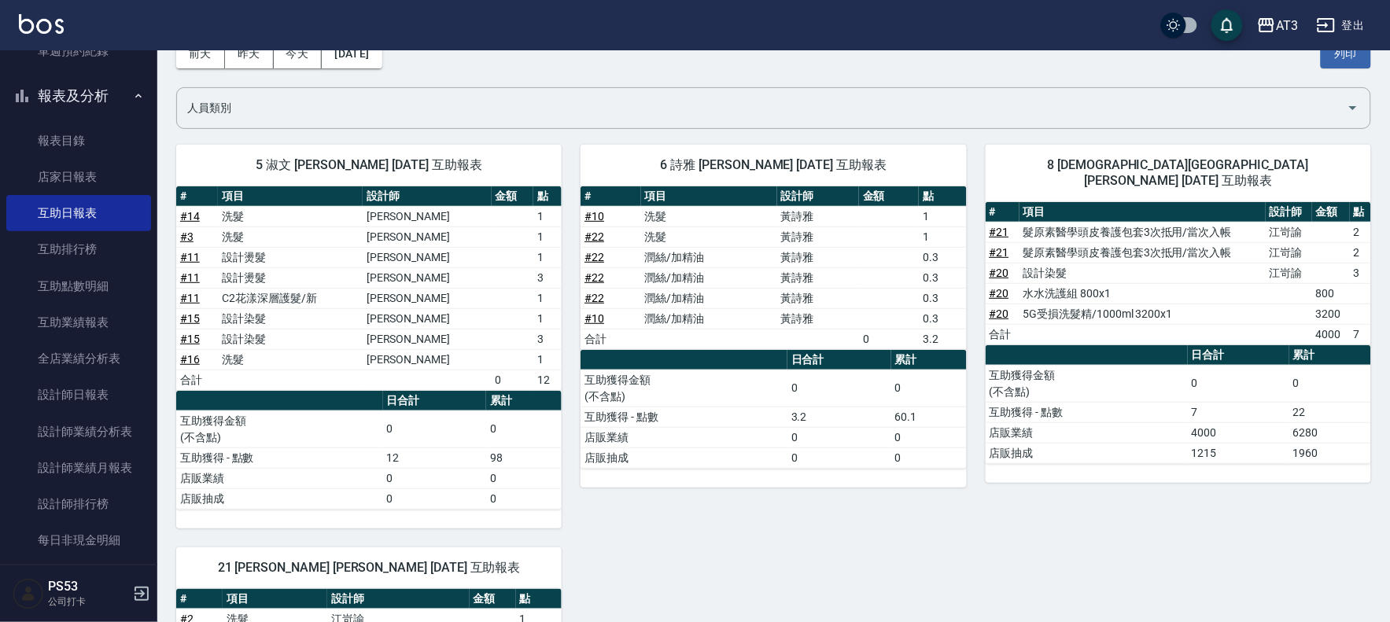
scroll to position [175, 0]
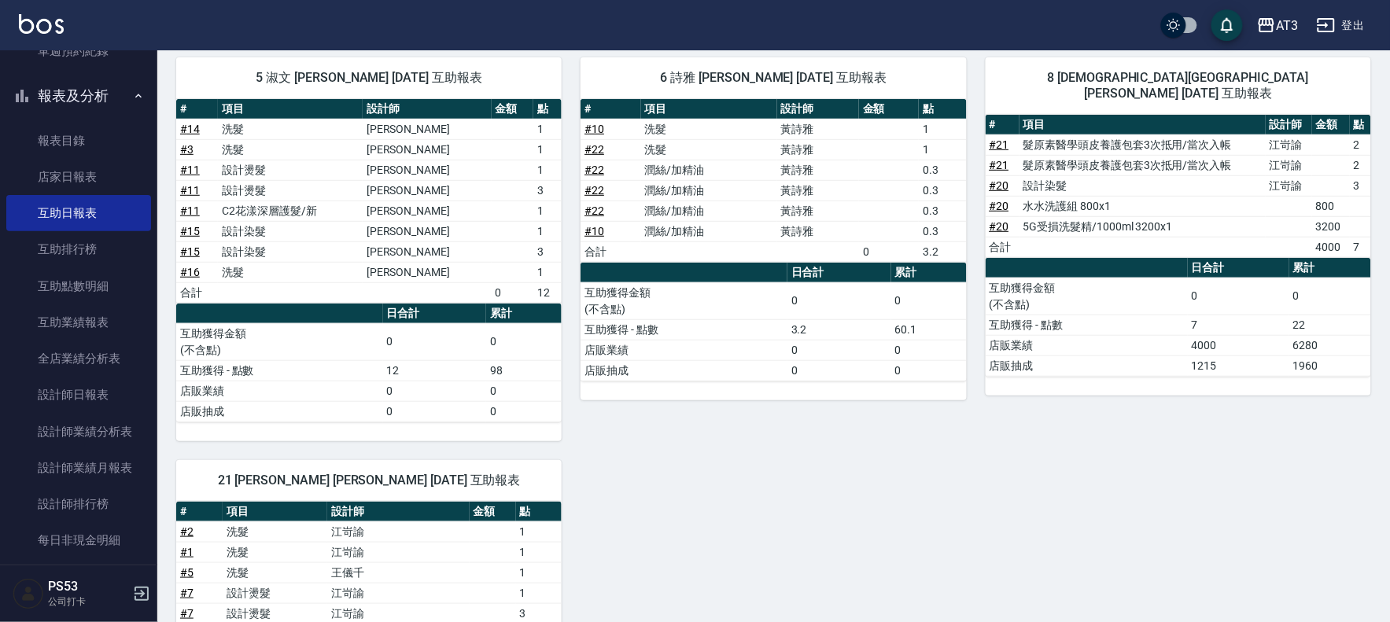
click at [100, 97] on button "報表及分析" at bounding box center [78, 96] width 145 height 41
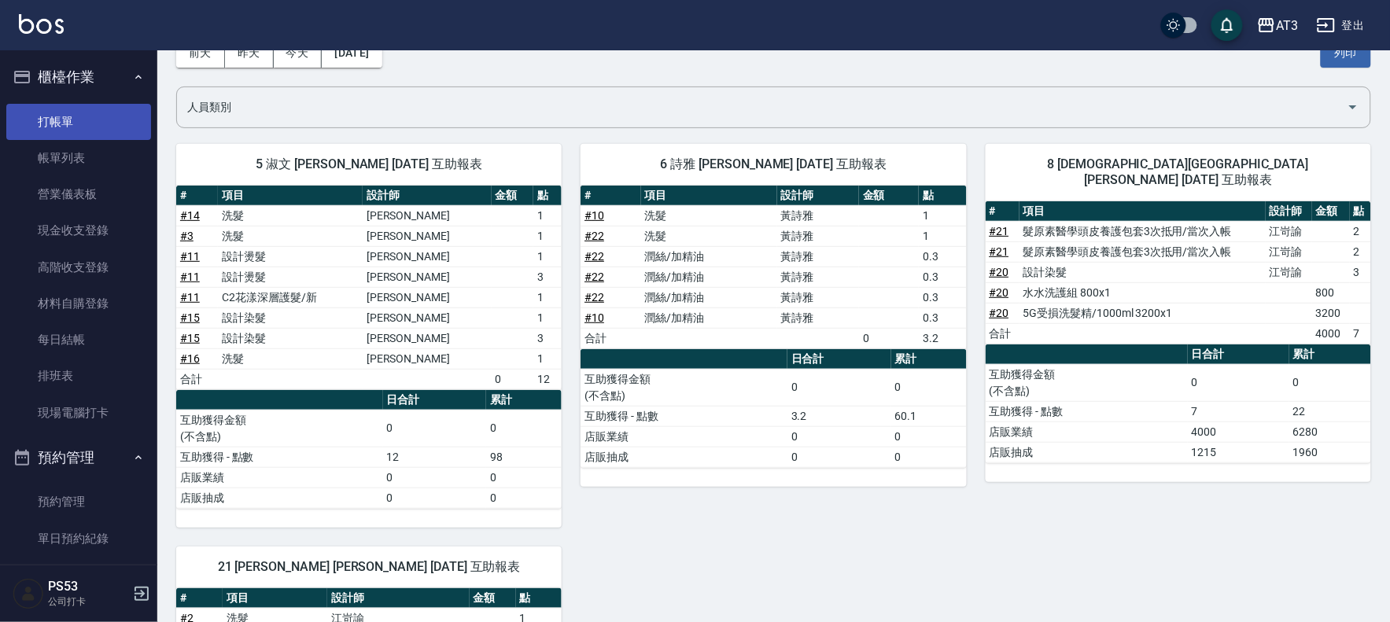
scroll to position [0, 0]
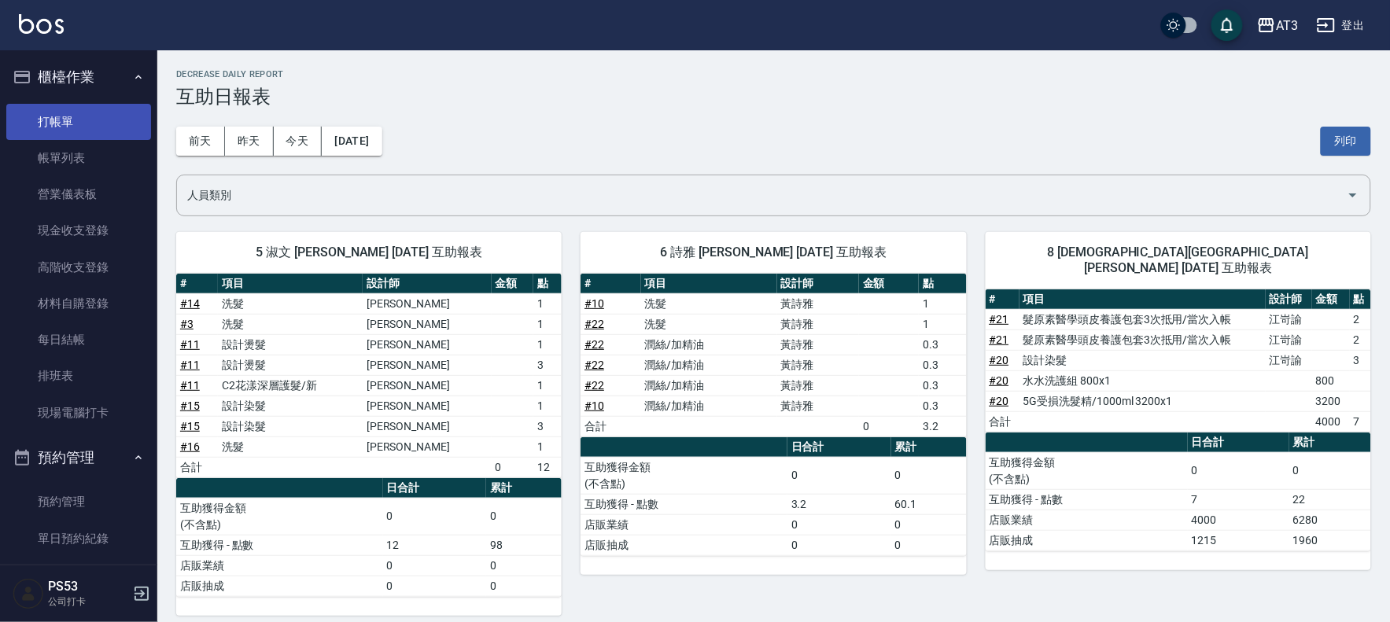
click at [103, 123] on link "打帳單" at bounding box center [78, 122] width 145 height 36
